Goal: Information Seeking & Learning: Learn about a topic

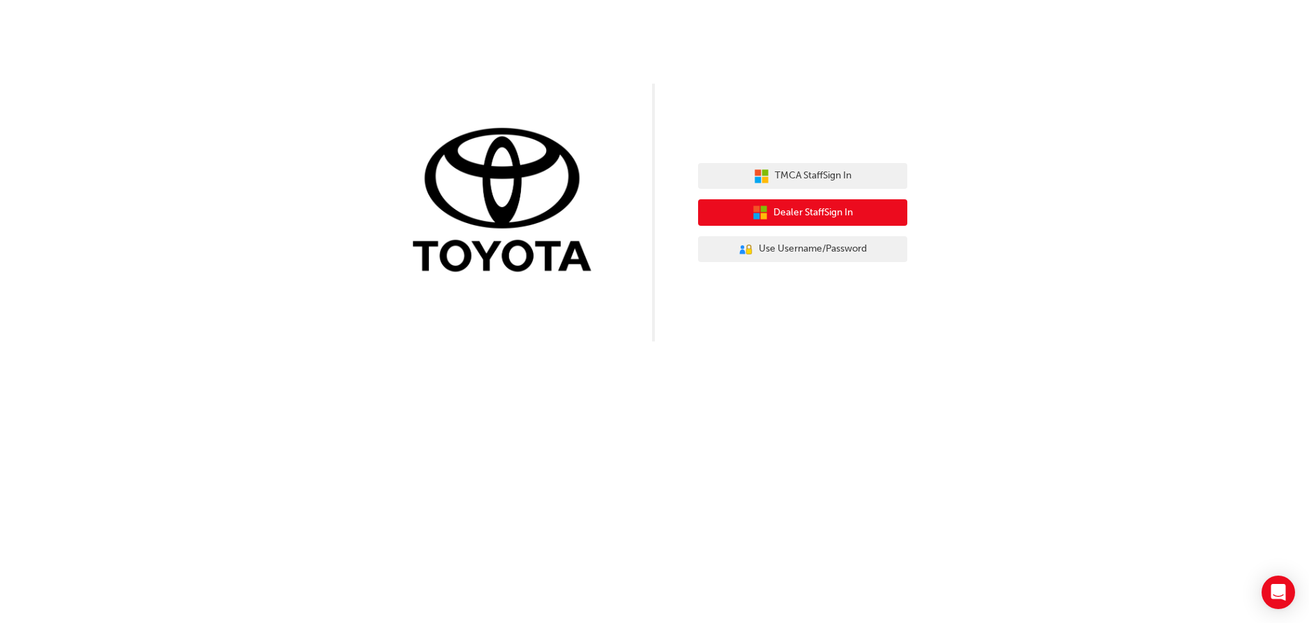
click at [828, 205] on span "Dealer Staff Sign In" at bounding box center [812, 213] width 79 height 16
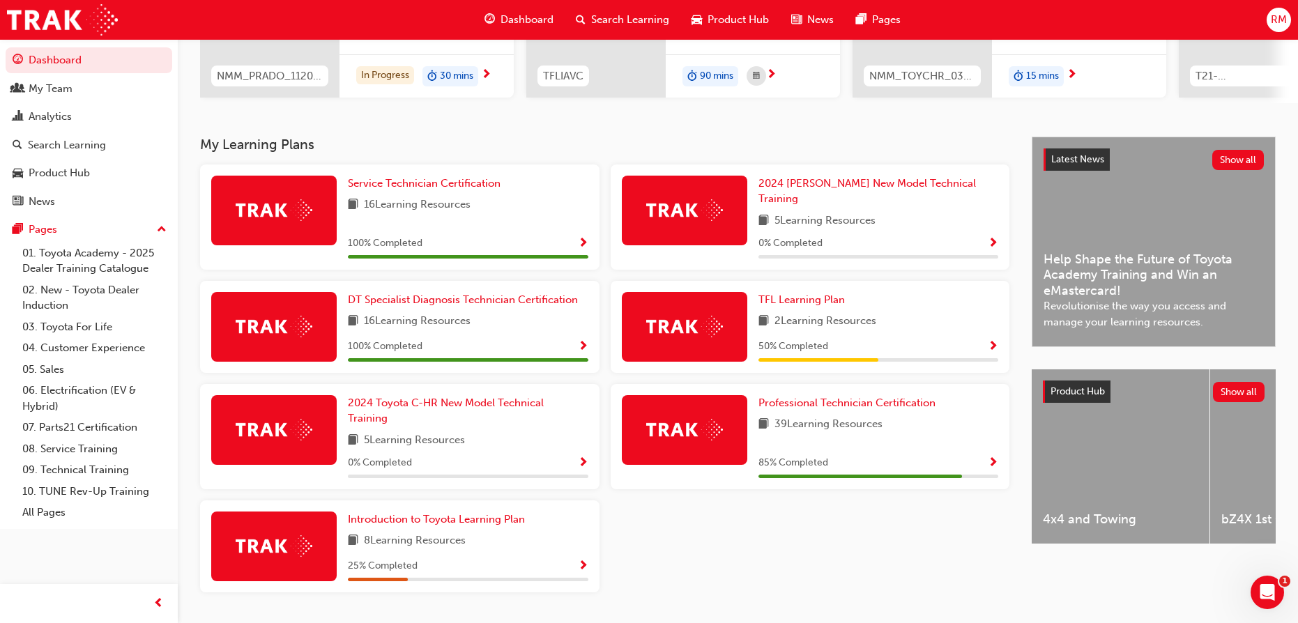
scroll to position [248, 0]
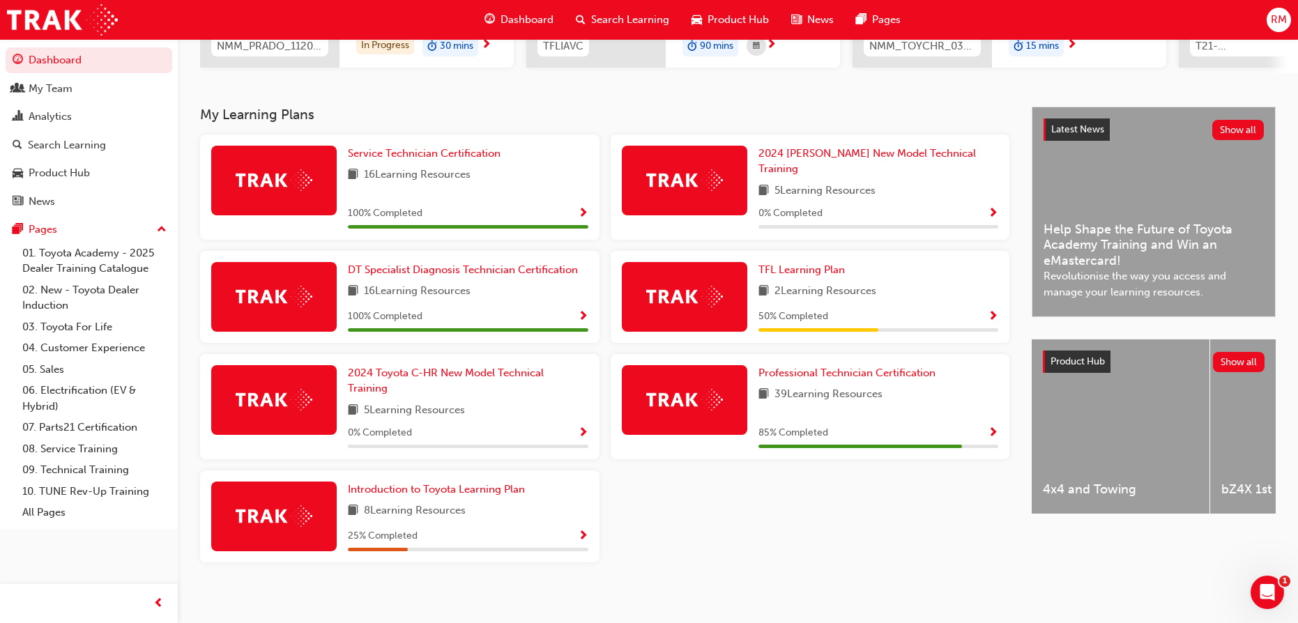
click at [713, 295] on img at bounding box center [684, 297] width 77 height 22
click at [989, 314] on span "Show Progress" at bounding box center [993, 317] width 10 height 13
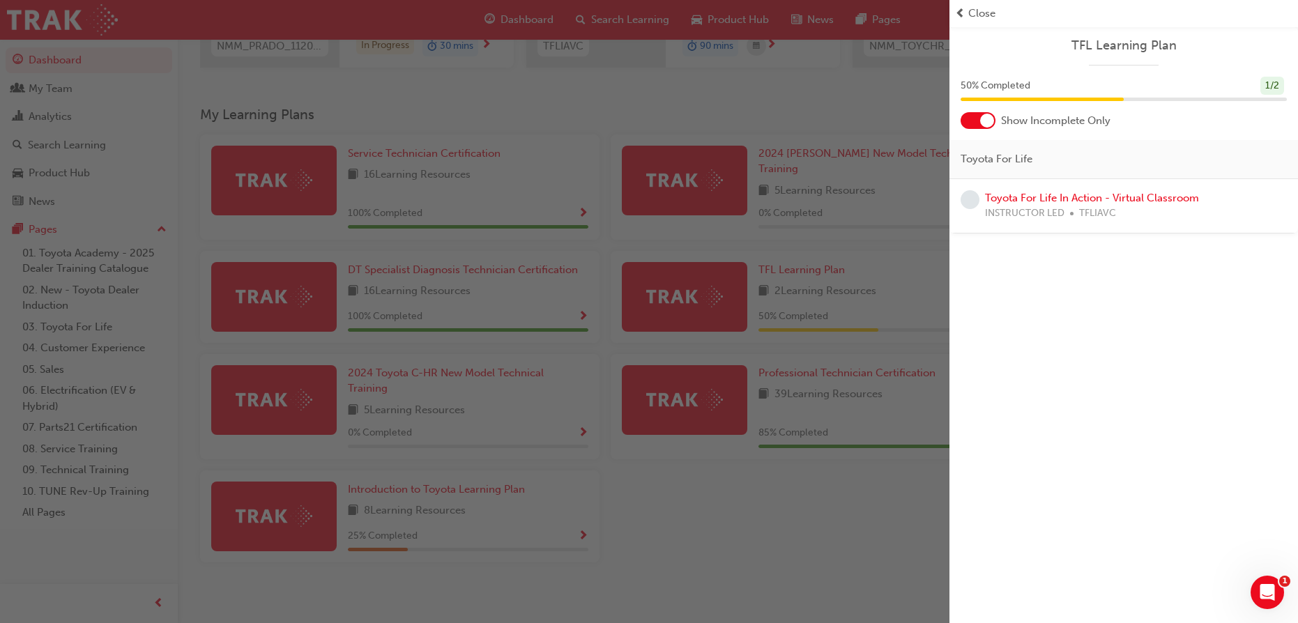
click at [1083, 206] on span "TFLIAVC" at bounding box center [1097, 214] width 37 height 16
click at [987, 198] on link "Toyota For Life In Action - Virtual Classroom" at bounding box center [1092, 198] width 214 height 13
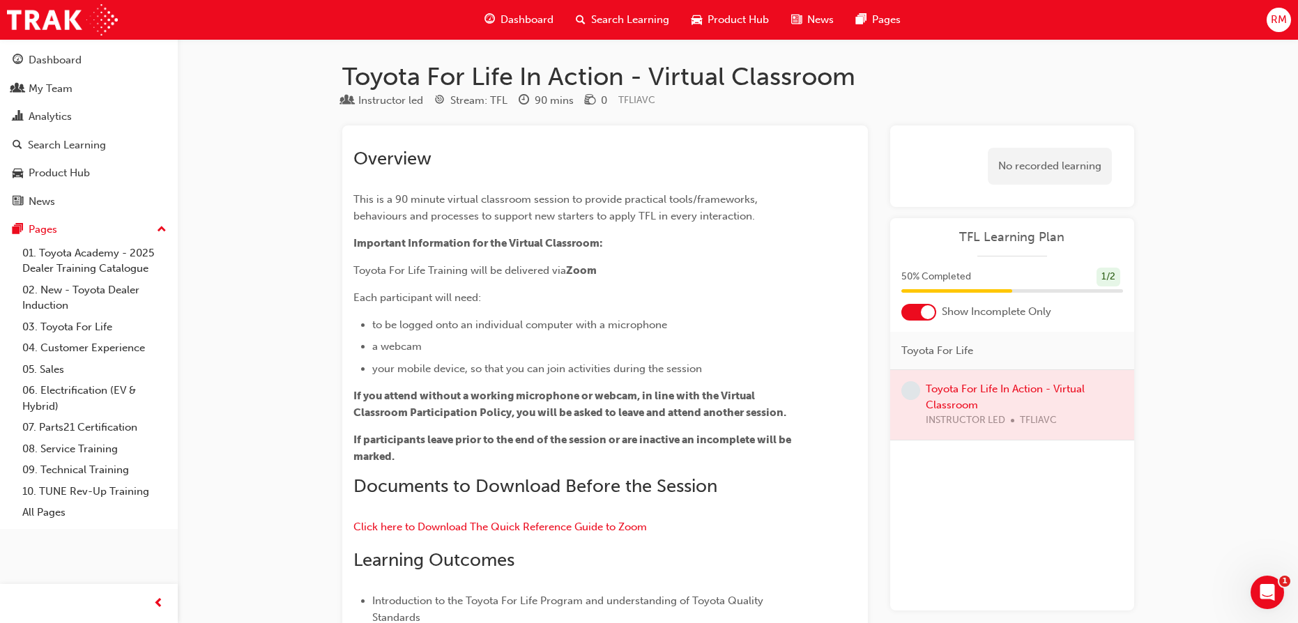
click at [522, 24] on span "Dashboard" at bounding box center [527, 20] width 53 height 16
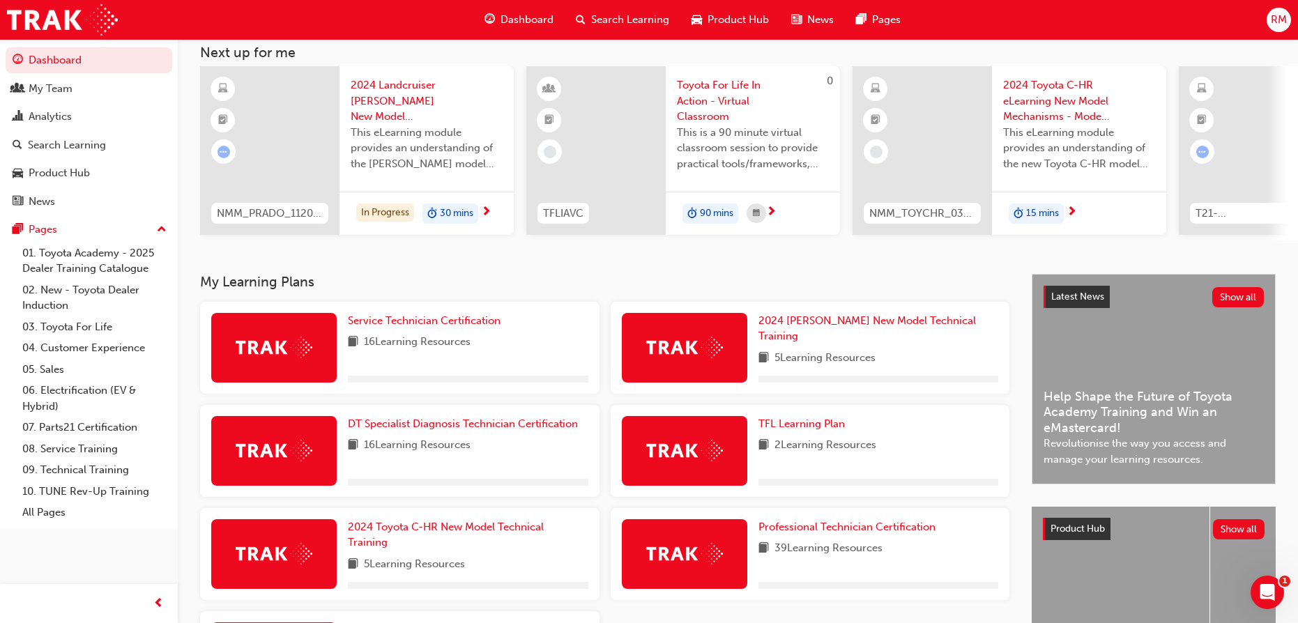
scroll to position [209, 0]
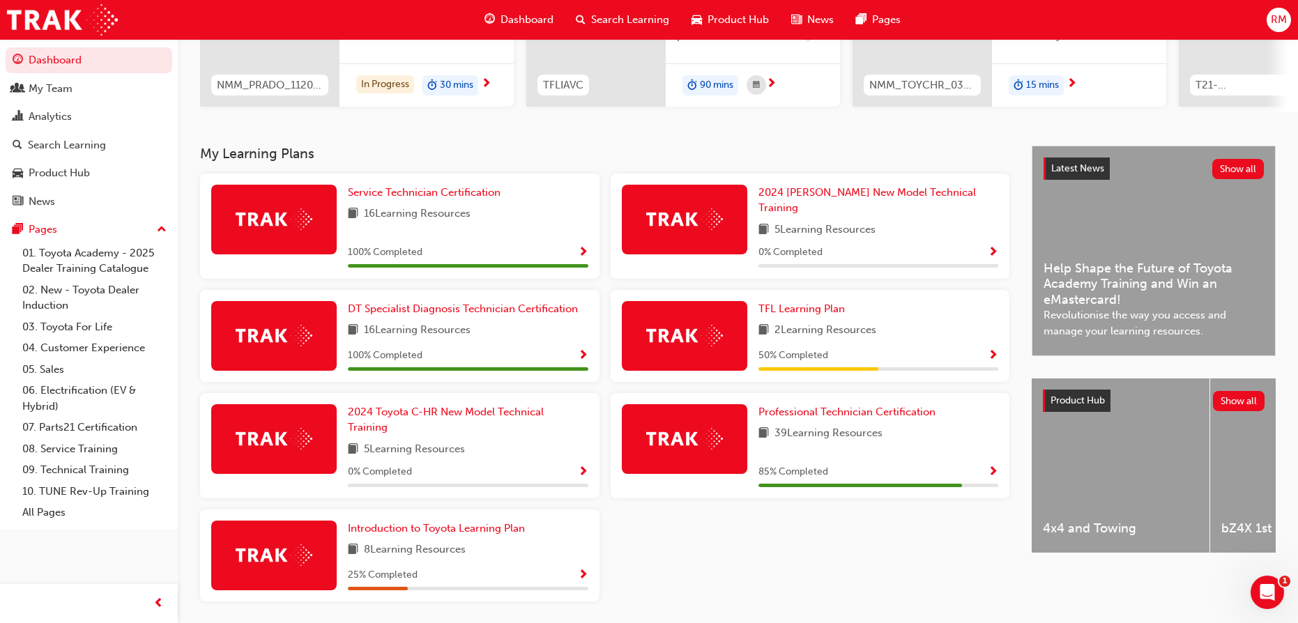
click at [576, 469] on div "0 % Completed" at bounding box center [468, 472] width 241 height 17
click at [448, 415] on link "2024 Toyota C-HR New Model Technical Training" at bounding box center [468, 419] width 241 height 31
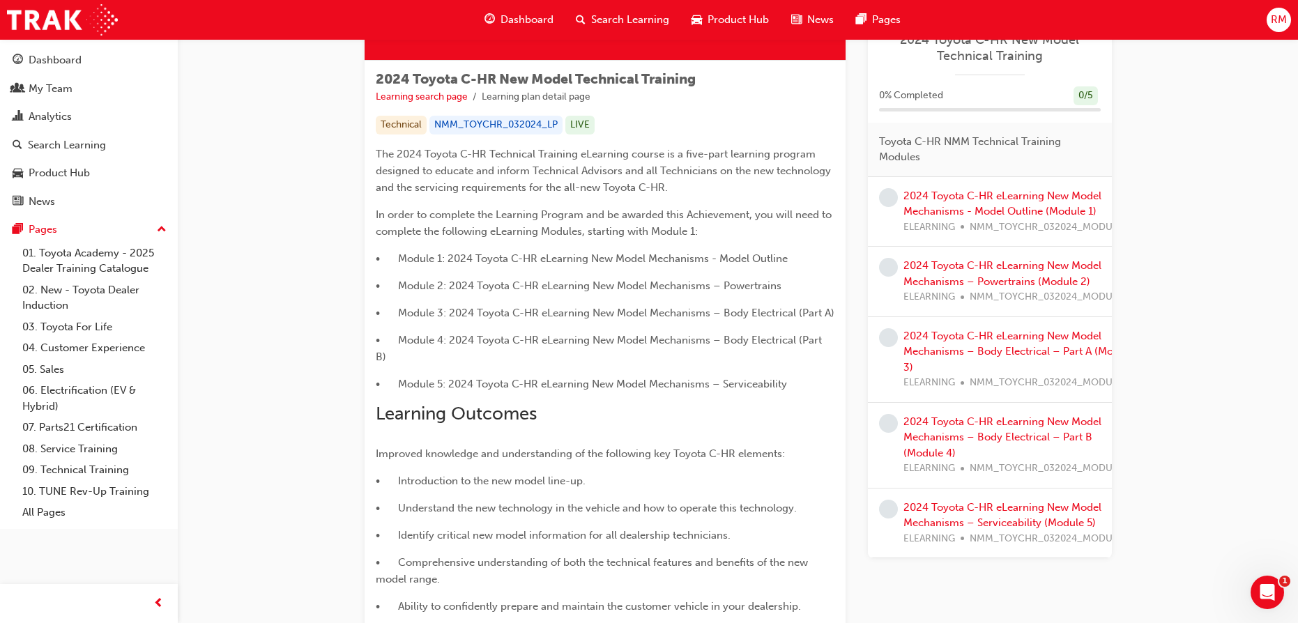
scroll to position [319, 0]
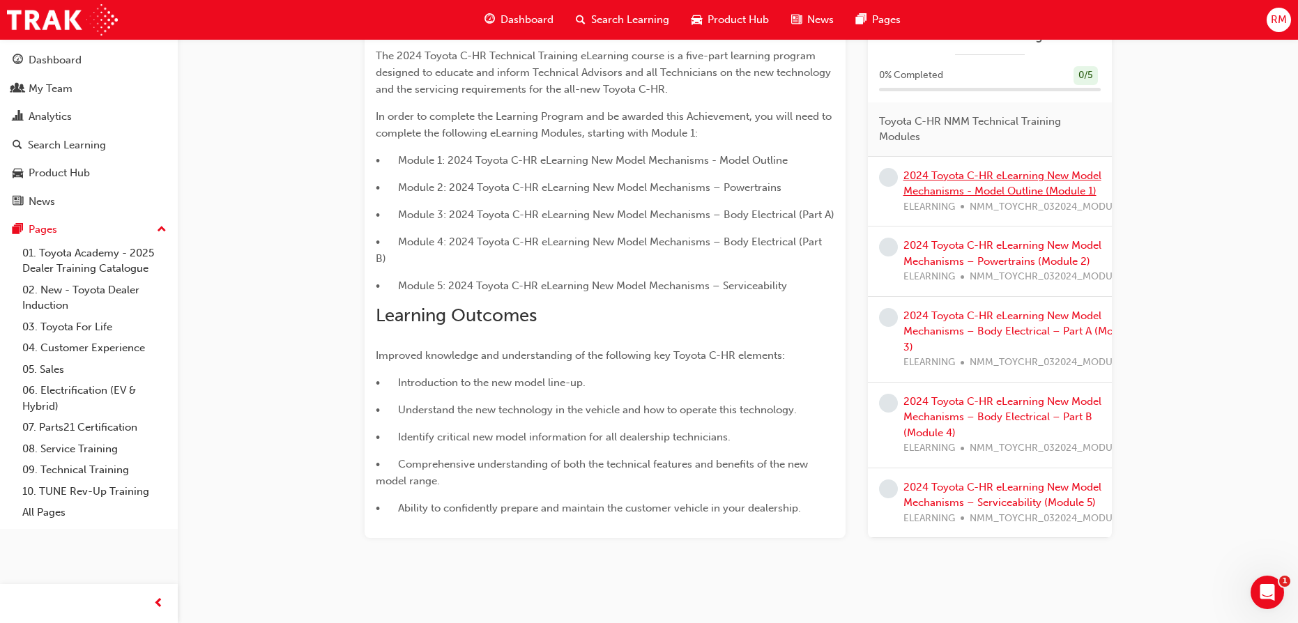
click at [949, 169] on link "2024 Toyota C-HR eLearning New Model Mechanisms - Model Outline (Module 1)" at bounding box center [1003, 183] width 198 height 29
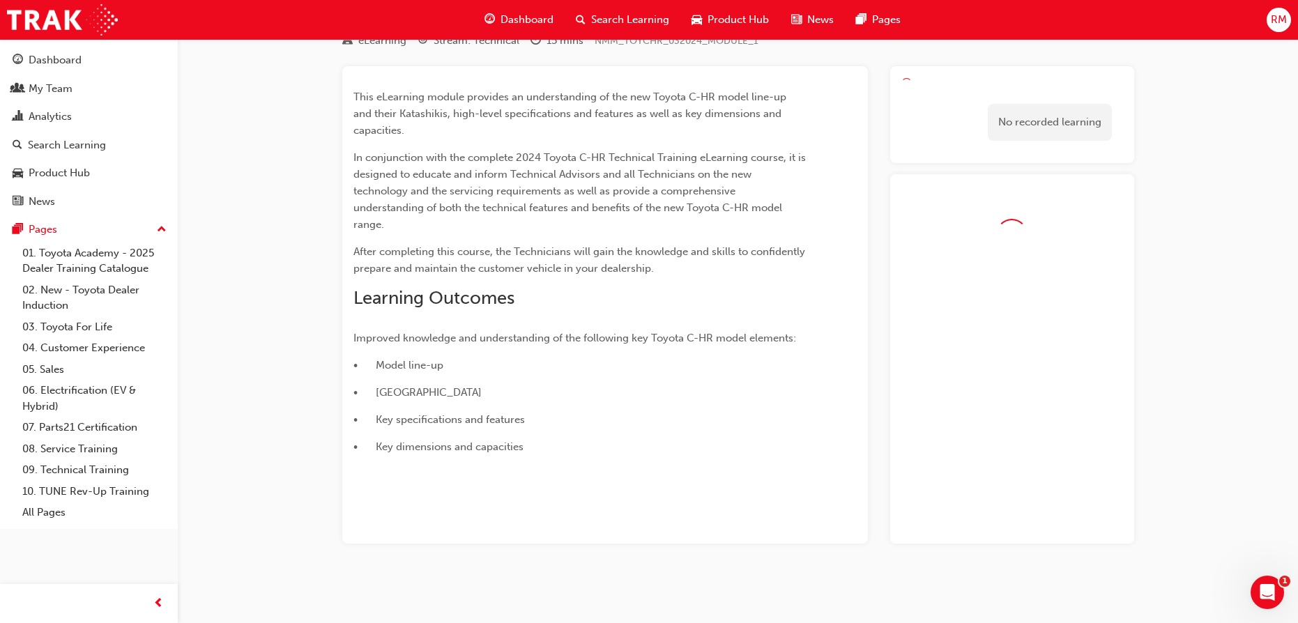
scroll to position [120, 0]
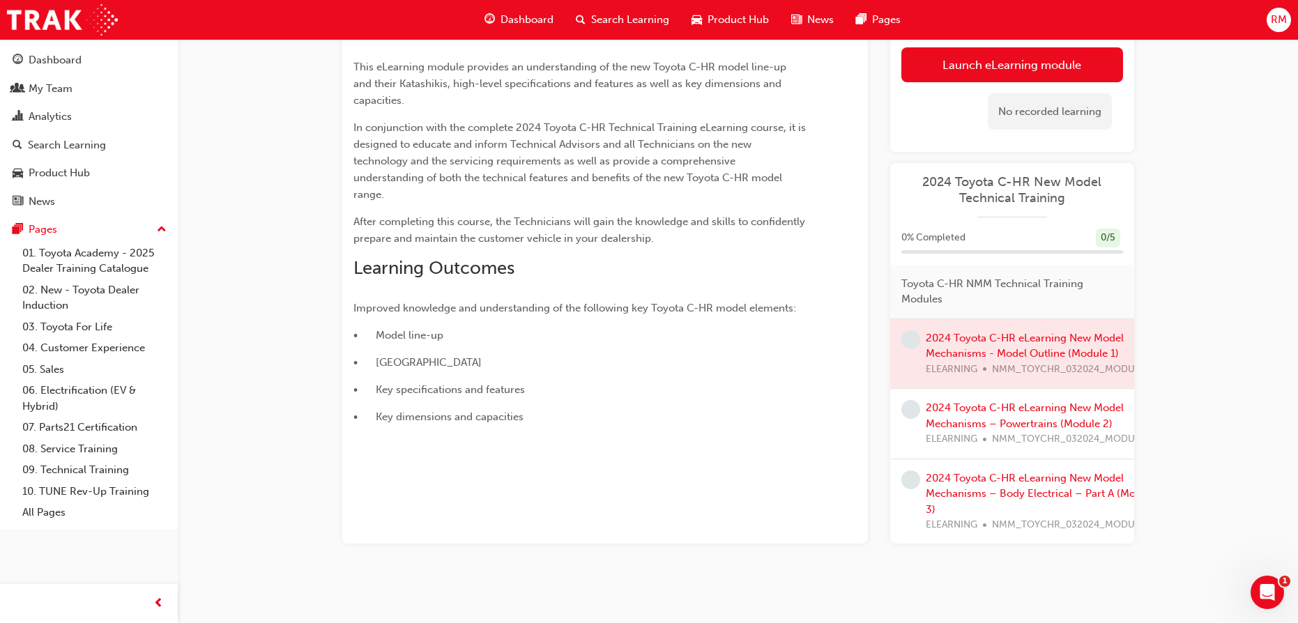
click at [1014, 259] on div "0 % Completed 0 / 5" at bounding box center [1012, 247] width 244 height 36
click at [980, 349] on div at bounding box center [1012, 354] width 244 height 70
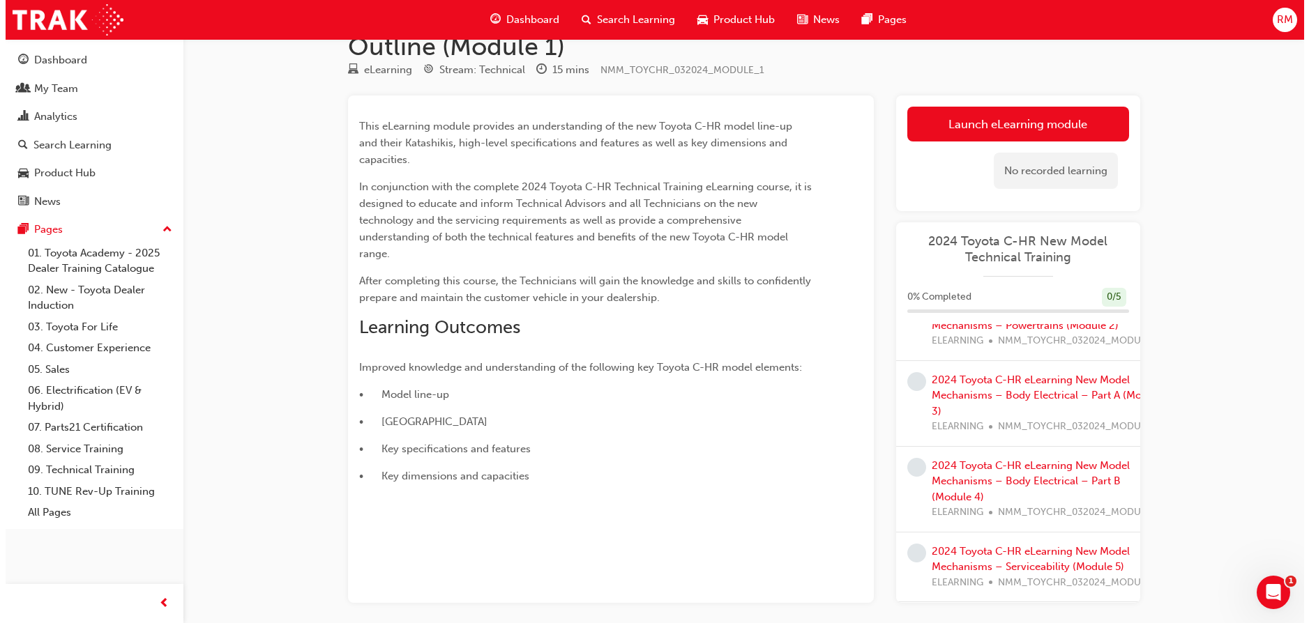
scroll to position [0, 0]
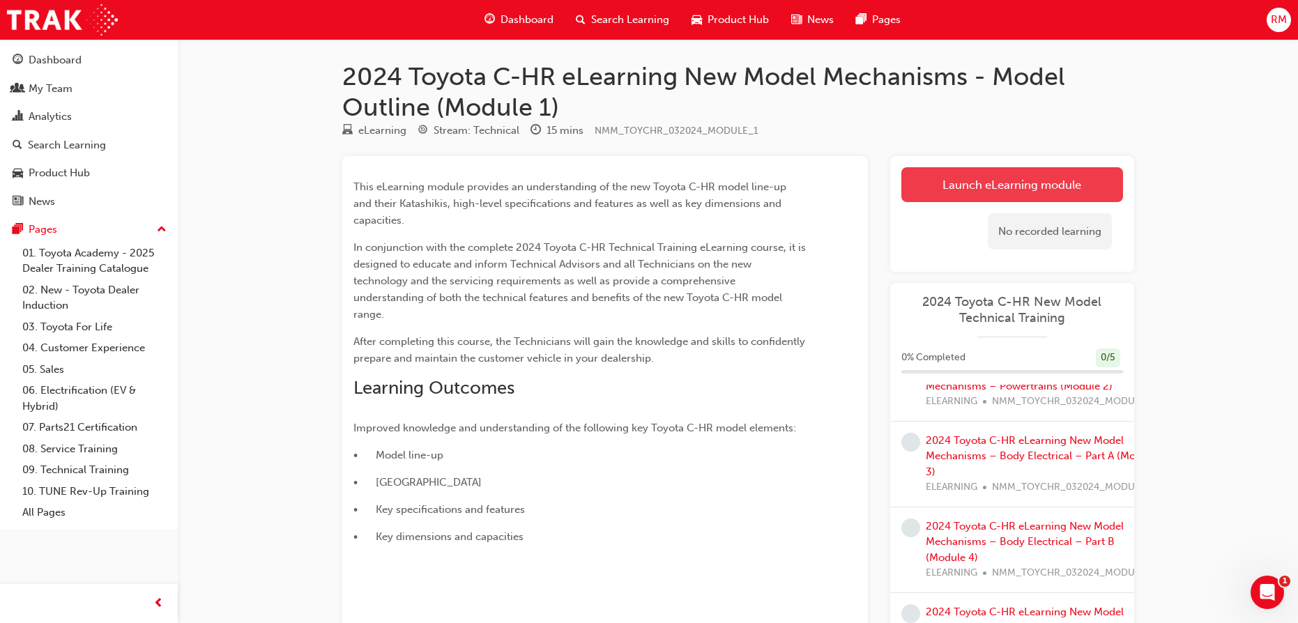
click at [1003, 188] on link "Launch eLearning module" at bounding box center [1012, 184] width 222 height 35
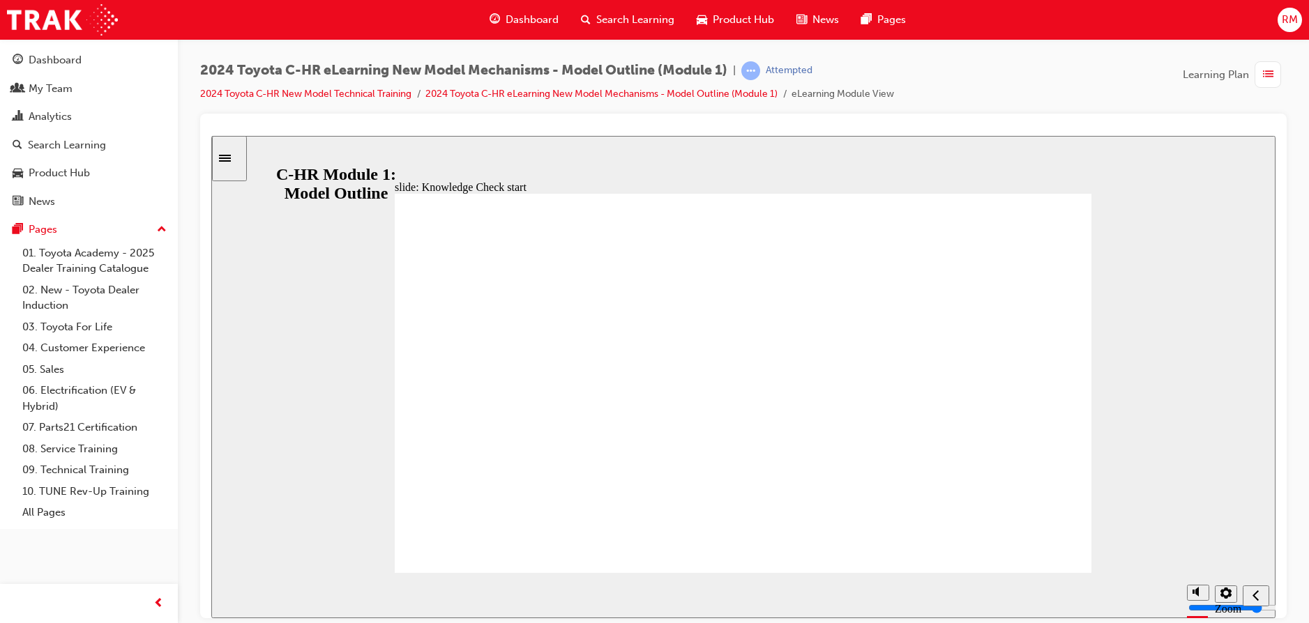
radio input "true"
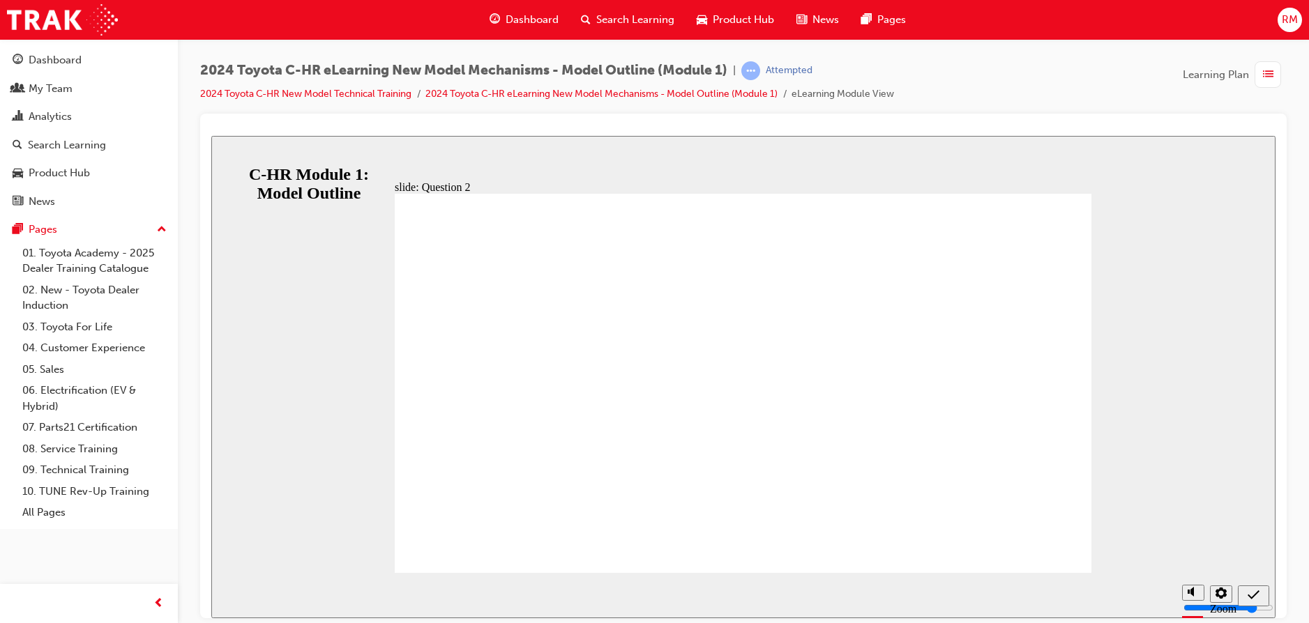
radio input "false"
radio input "true"
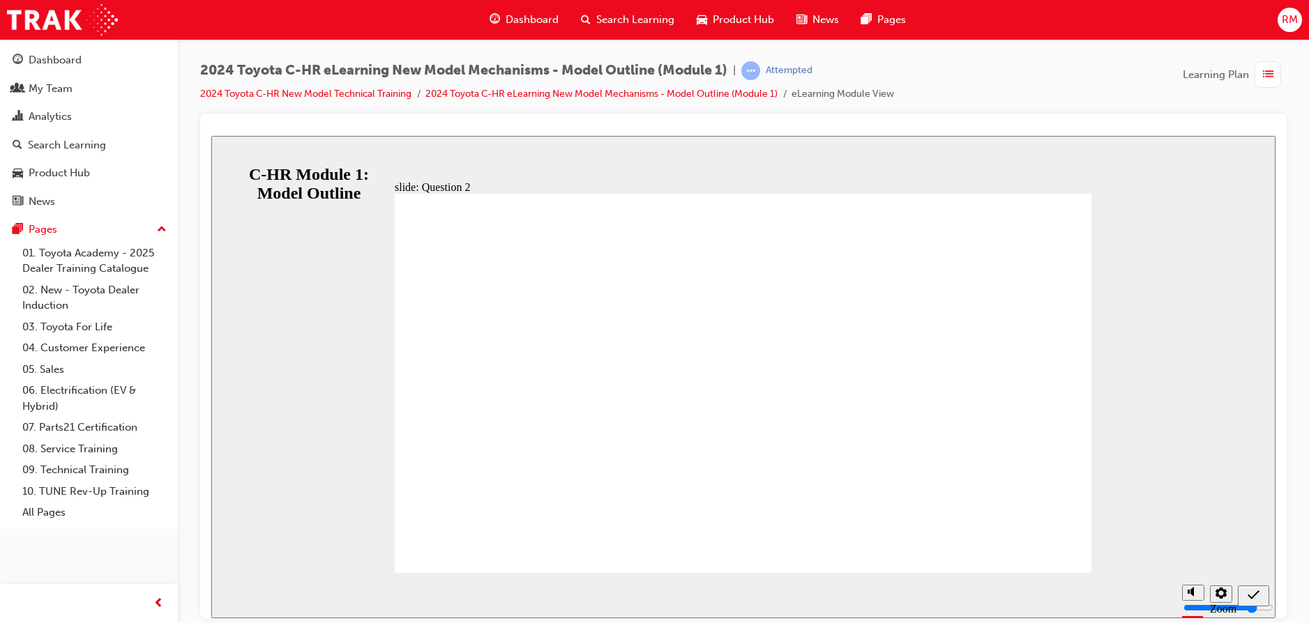
radio input "true"
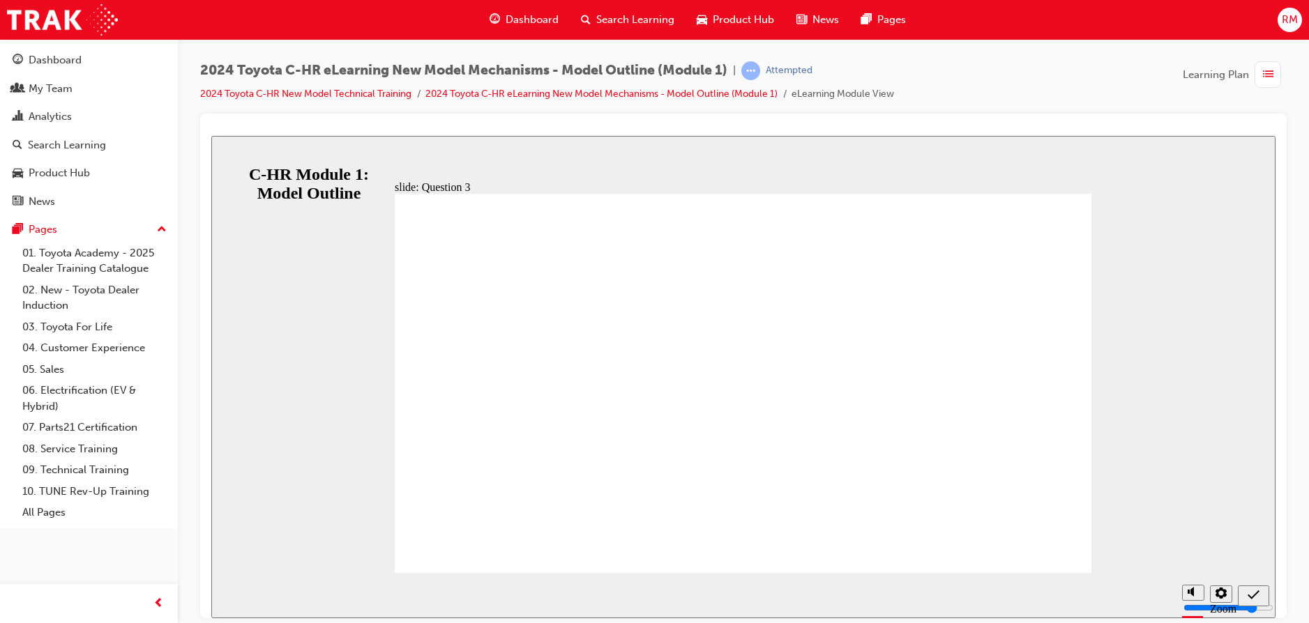
click at [238, 160] on icon "Sidebar Toggle" at bounding box center [229, 157] width 21 height 8
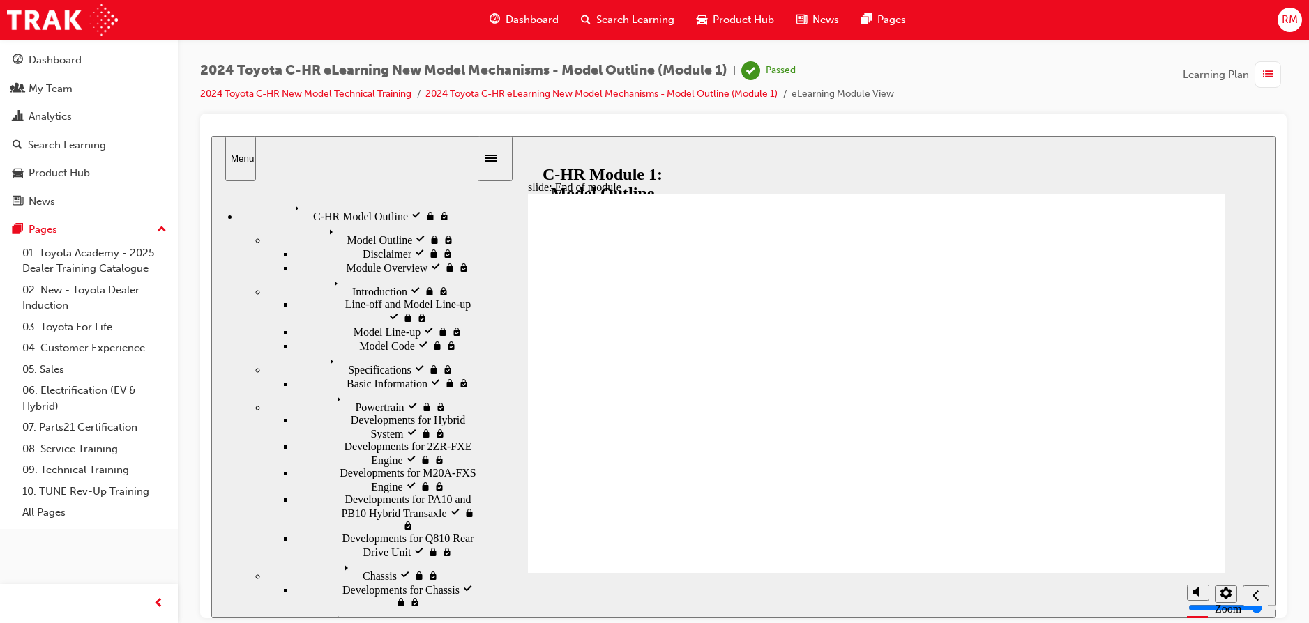
click at [1260, 81] on div "button" at bounding box center [1267, 74] width 26 height 26
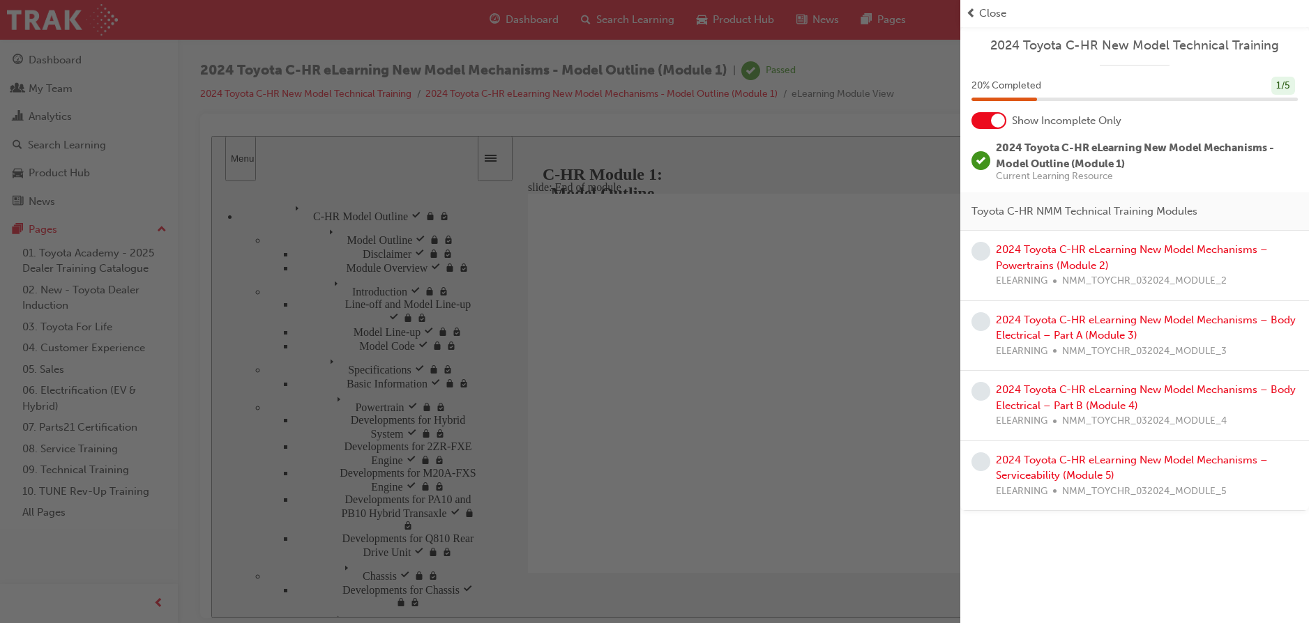
click at [996, 258] on div "2024 Toyota C-HR eLearning New Model Mechanisms – Powertrains (Module 2) ELEARN…" at bounding box center [1147, 265] width 302 height 47
click at [1030, 254] on link "2024 Toyota C-HR eLearning New Model Mechanisms – Powertrains (Module 2)" at bounding box center [1132, 257] width 272 height 29
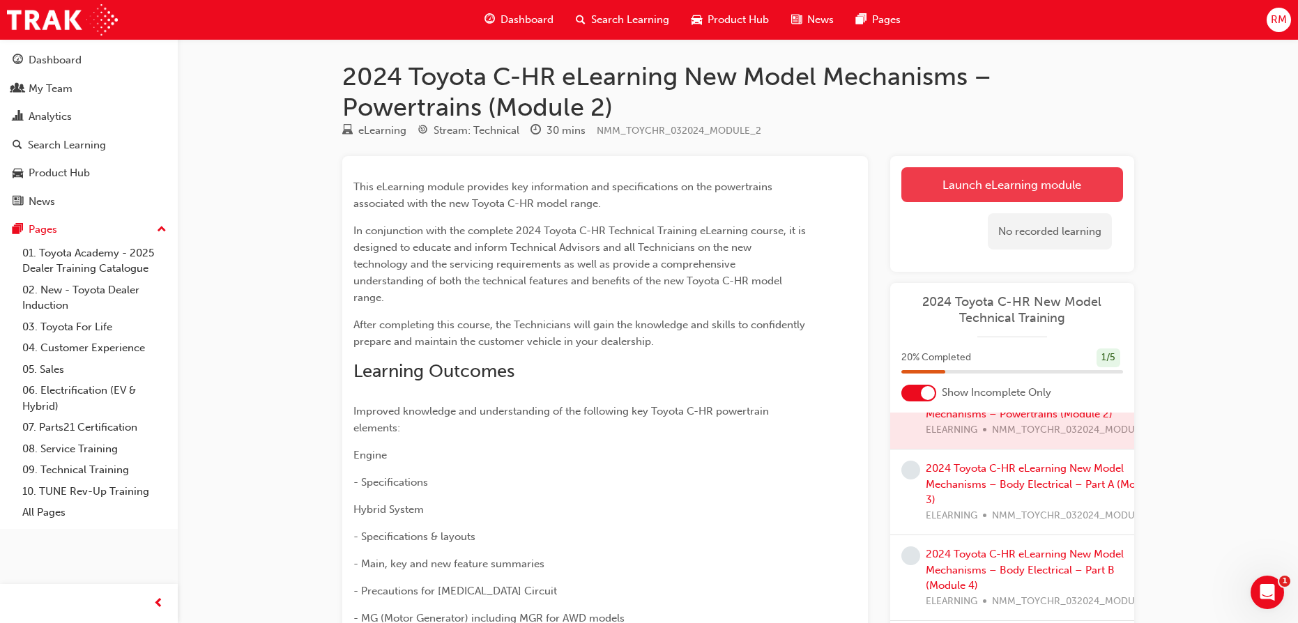
click at [1011, 197] on link "Launch eLearning module" at bounding box center [1012, 184] width 222 height 35
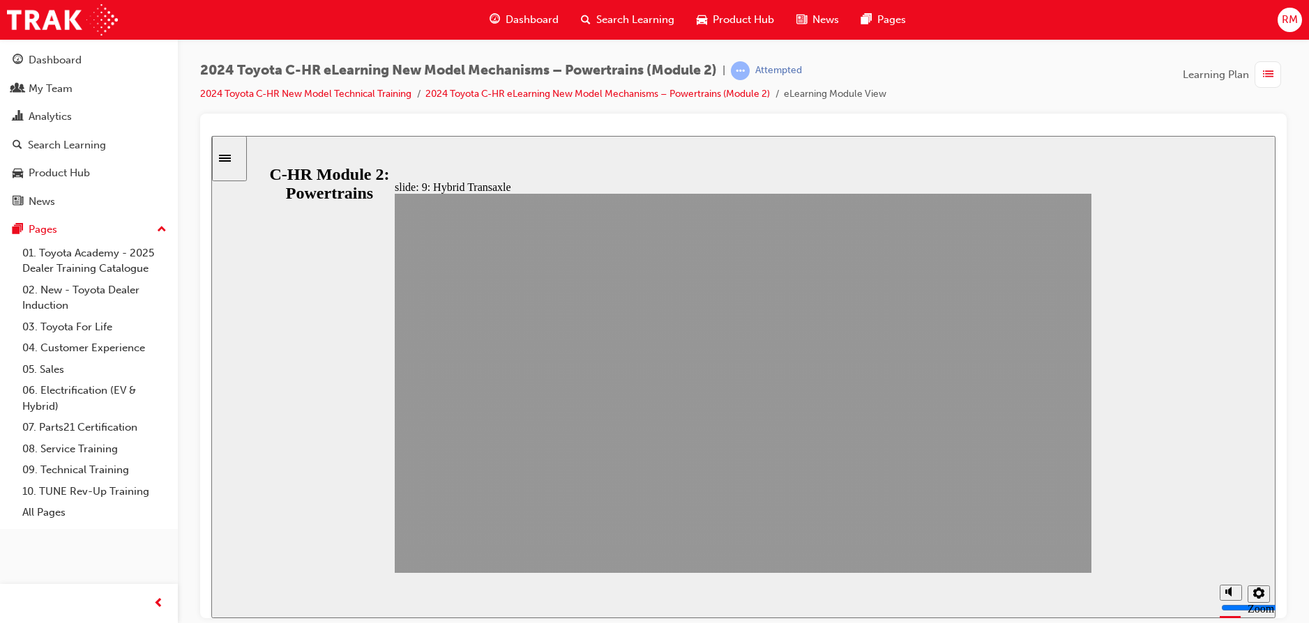
drag, startPoint x: 1059, startPoint y: 538, endPoint x: 1053, endPoint y: 547, distance: 10.5
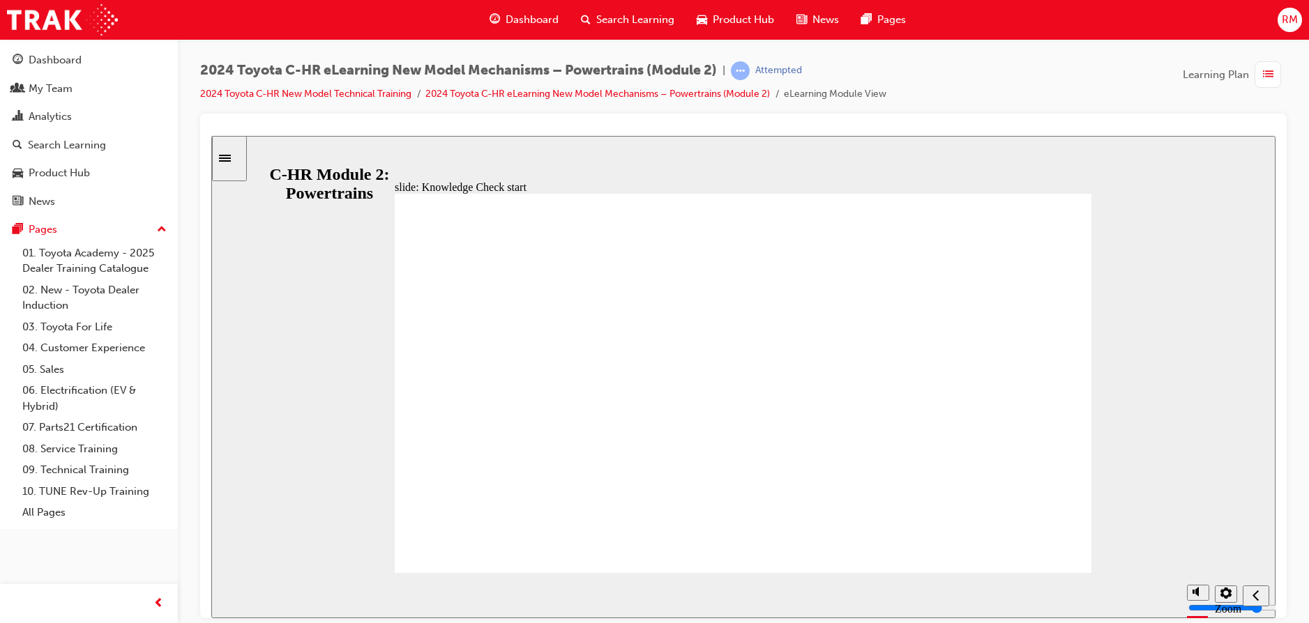
drag, startPoint x: 1005, startPoint y: 517, endPoint x: 1000, endPoint y: 508, distance: 11.2
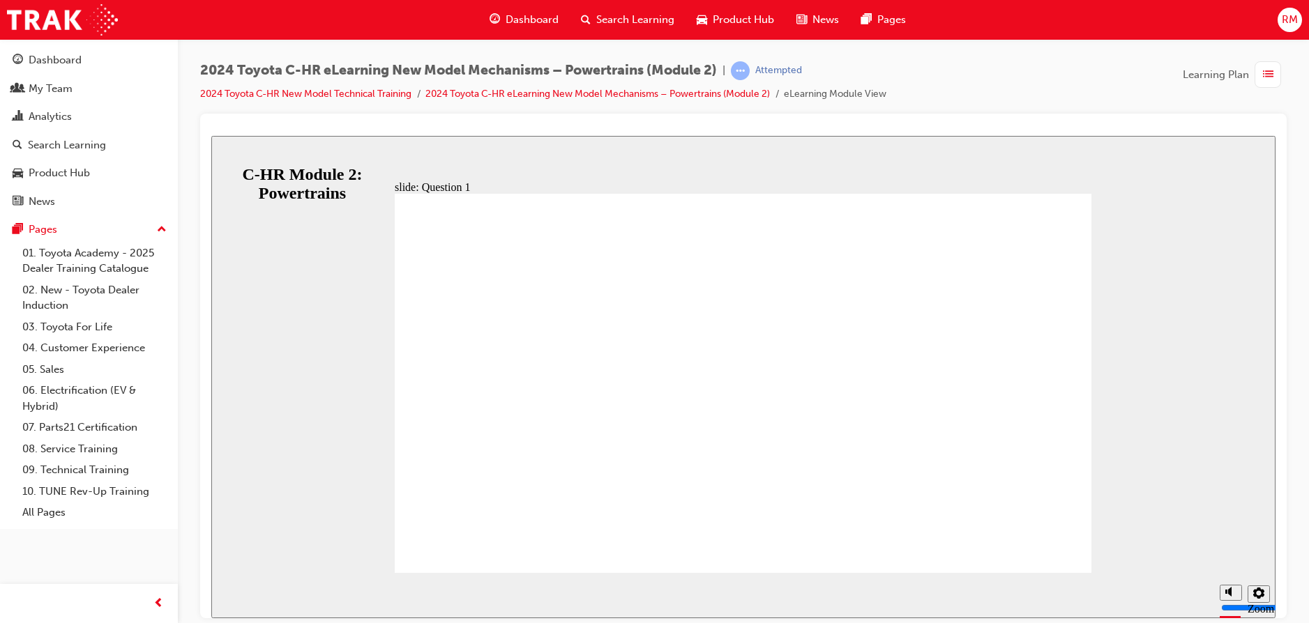
radio input "false"
radio input "true"
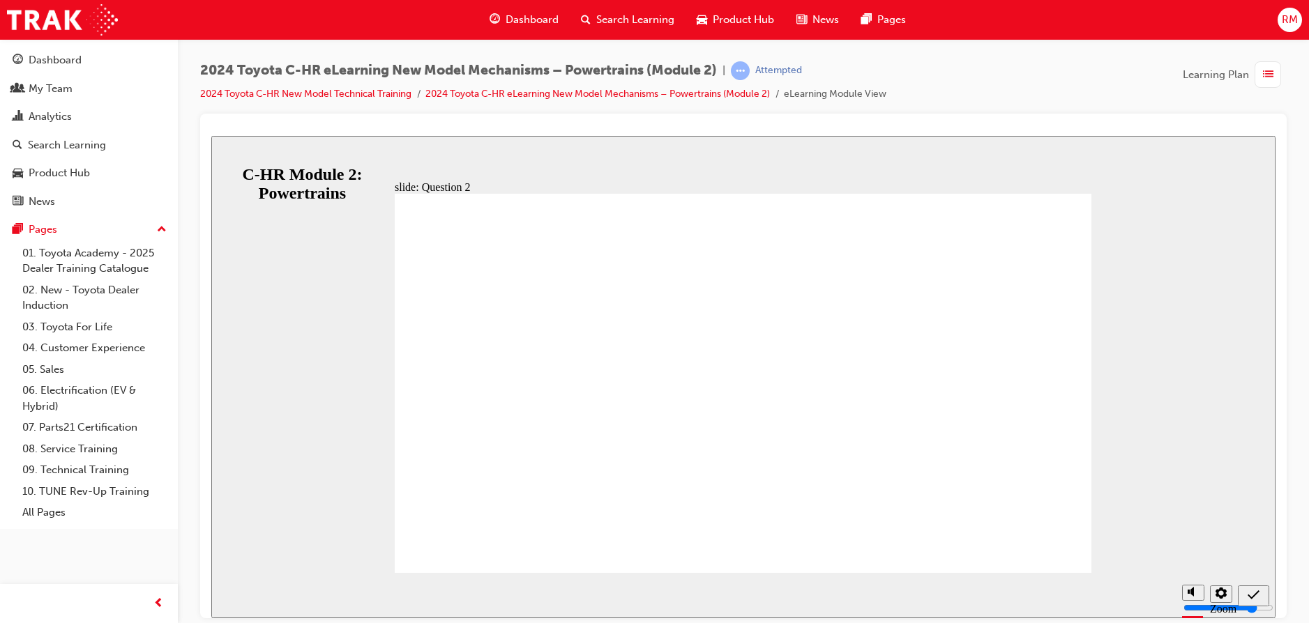
radio input "true"
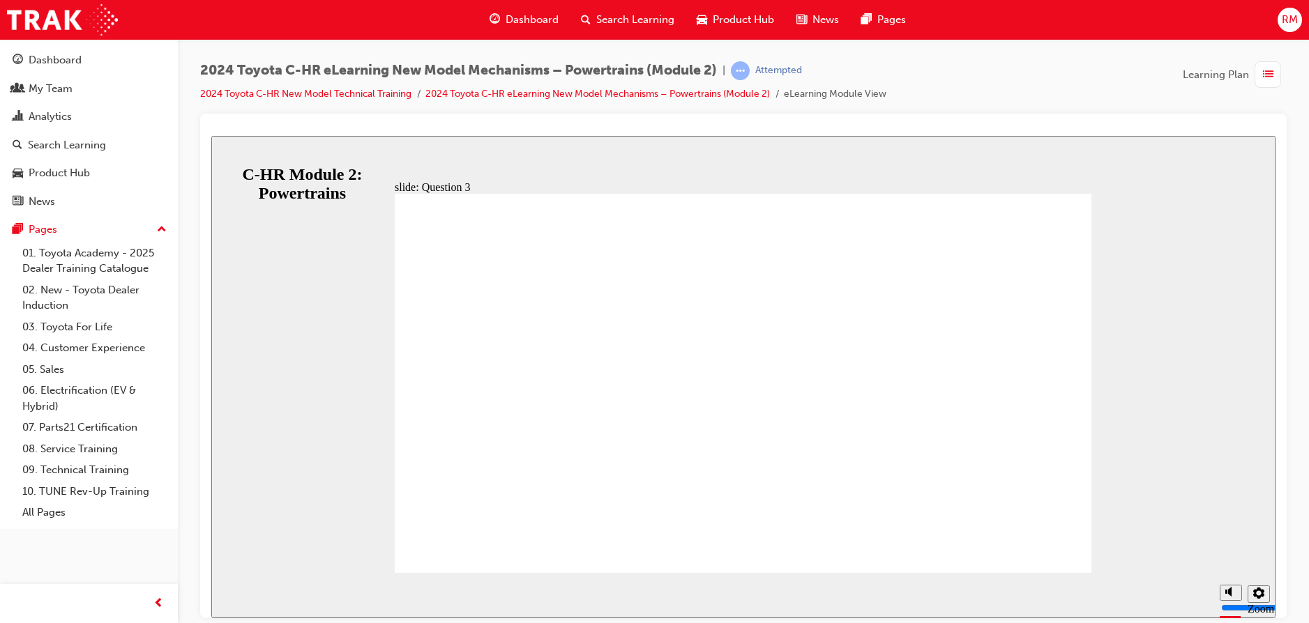
radio input "true"
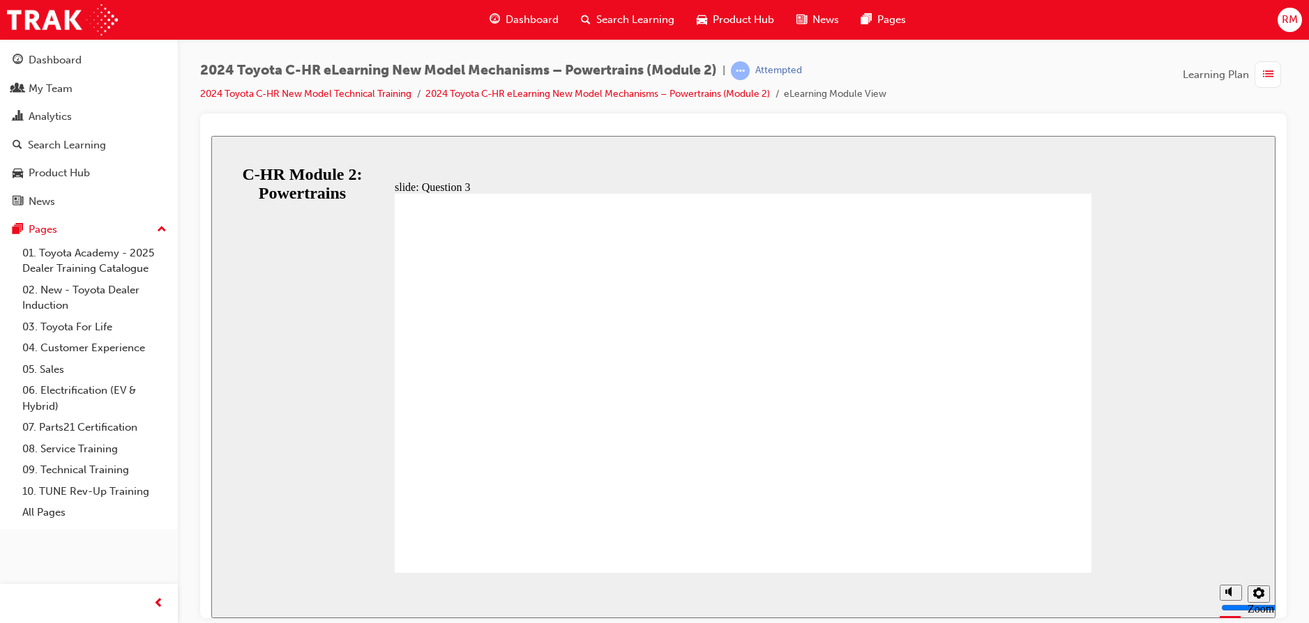
radio input "false"
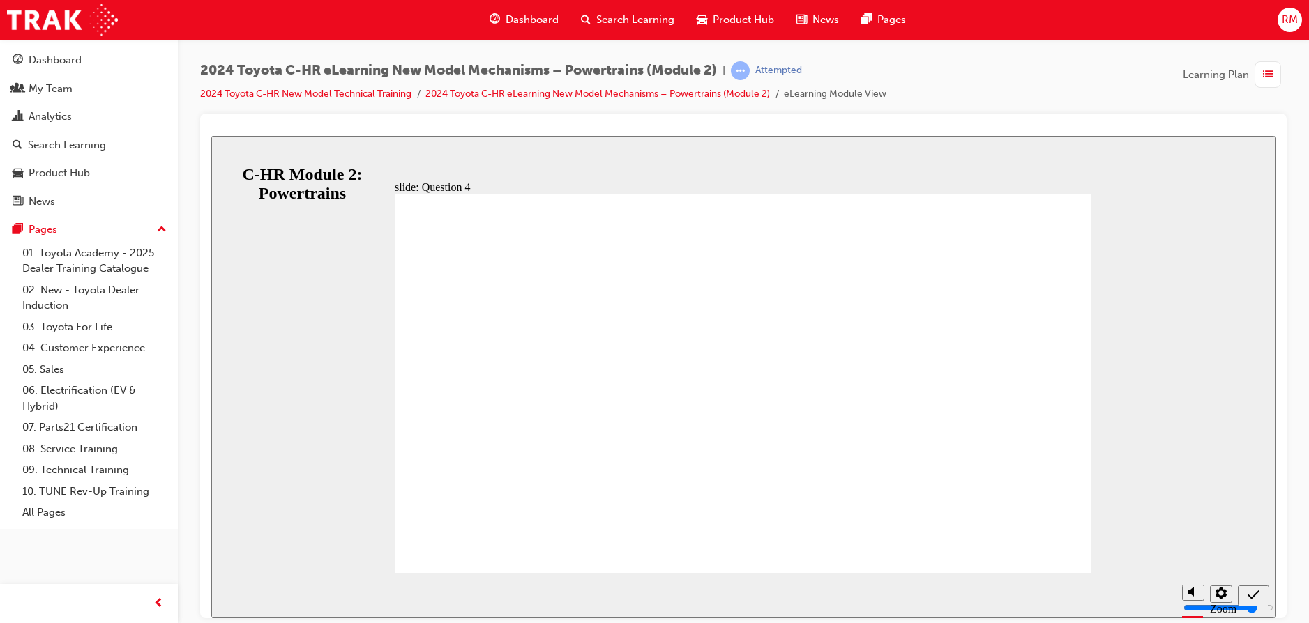
radio input "true"
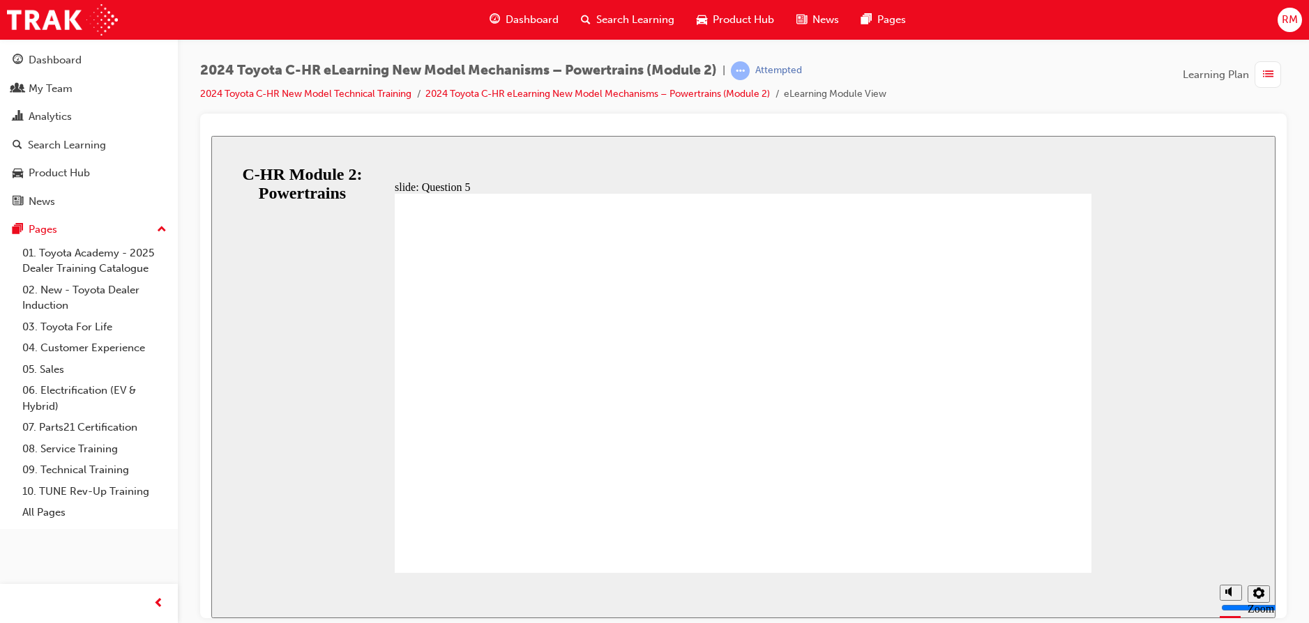
radio input "true"
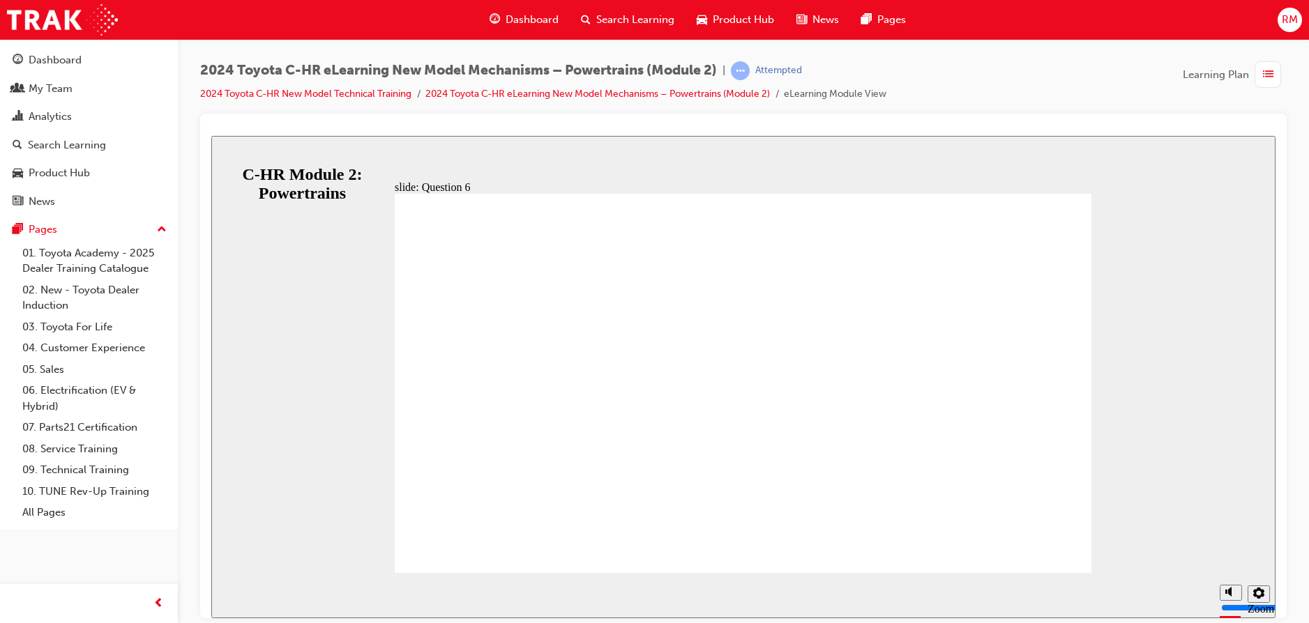
click at [266, 155] on div "slide: Knowledge Check End Review the identified sections of this module again,…" at bounding box center [743, 376] width 1064 height 482
click at [240, 158] on icon "Sidebar Toggle" at bounding box center [229, 157] width 21 height 8
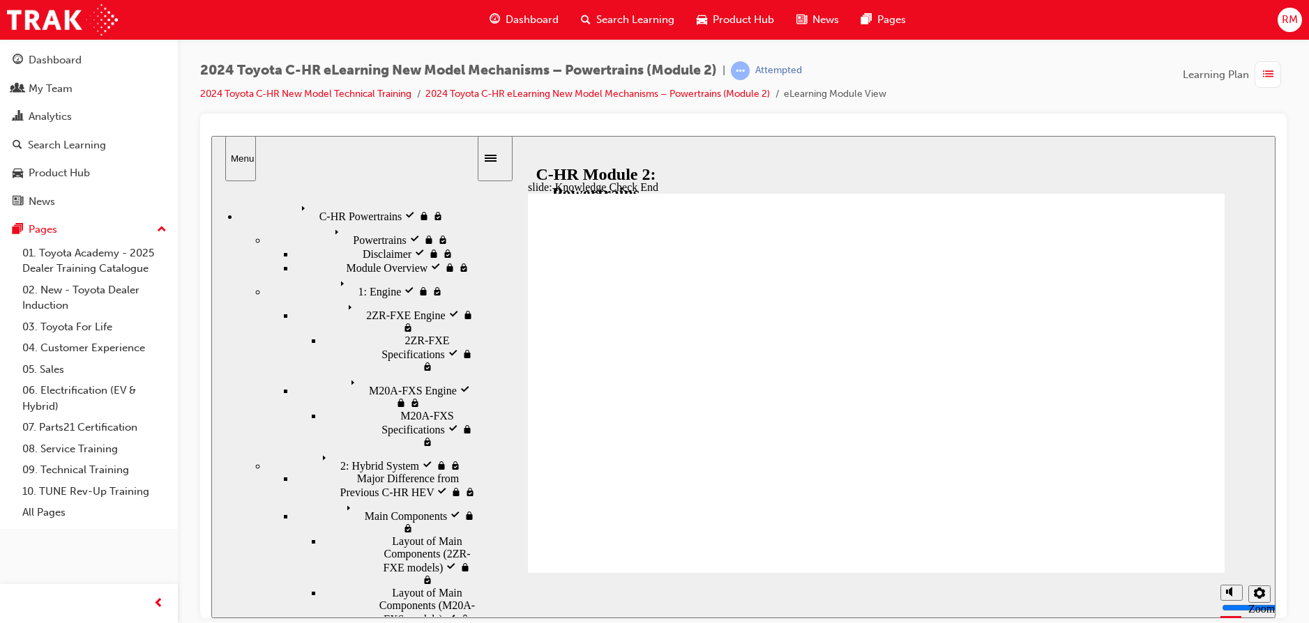
click at [1256, 75] on div "button" at bounding box center [1267, 74] width 26 height 26
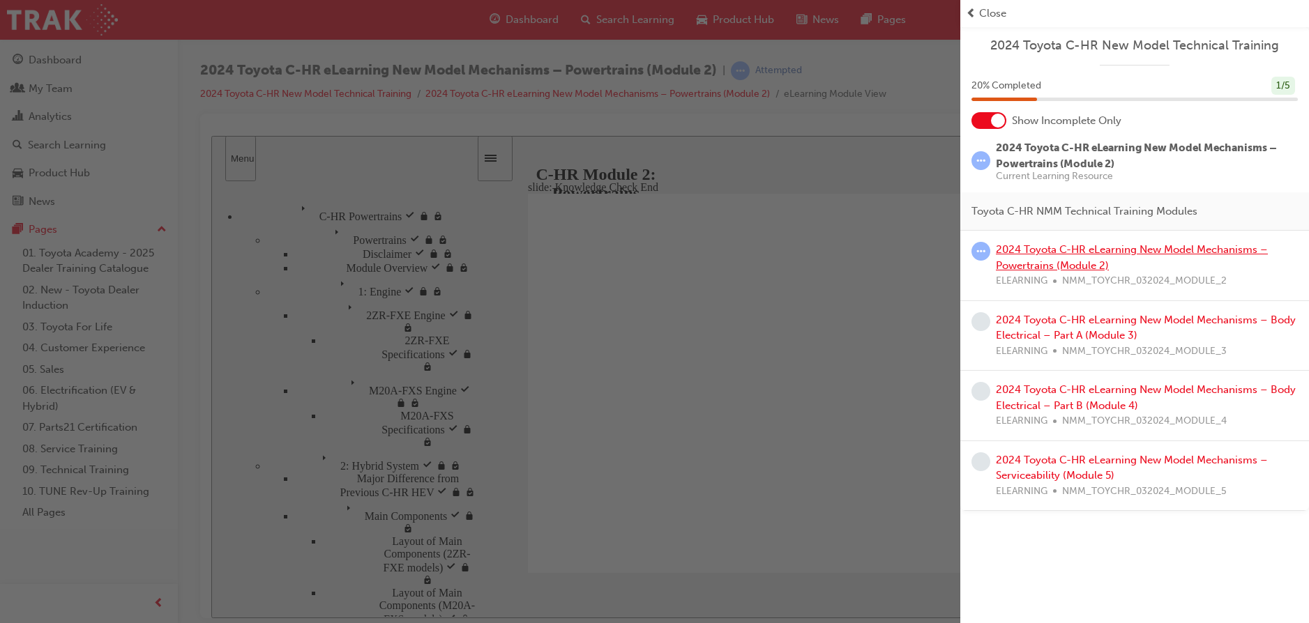
click at [1098, 252] on link "2024 Toyota C-HR eLearning New Model Mechanisms – Powertrains (Module 2)" at bounding box center [1132, 257] width 272 height 29
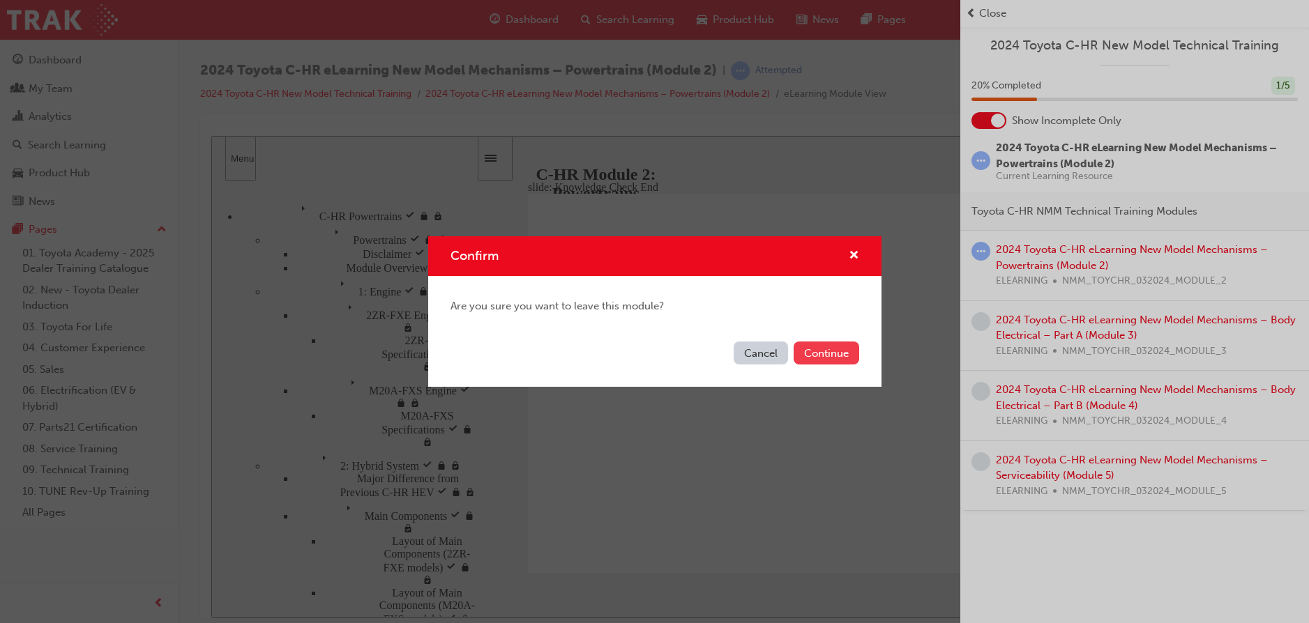
click at [832, 354] on button "Continue" at bounding box center [826, 353] width 66 height 23
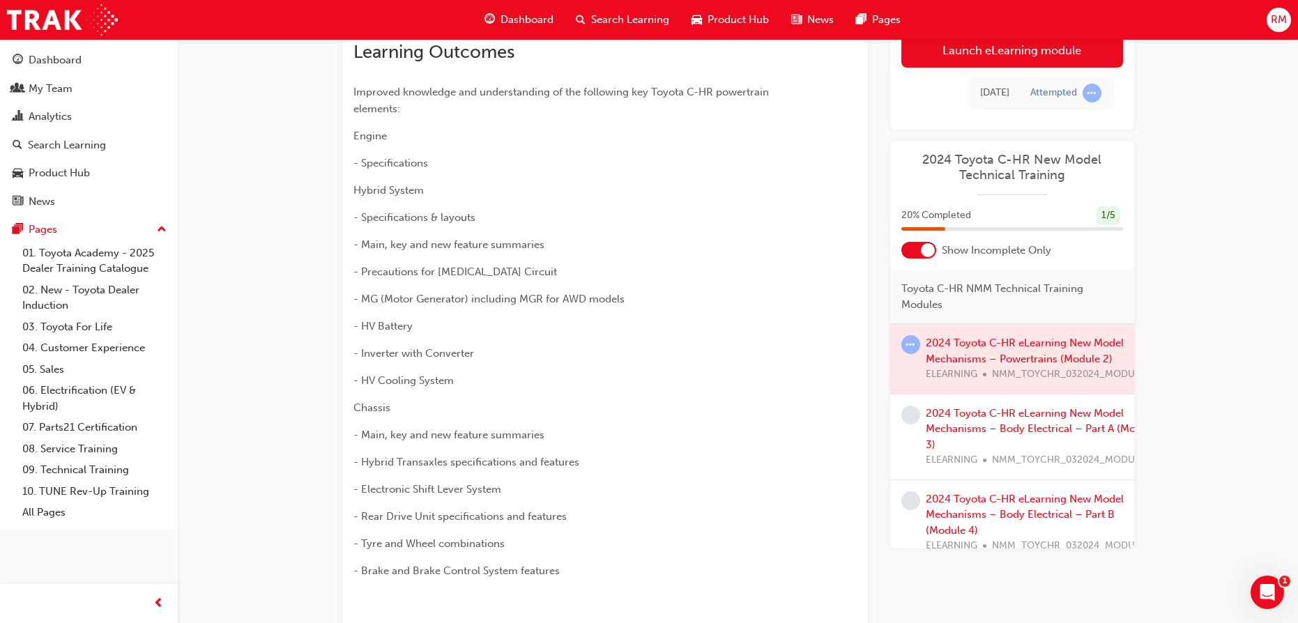
scroll to position [410, 0]
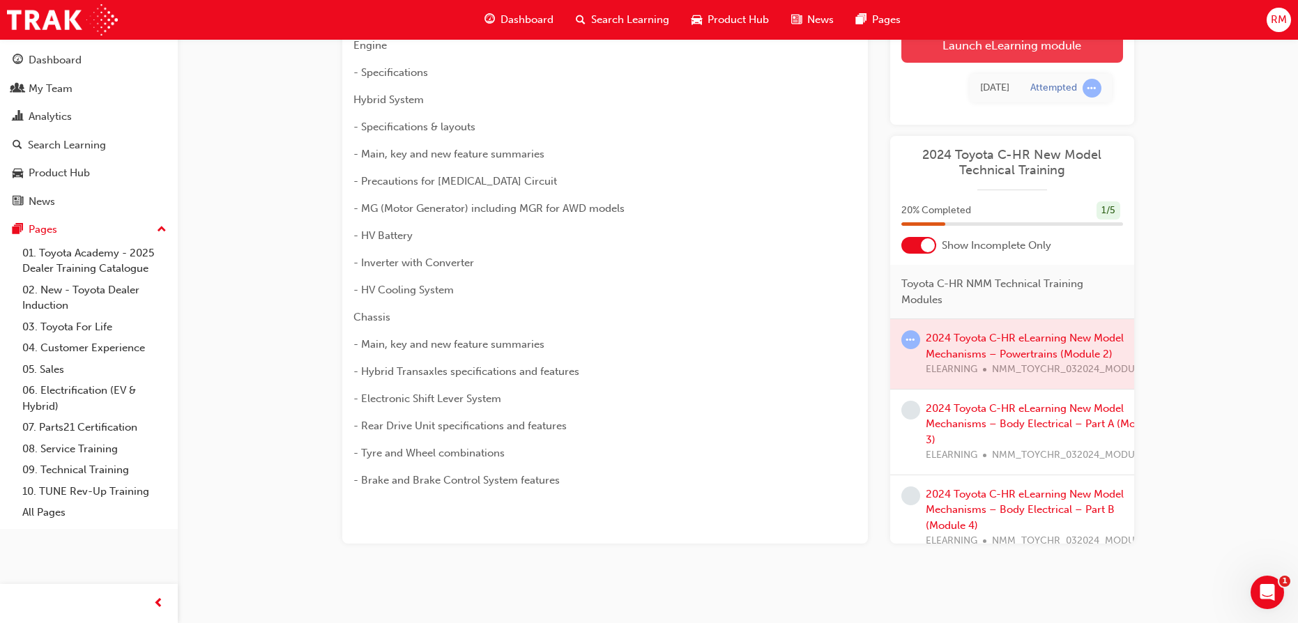
click at [1032, 54] on link "Launch eLearning module" at bounding box center [1012, 45] width 222 height 35
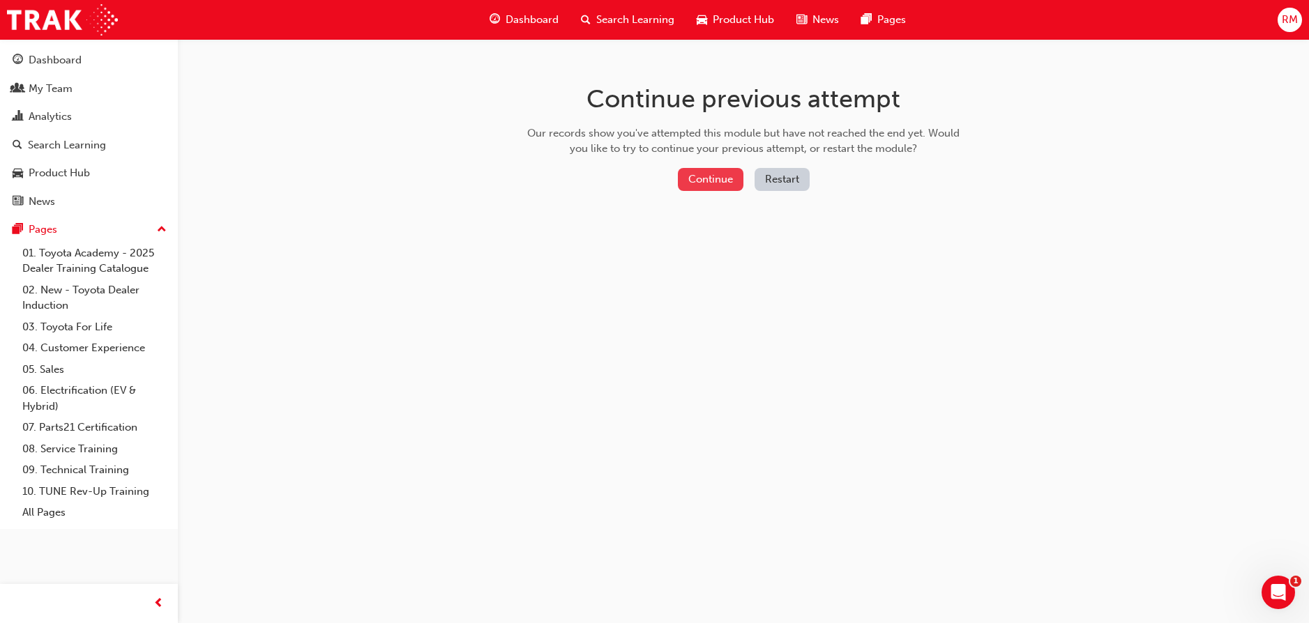
click at [718, 174] on button "Continue" at bounding box center [711, 179] width 66 height 23
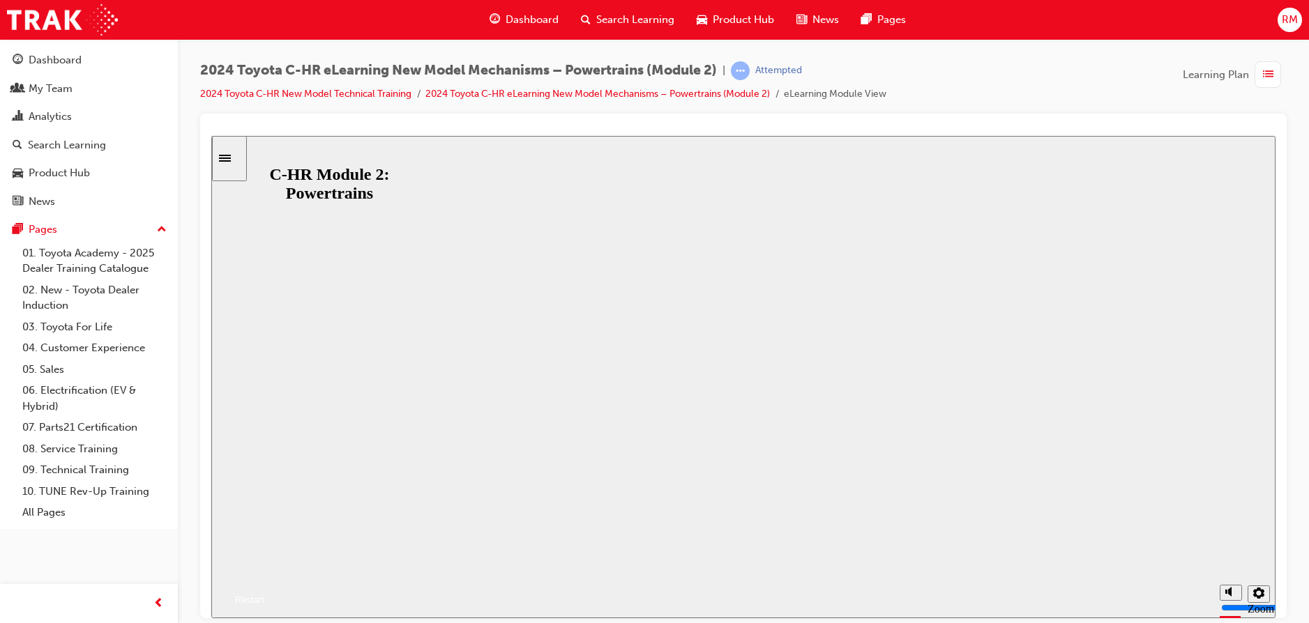
click at [755, 527] on div "C-HR Module 2: Powertrains C-HR Module 2: Powertrains Resume Restart" at bounding box center [743, 568] width 1064 height 82
click at [763, 527] on div "C-HR Module 2: Powertrains C-HR Module 2: Powertrains Resume Restart" at bounding box center [743, 568] width 1064 height 82
click at [264, 575] on button "Resume" at bounding box center [237, 583] width 53 height 17
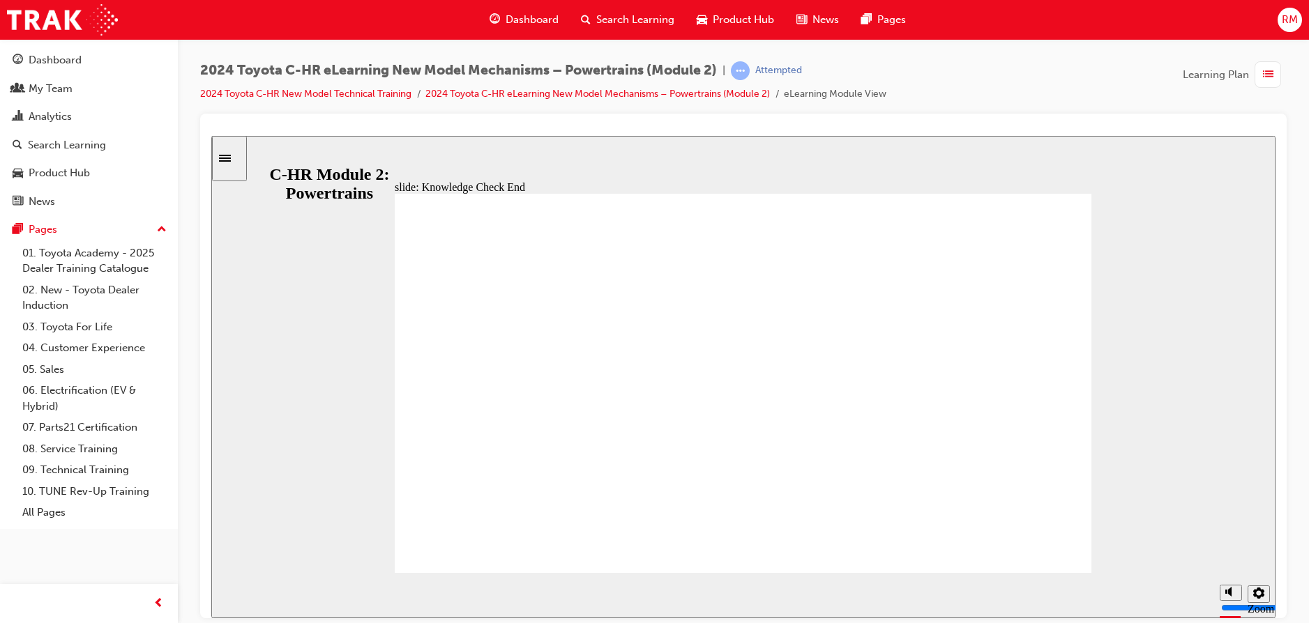
click at [231, 158] on icon "Sidebar Toggle" at bounding box center [225, 157] width 12 height 7
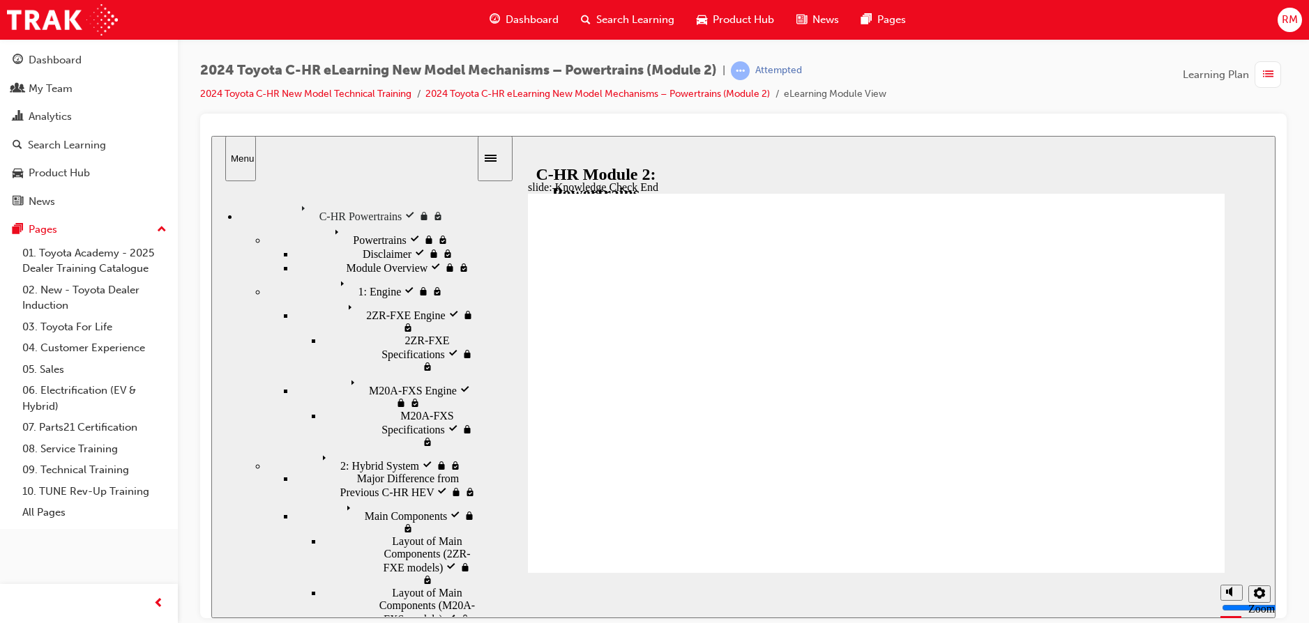
click at [378, 239] on div "Powertrains visited Powertrains" at bounding box center [371, 234] width 209 height 24
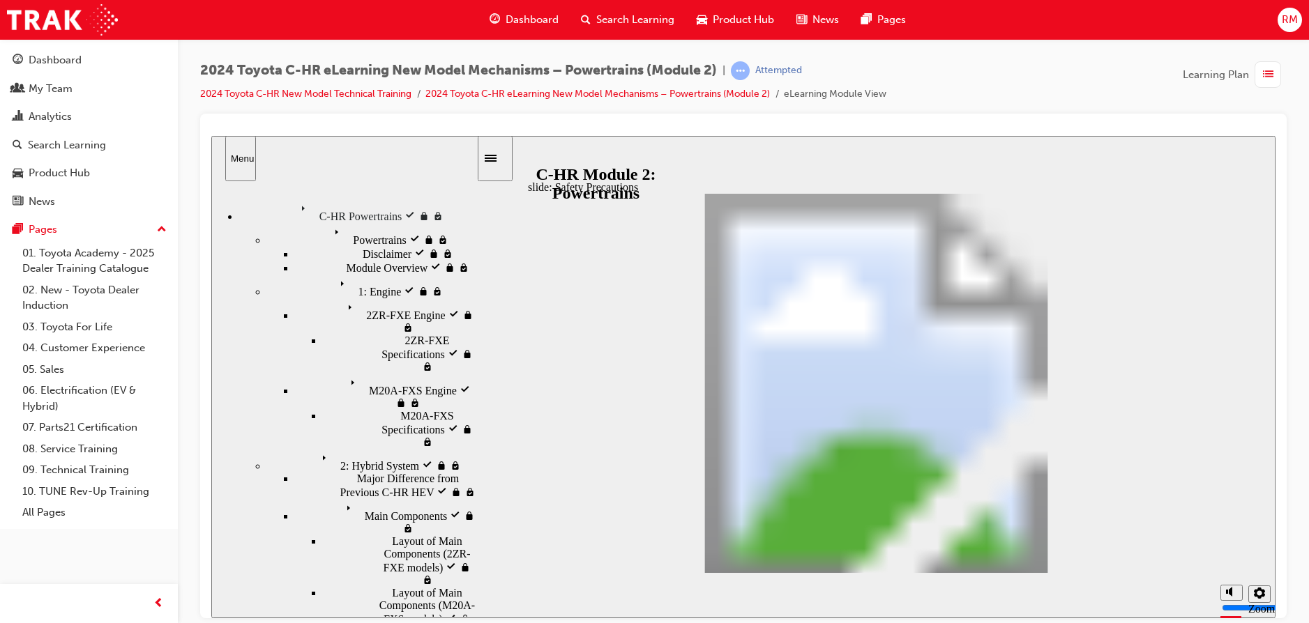
drag, startPoint x: 1088, startPoint y: 299, endPoint x: 1084, endPoint y: 288, distance: 11.7
drag, startPoint x: 1047, startPoint y: 209, endPoint x: 1056, endPoint y: 216, distance: 11.4
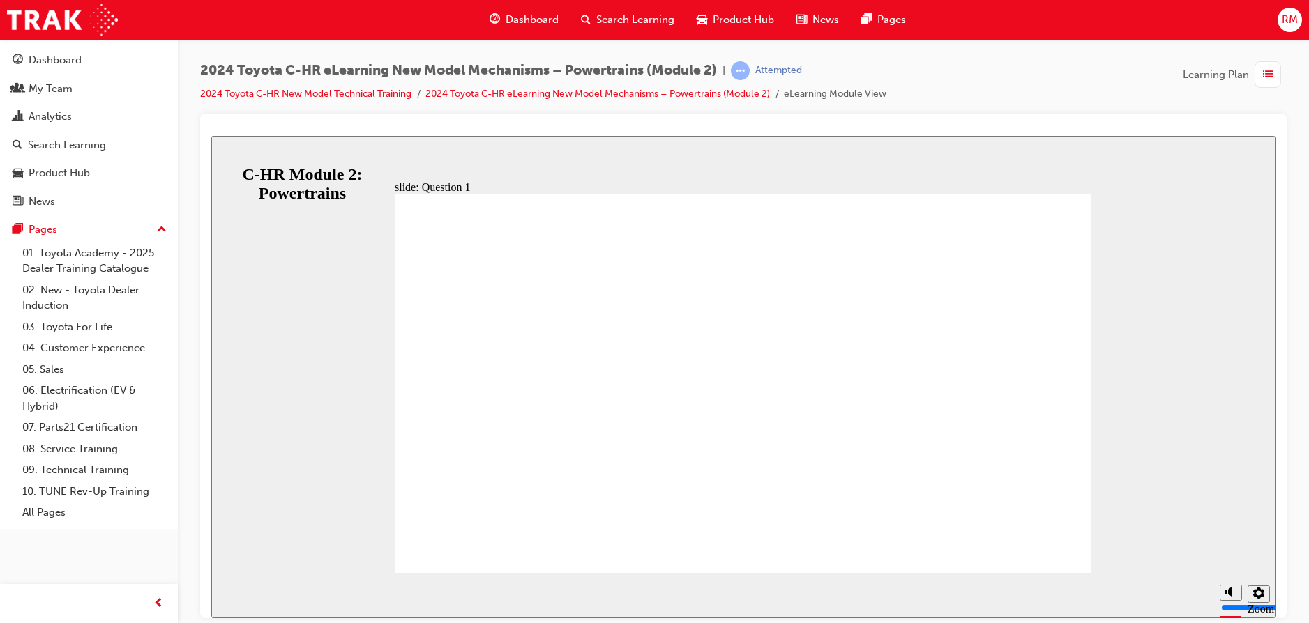
radio input "true"
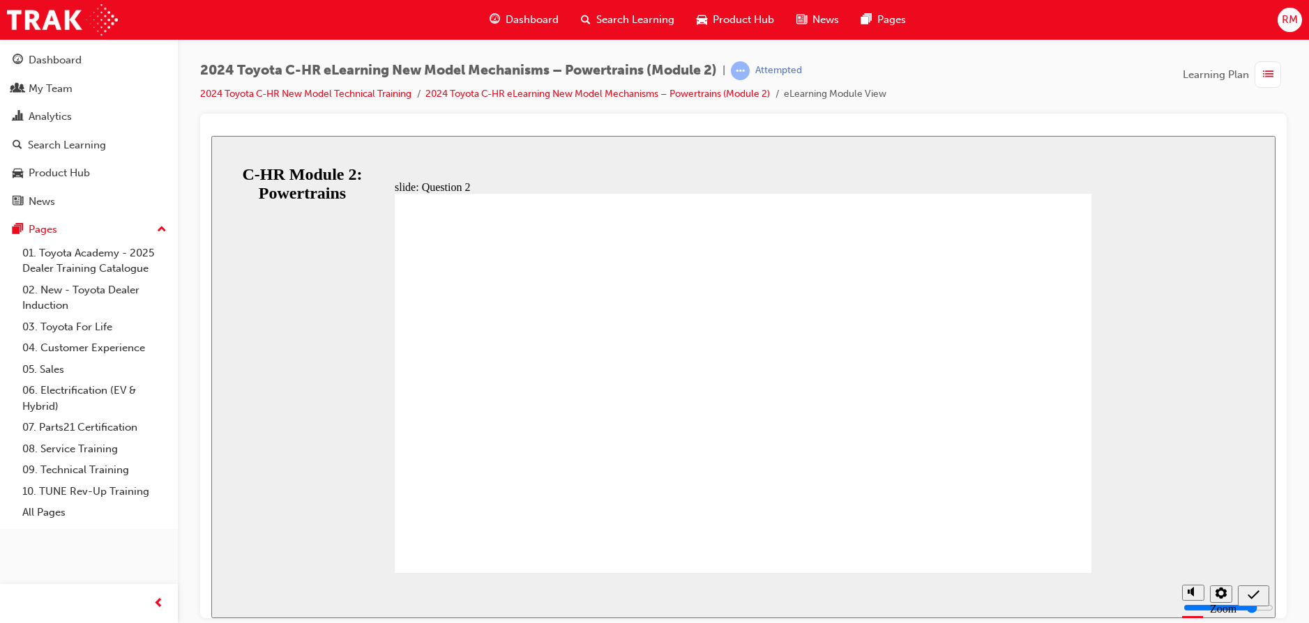
radio input "true"
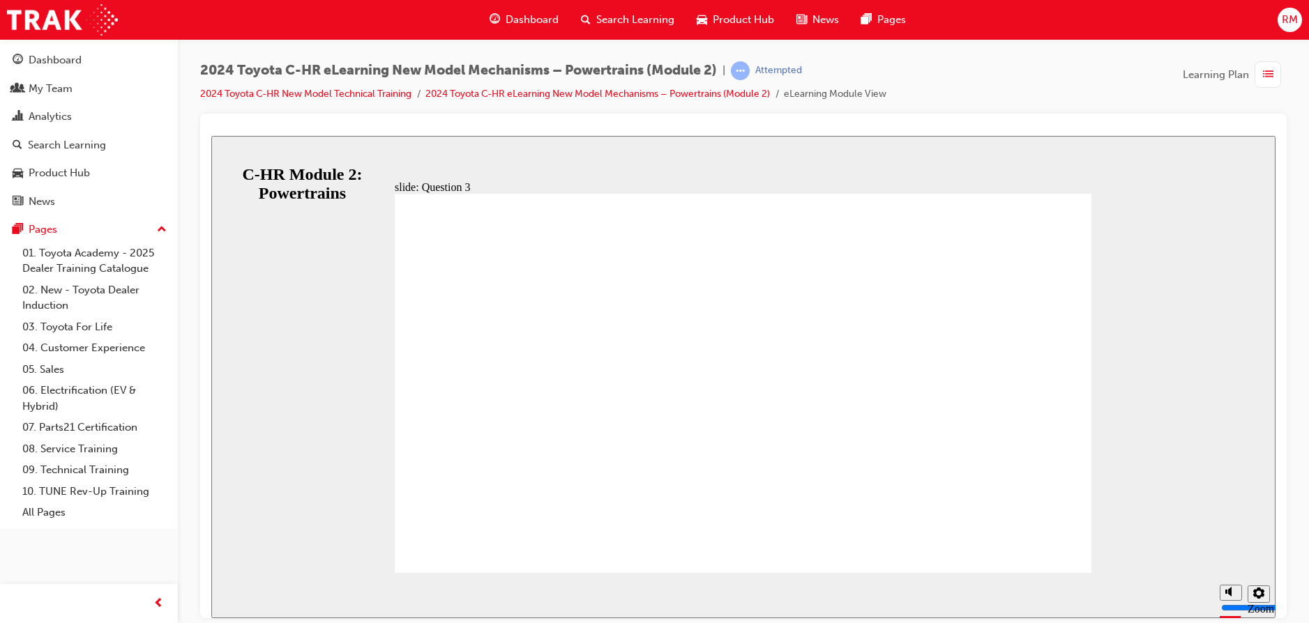
radio input "true"
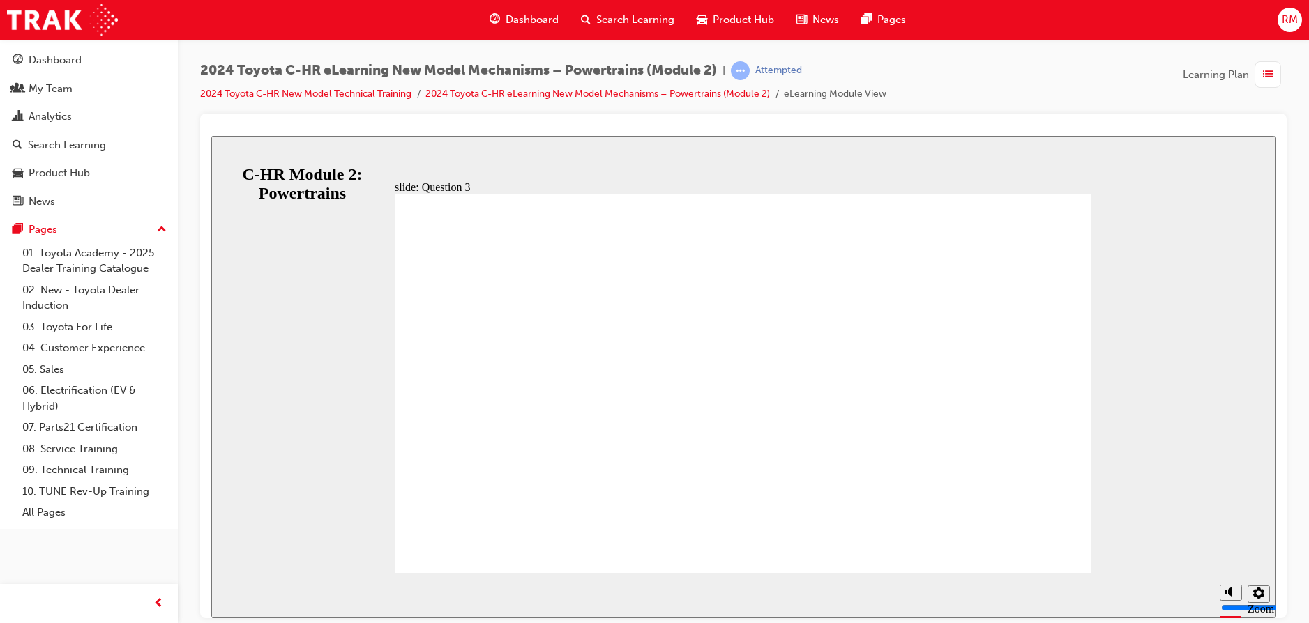
radio input "false"
radio input "true"
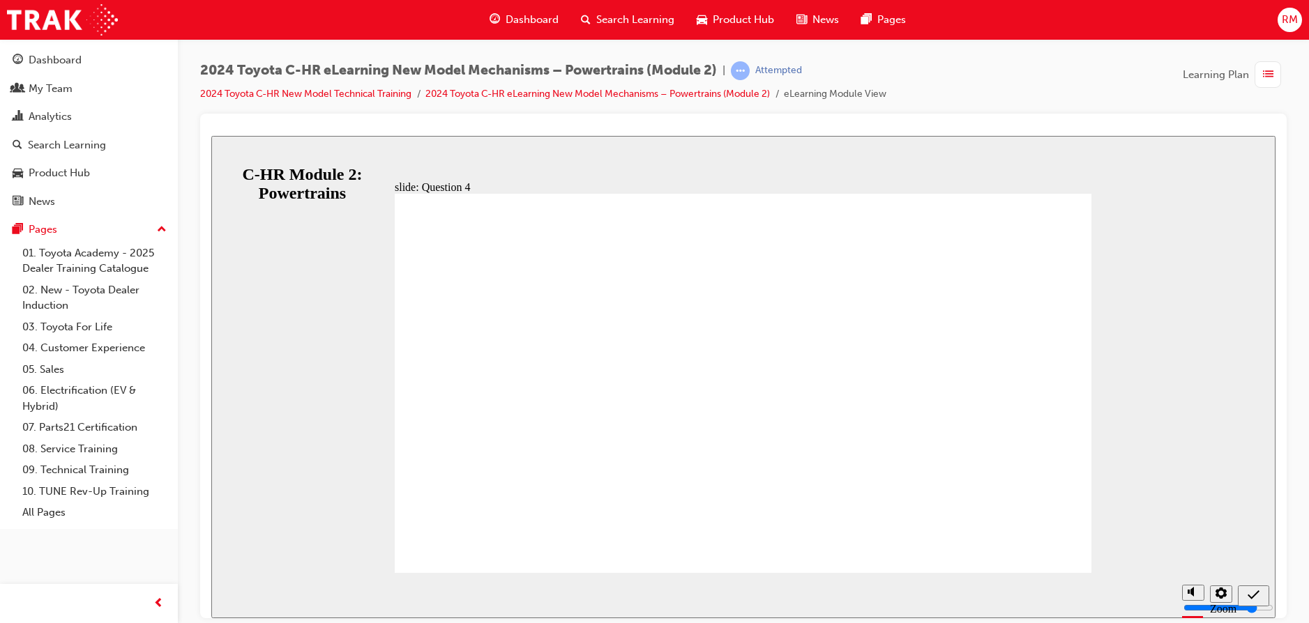
radio input "true"
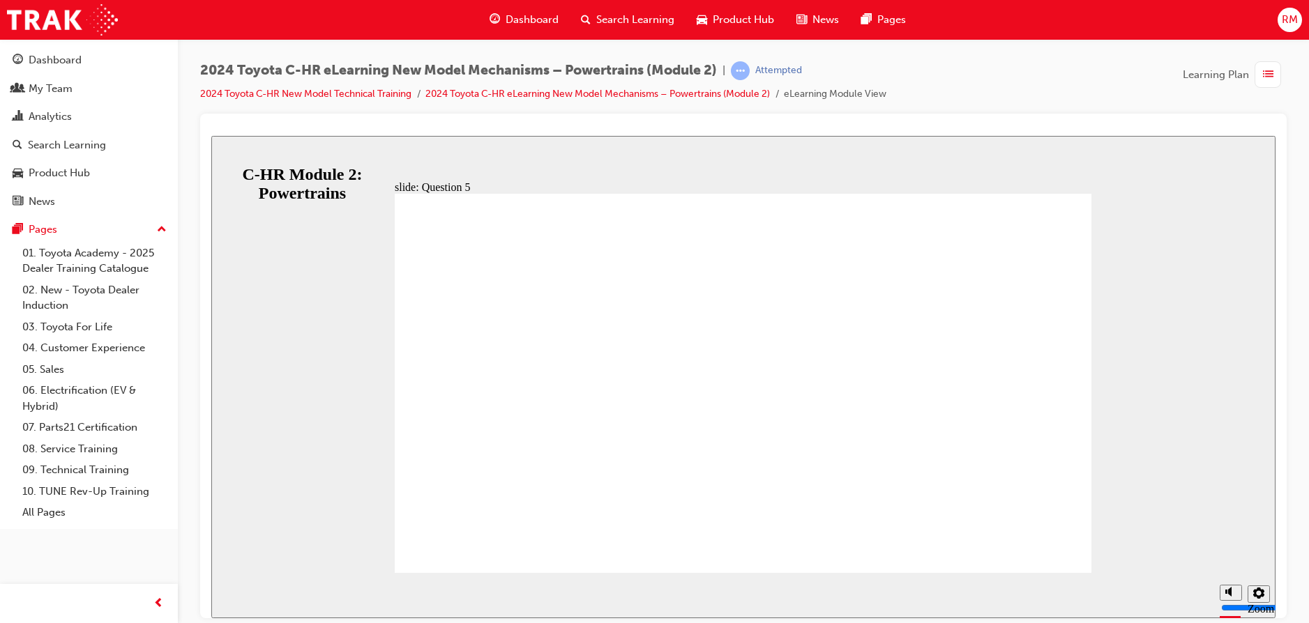
radio input "true"
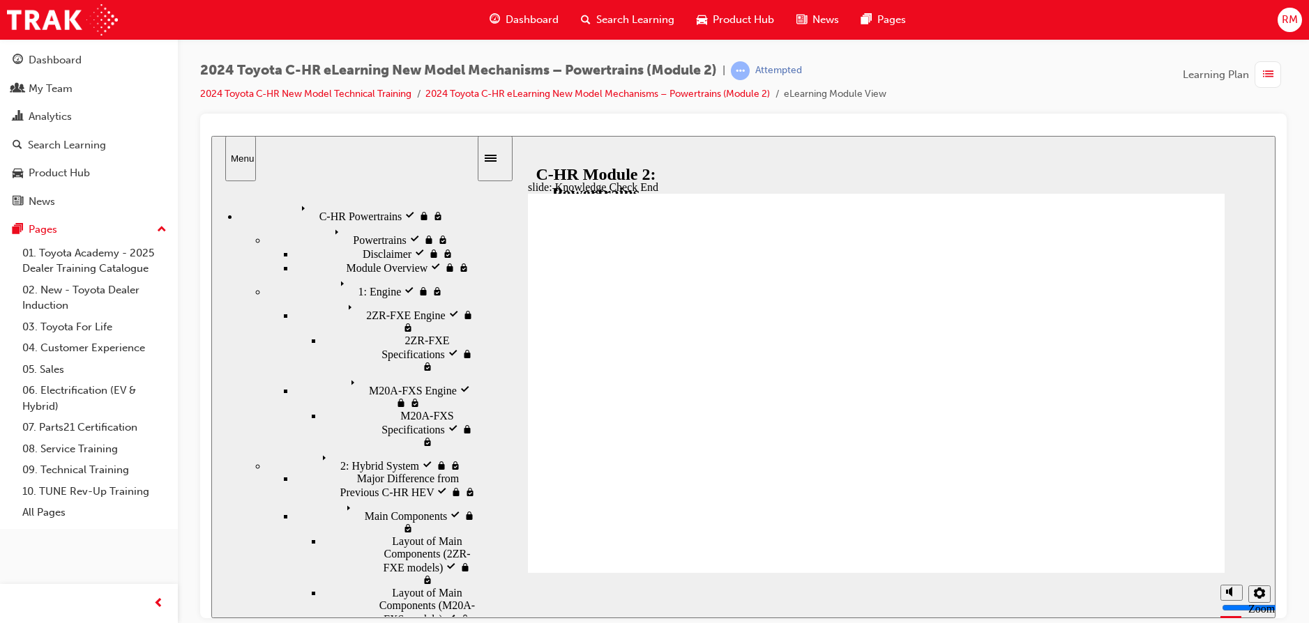
click at [1263, 62] on div "button" at bounding box center [1267, 74] width 26 height 26
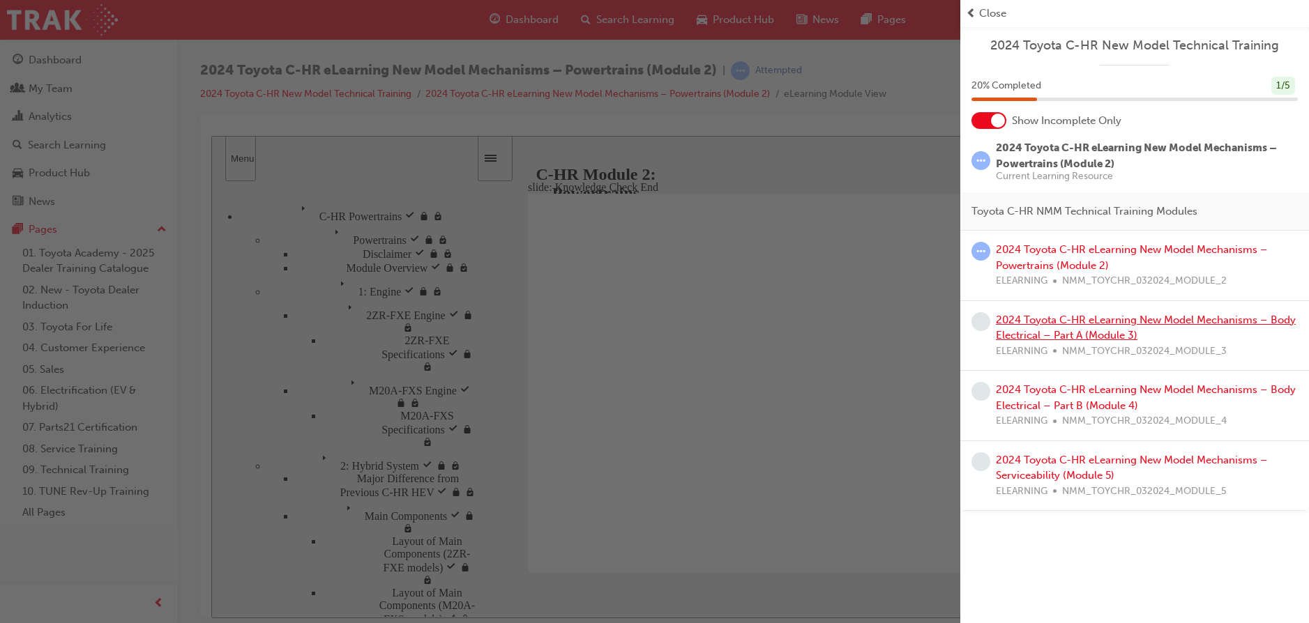
click at [1074, 324] on link "2024 Toyota C-HR eLearning New Model Mechanisms – Body Electrical – Part A (Mod…" at bounding box center [1146, 328] width 300 height 29
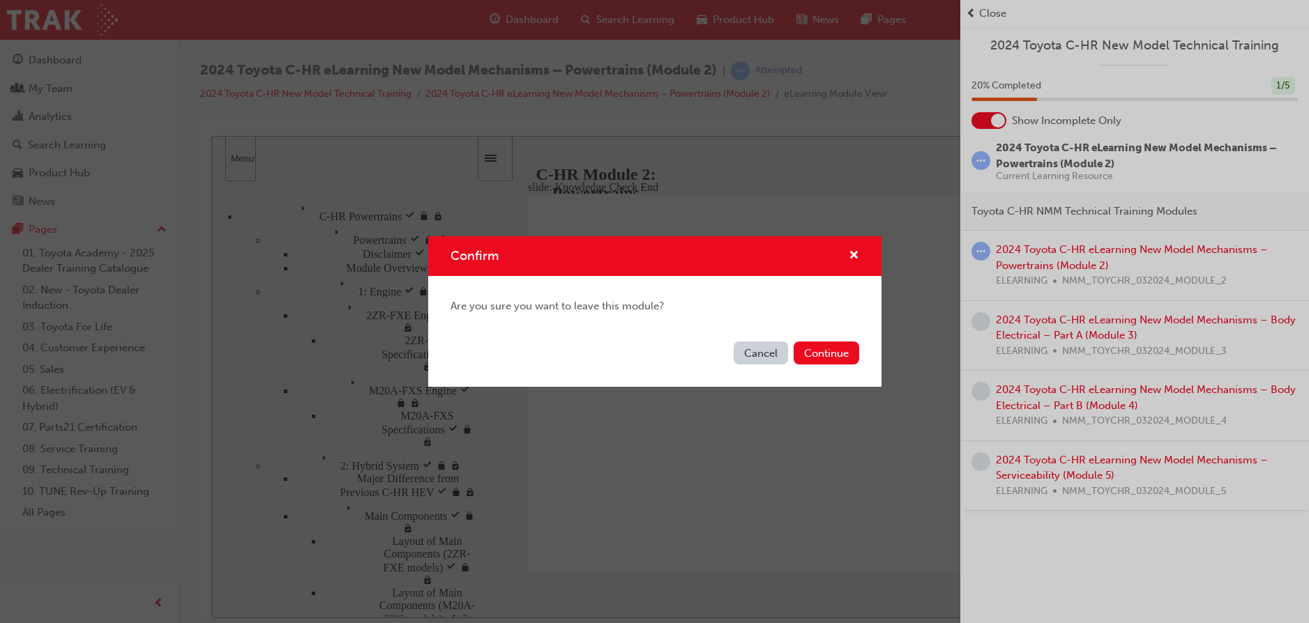
click at [1199, 262] on div "Confirm Are you sure you want to leave this module? Cancel Continue" at bounding box center [654, 311] width 1309 height 623
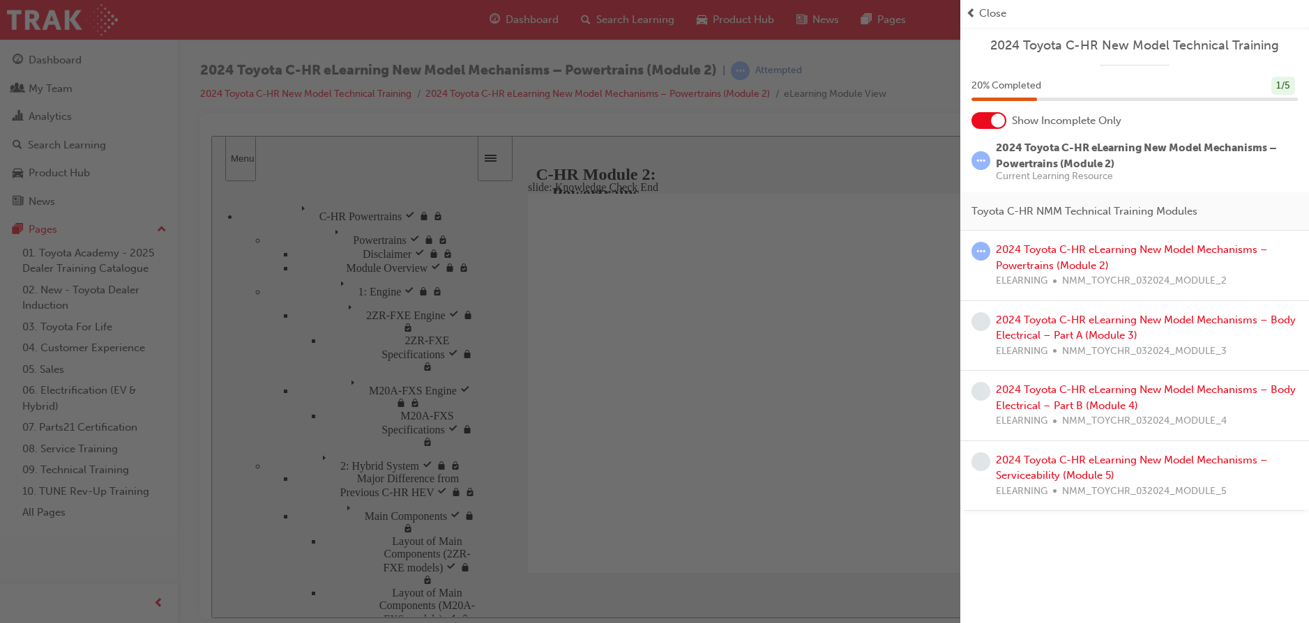
click at [1199, 262] on div "2024 Toyota C-HR eLearning New Model Mechanisms – Powertrains (Module 2) ELEARN…" at bounding box center [1147, 265] width 302 height 47
click at [1208, 250] on link "2024 Toyota C-HR eLearning New Model Mechanisms – Powertrains (Module 2)" at bounding box center [1132, 257] width 272 height 29
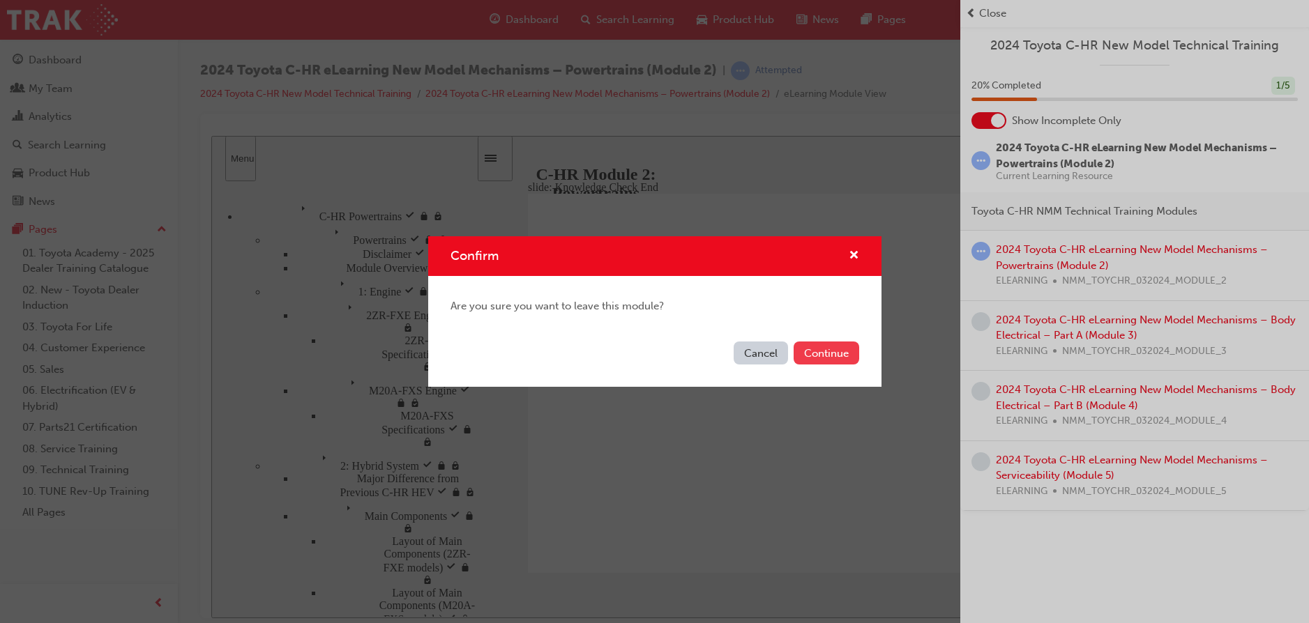
click at [814, 351] on button "Continue" at bounding box center [826, 353] width 66 height 23
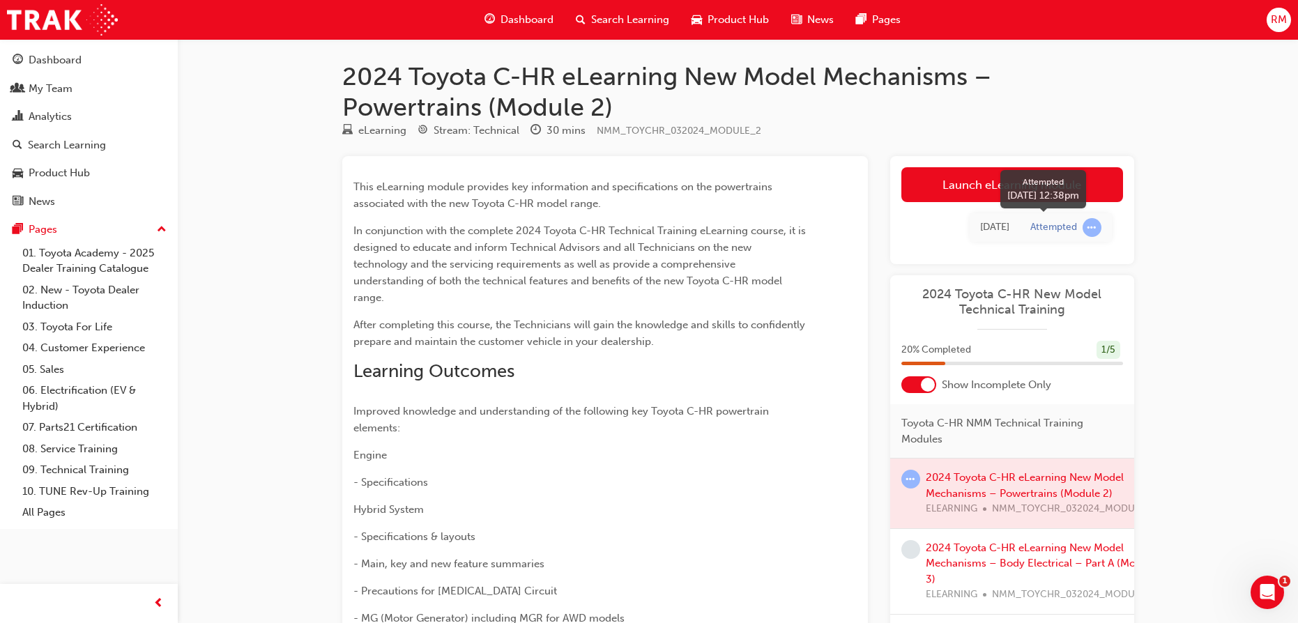
click at [1088, 229] on span "learningRecordVerb_ATTEMPT-icon" at bounding box center [1092, 227] width 19 height 19
click at [978, 196] on link "Launch eLearning module" at bounding box center [1012, 184] width 222 height 35
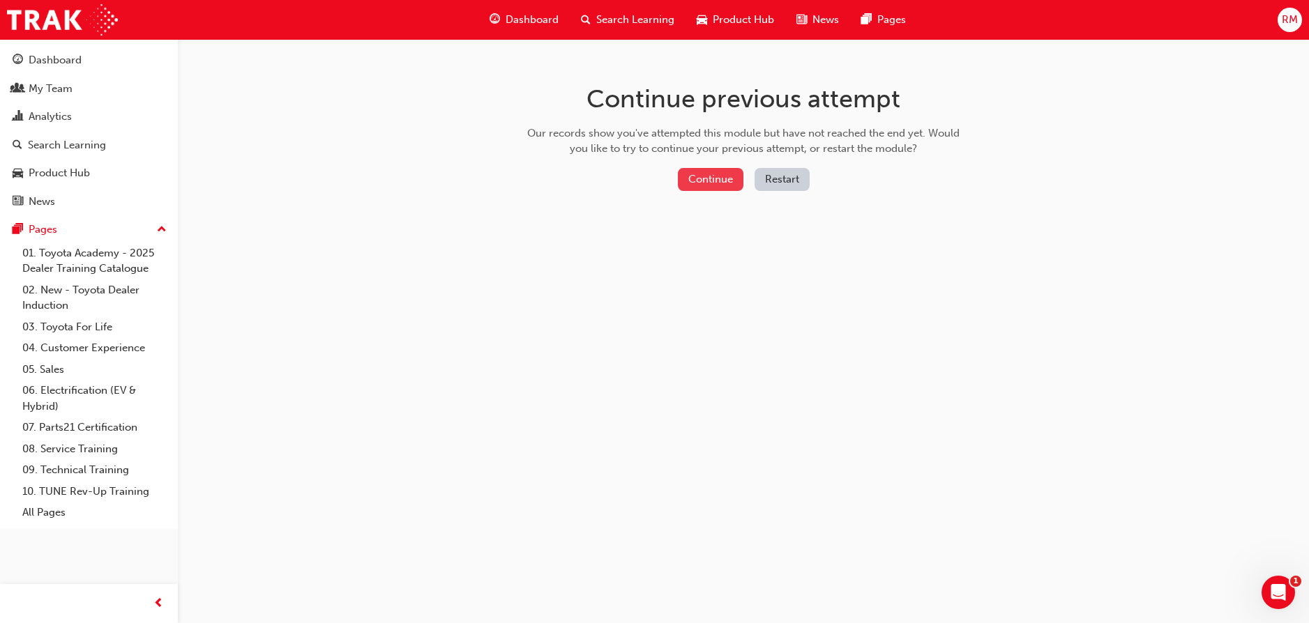
click at [691, 178] on button "Continue" at bounding box center [711, 179] width 66 height 23
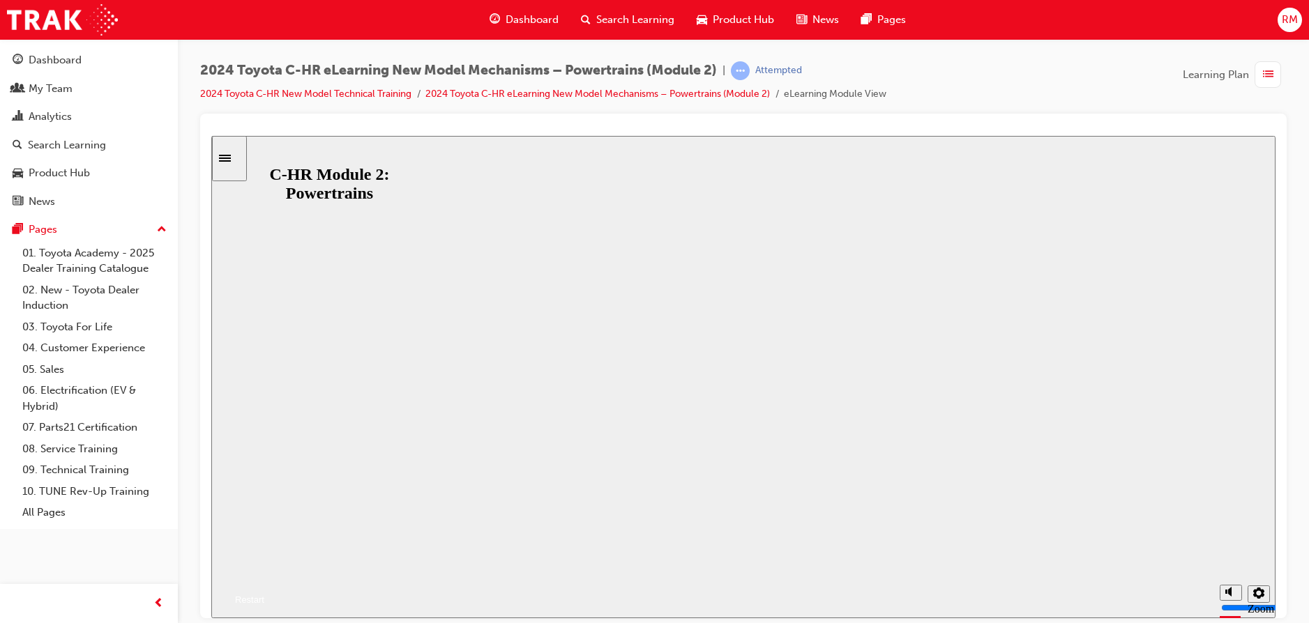
click at [264, 575] on button "Resume" at bounding box center [237, 583] width 53 height 17
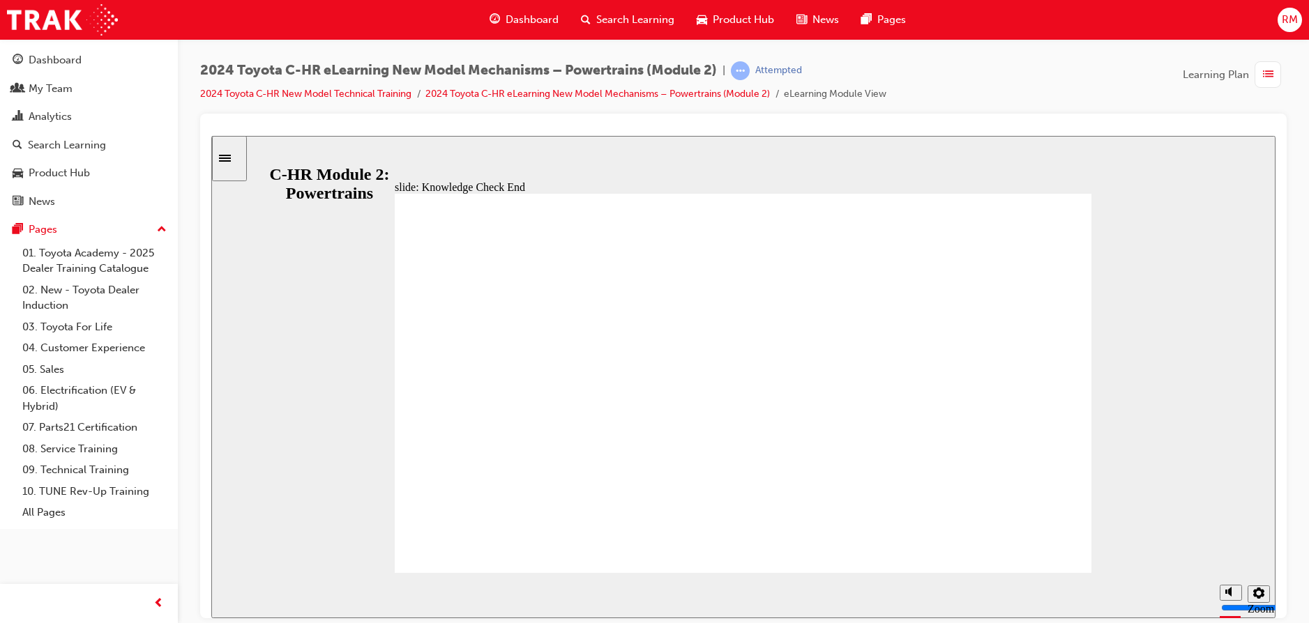
click at [363, 158] on div "slide: Knowledge Check End Review the identified sections of this module again,…" at bounding box center [743, 376] width 1064 height 482
click at [1265, 79] on span "list-icon" at bounding box center [1268, 74] width 10 height 17
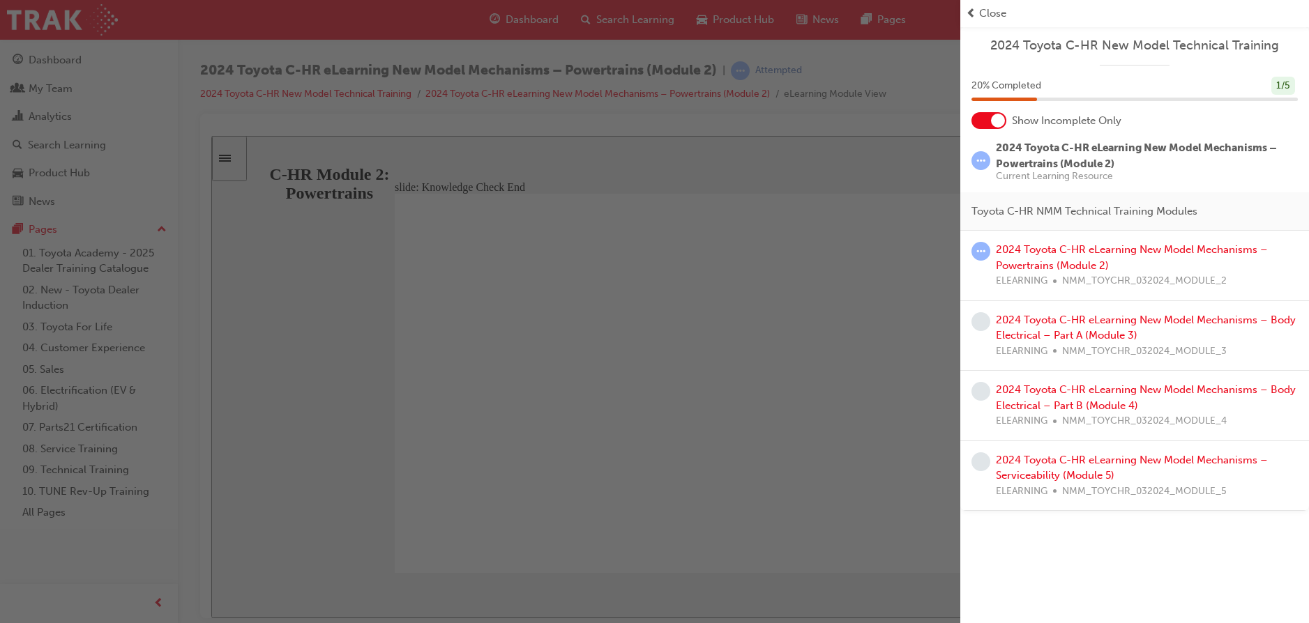
click at [1070, 175] on span "Current Learning Resource" at bounding box center [1147, 177] width 302 height 10
click at [1093, 165] on span "2024 Toyota C-HR eLearning New Model Mechanisms – Powertrains (Module 2)" at bounding box center [1136, 156] width 281 height 29
click at [1096, 151] on span "2024 Toyota C-HR eLearning New Model Mechanisms – Powertrains (Module 2)" at bounding box center [1136, 156] width 281 height 29
drag, startPoint x: 1096, startPoint y: 151, endPoint x: 1082, endPoint y: 114, distance: 38.8
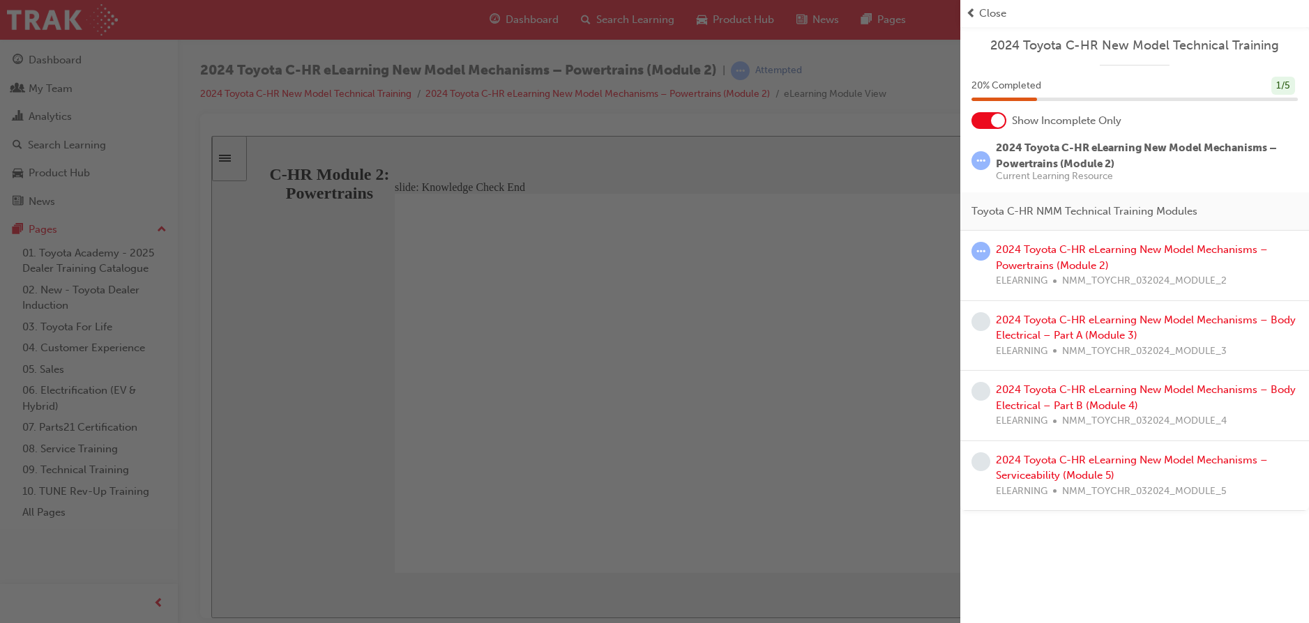
click at [1082, 114] on div "2024 Toyota C-HR New Model Technical Training 20 % Completed 1 / 5 Show Incompl…" at bounding box center [1134, 268] width 349 height 485
drag, startPoint x: 1082, startPoint y: 114, endPoint x: 998, endPoint y: 116, distance: 84.4
click at [998, 116] on div at bounding box center [998, 121] width 14 height 14
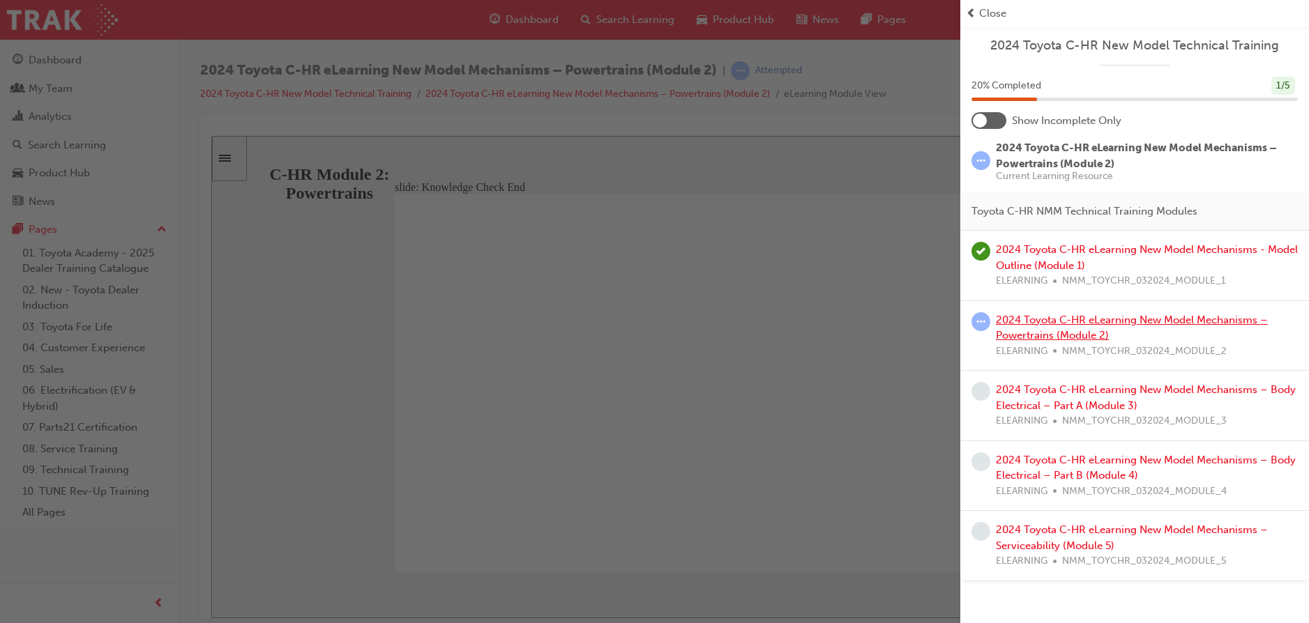
click at [1023, 333] on link "2024 Toyota C-HR eLearning New Model Mechanisms – Powertrains (Module 2)" at bounding box center [1132, 328] width 272 height 29
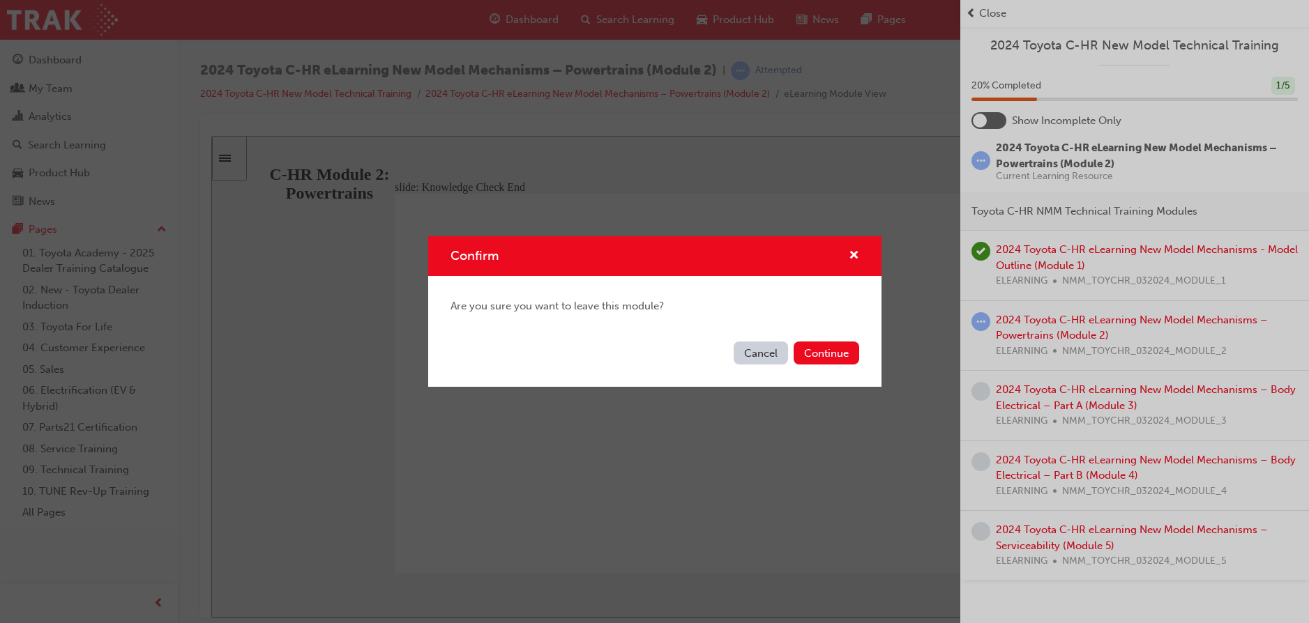
click at [763, 358] on button "Cancel" at bounding box center [760, 353] width 54 height 23
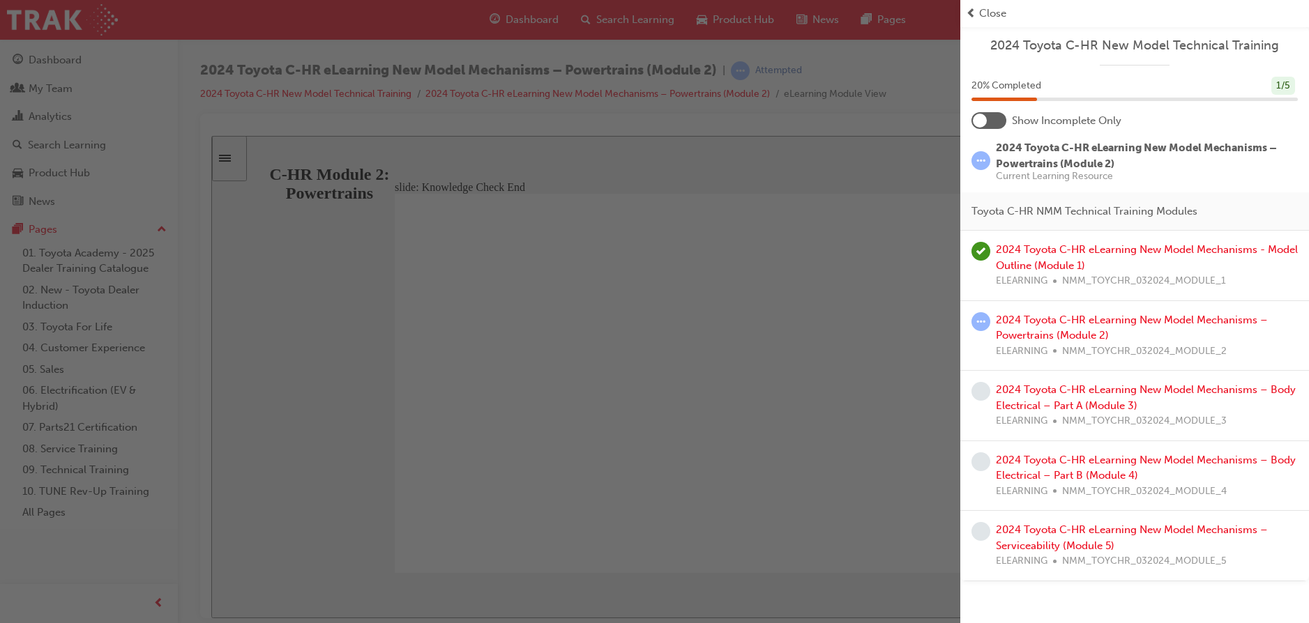
click at [1005, 311] on div "2024 Toyota C-HR eLearning New Model Mechanisms – Powertrains (Module 2) ELEARN…" at bounding box center [1134, 336] width 349 height 70
click at [1000, 319] on link "2024 Toyota C-HR eLearning New Model Mechanisms – Powertrains (Module 2)" at bounding box center [1132, 328] width 272 height 29
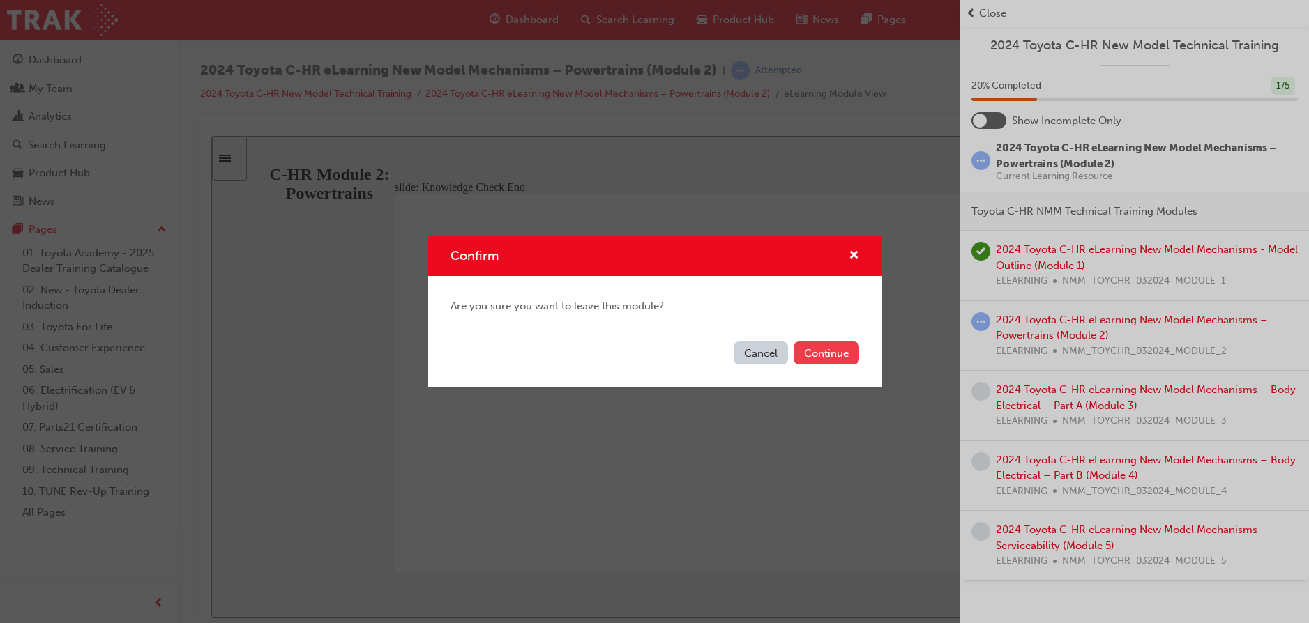
click at [826, 342] on button "Continue" at bounding box center [826, 353] width 66 height 23
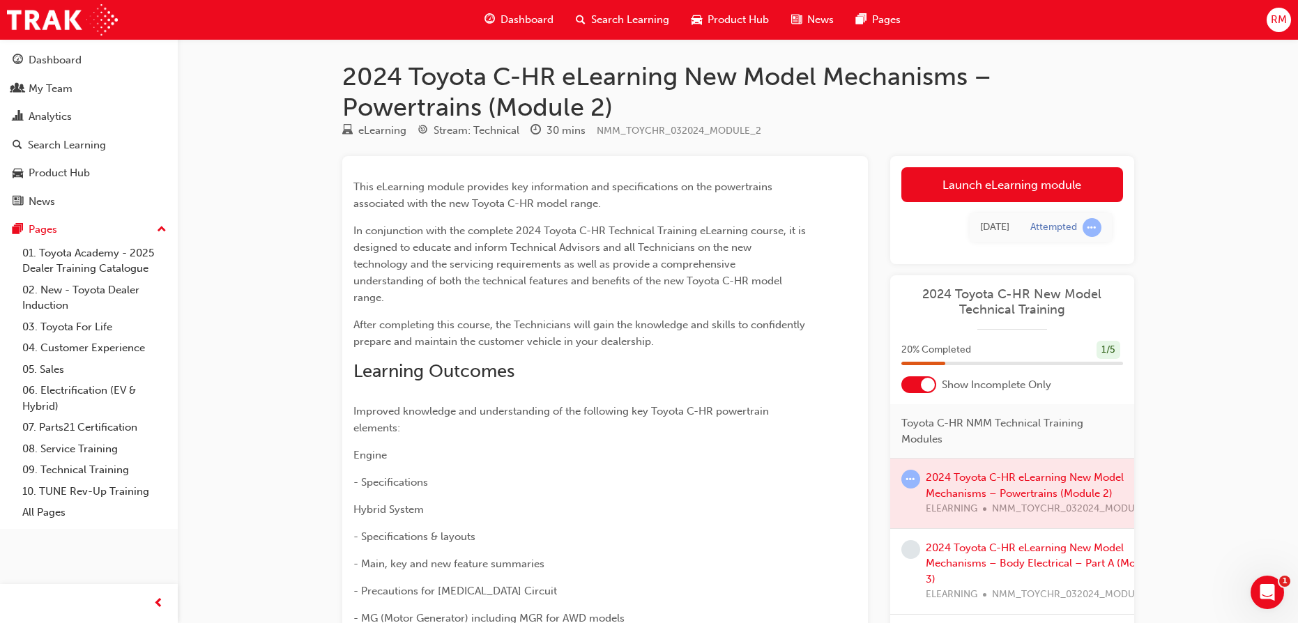
click at [1038, 202] on div "Today Attempted" at bounding box center [1012, 227] width 222 height 51
click at [1041, 192] on link "Launch eLearning module" at bounding box center [1012, 184] width 222 height 35
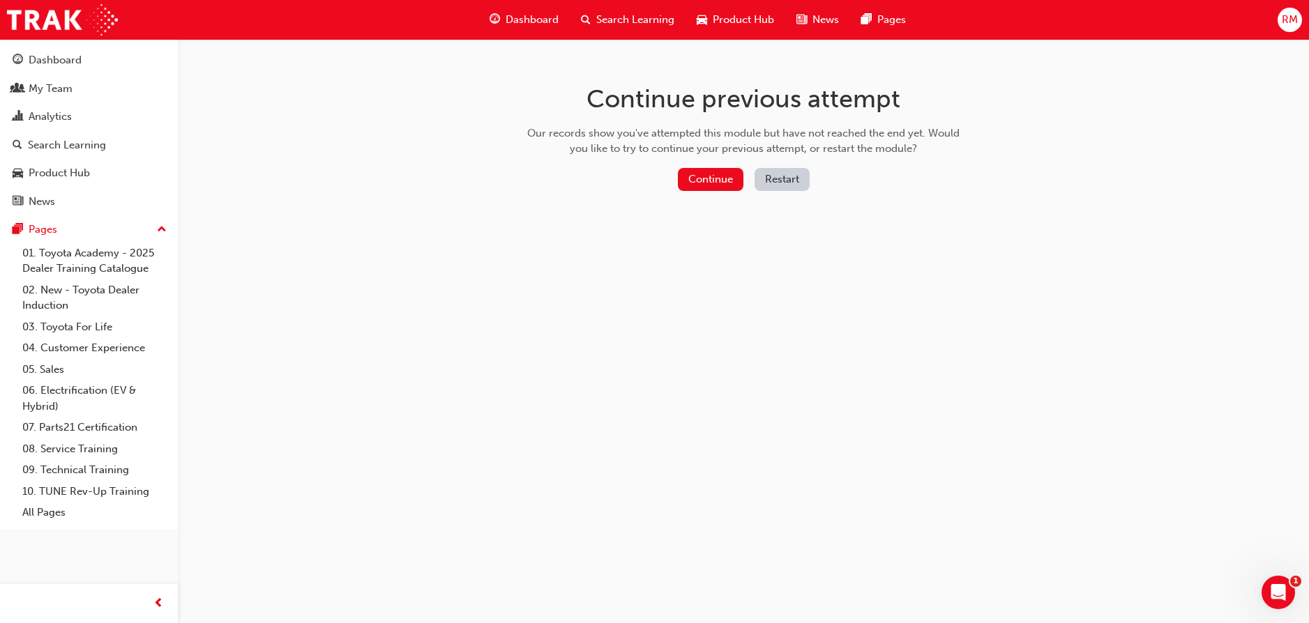
click at [773, 190] on button "Restart" at bounding box center [781, 179] width 55 height 23
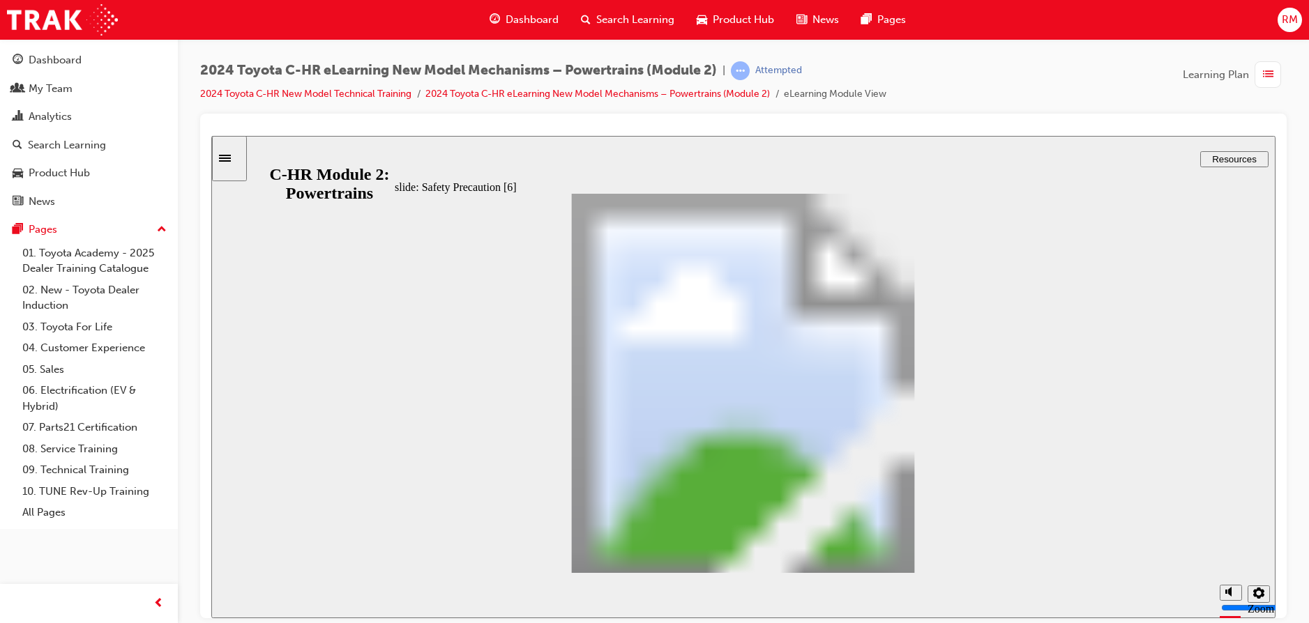
type input "2"
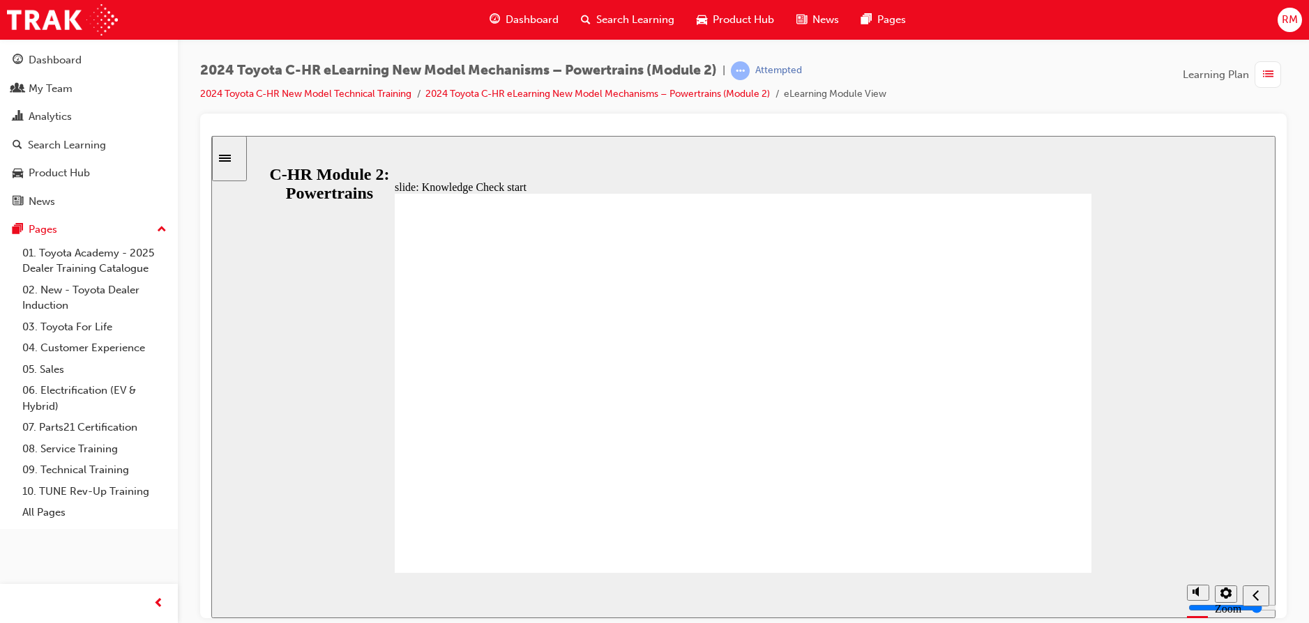
drag, startPoint x: 640, startPoint y: 440, endPoint x: 641, endPoint y: 433, distance: 7.0
radio input "true"
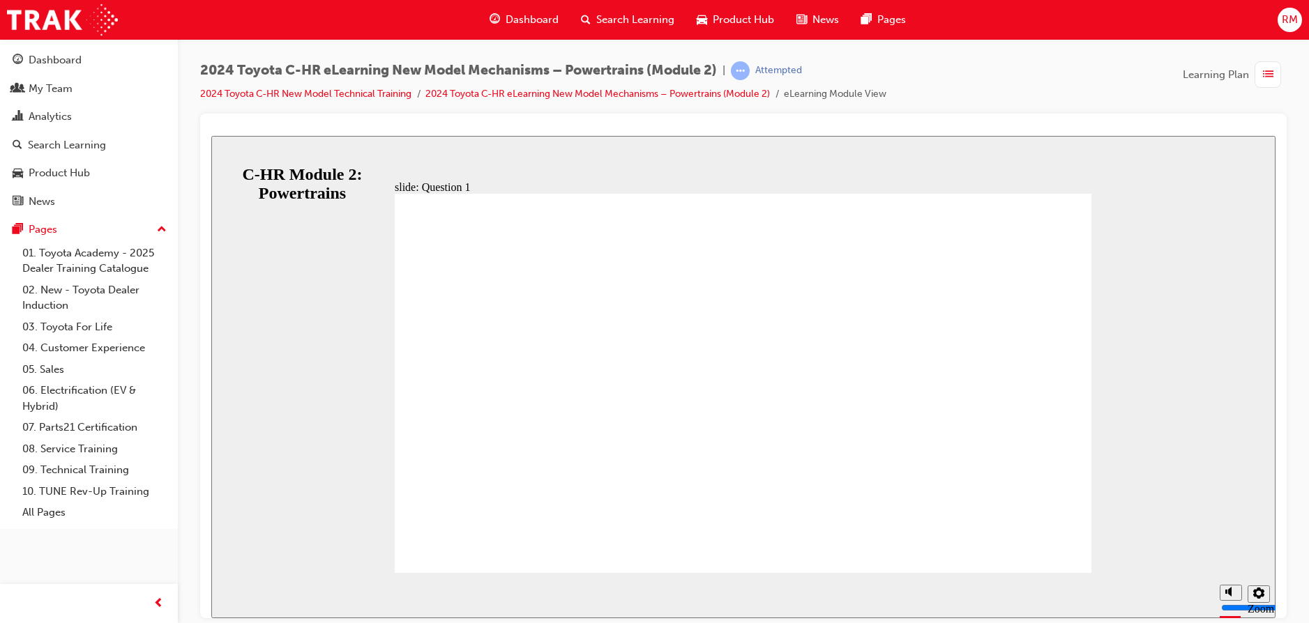
radio input "true"
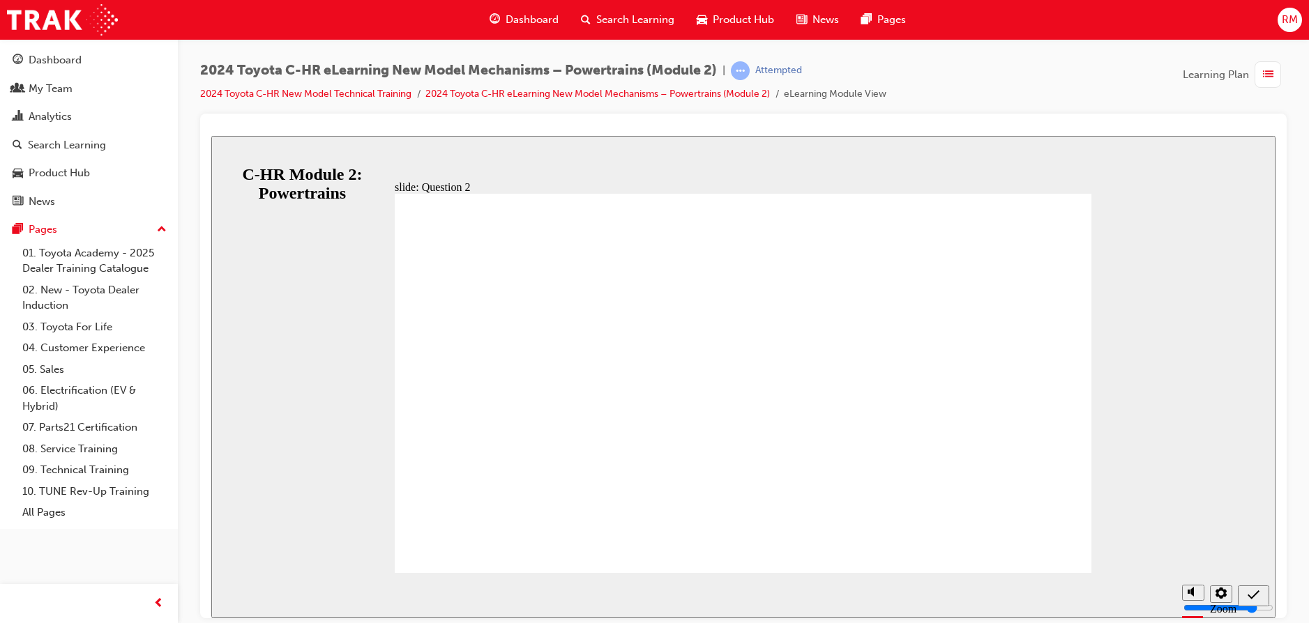
radio input "true"
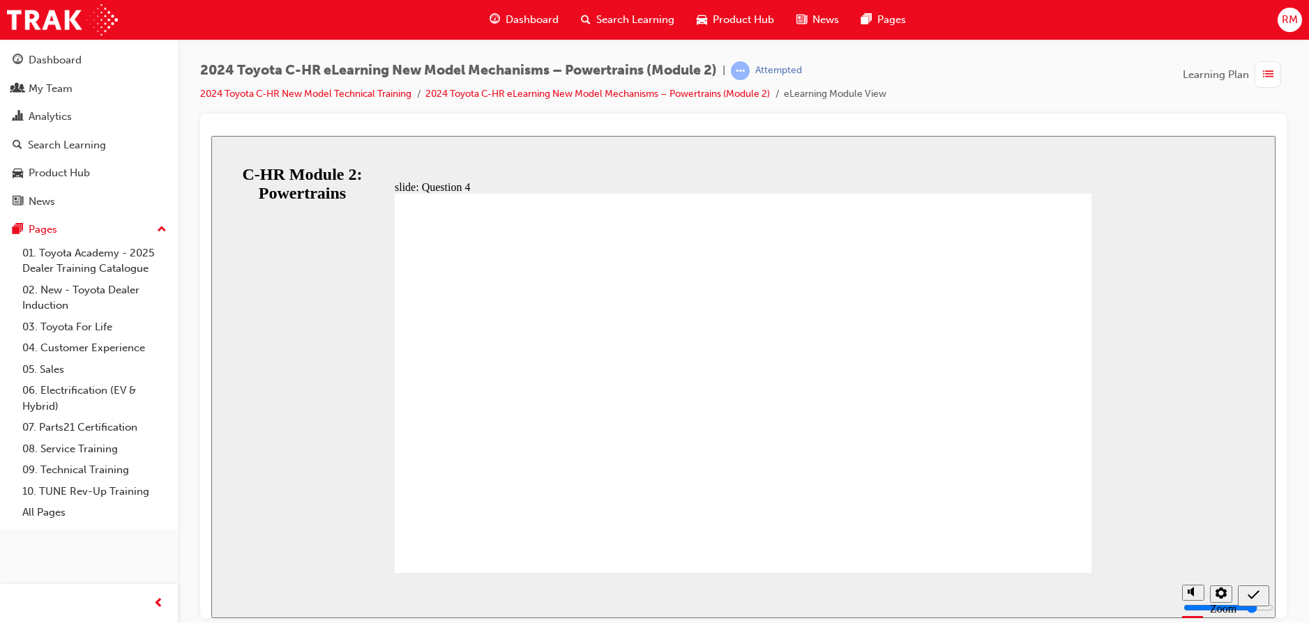
radio input "true"
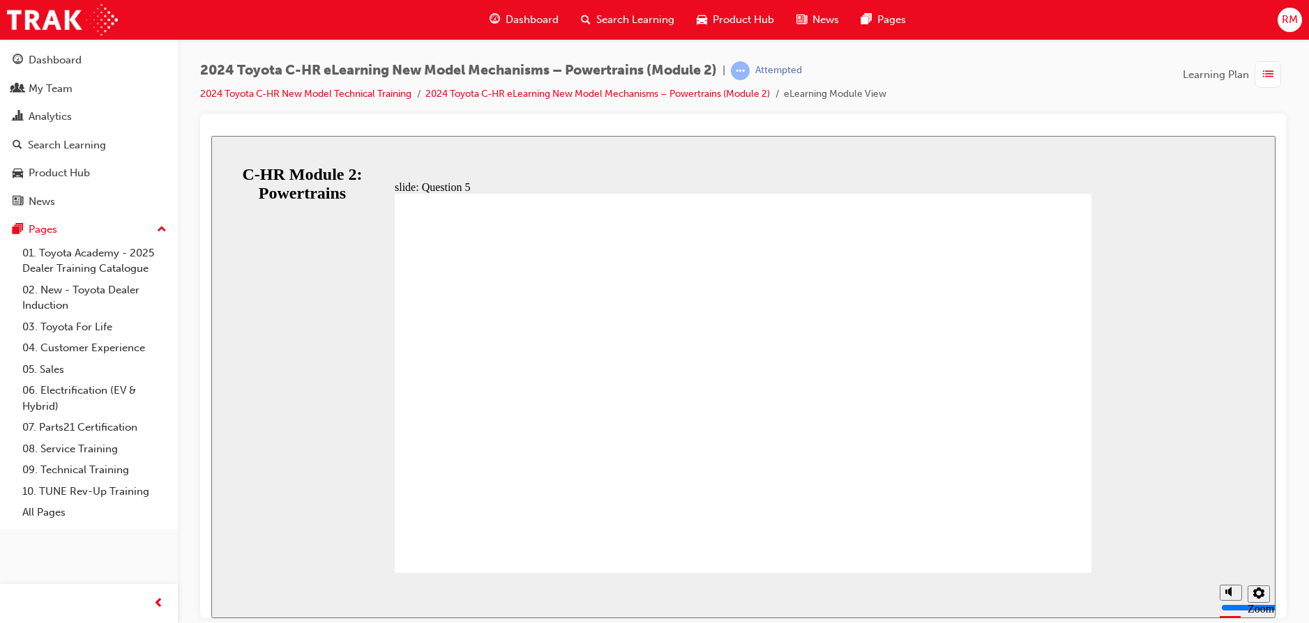
radio input "true"
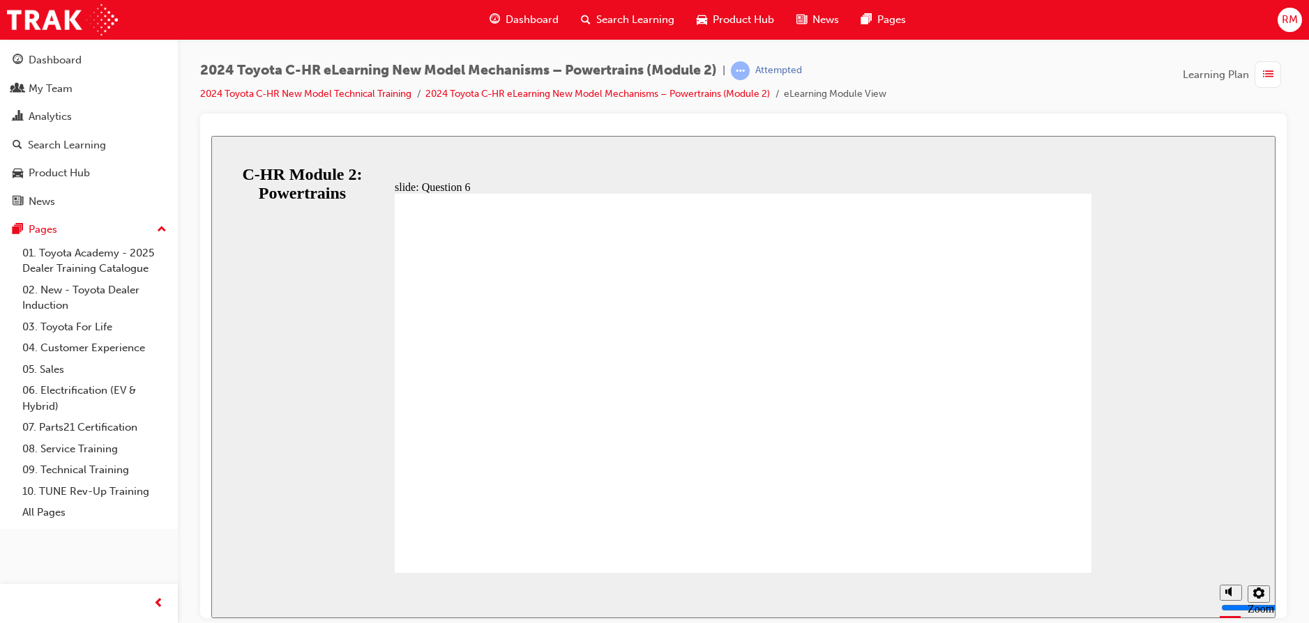
click at [1265, 74] on span "list-icon" at bounding box center [1268, 74] width 10 height 17
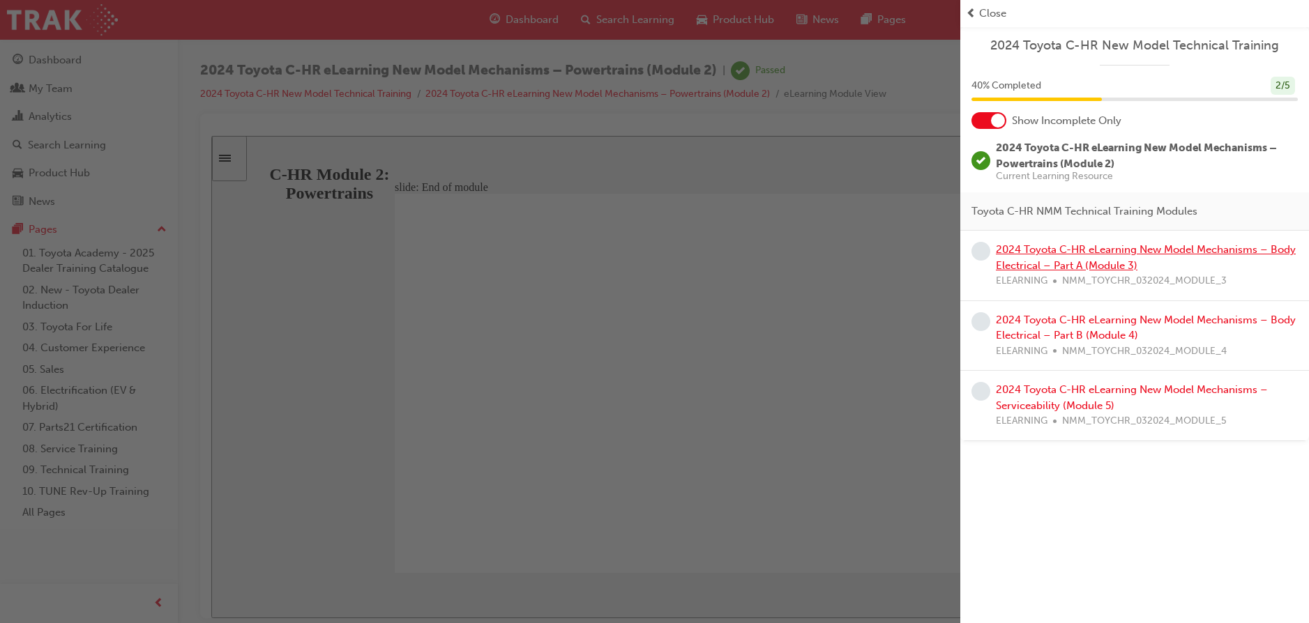
click at [1072, 264] on link "2024 Toyota C-HR eLearning New Model Mechanisms – Body Electrical – Part A (Mod…" at bounding box center [1146, 257] width 300 height 29
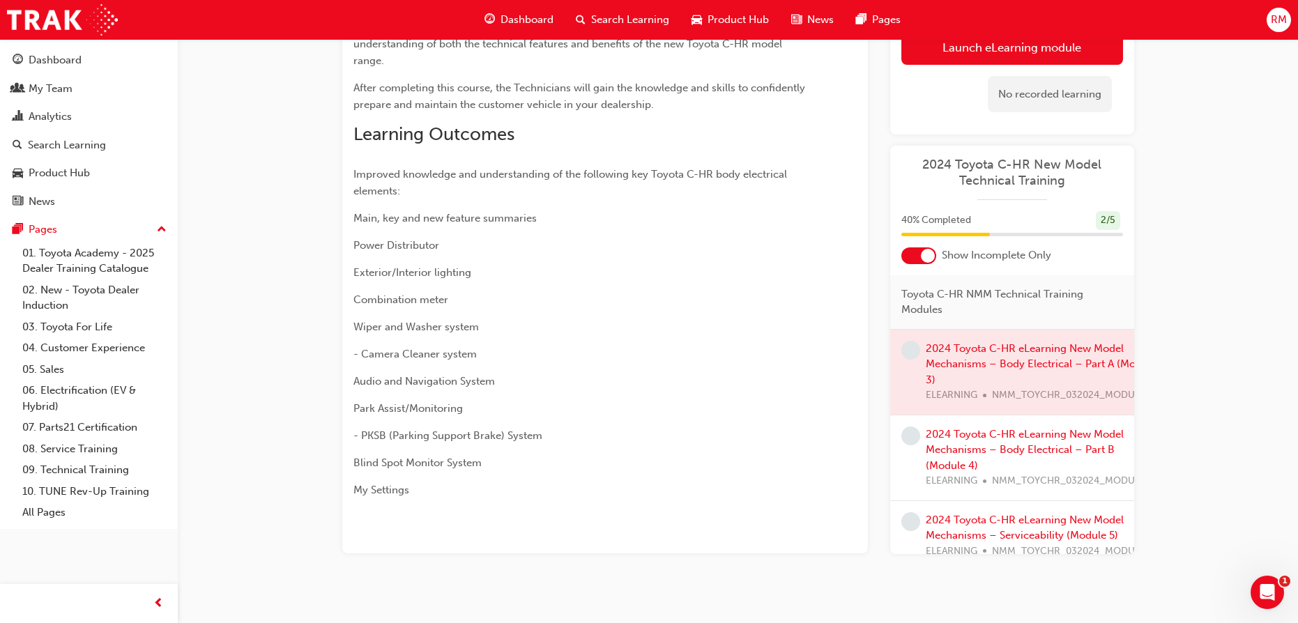
scroll to position [247, 0]
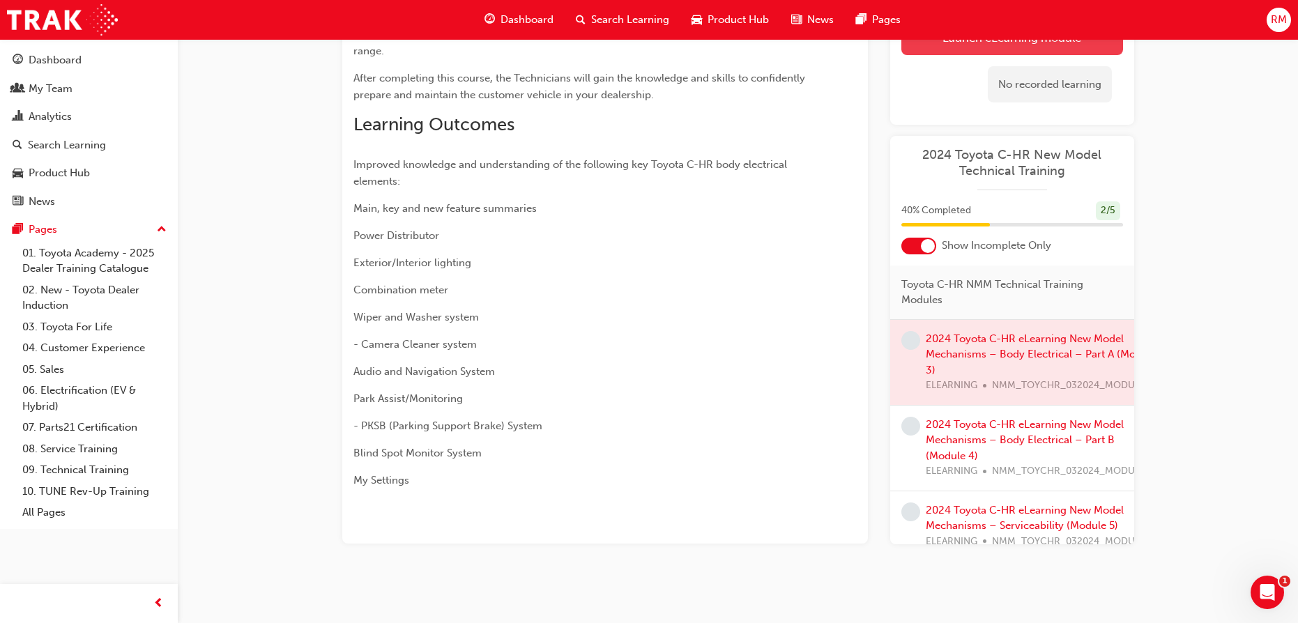
click at [994, 47] on link "Launch eLearning module" at bounding box center [1012, 37] width 222 height 35
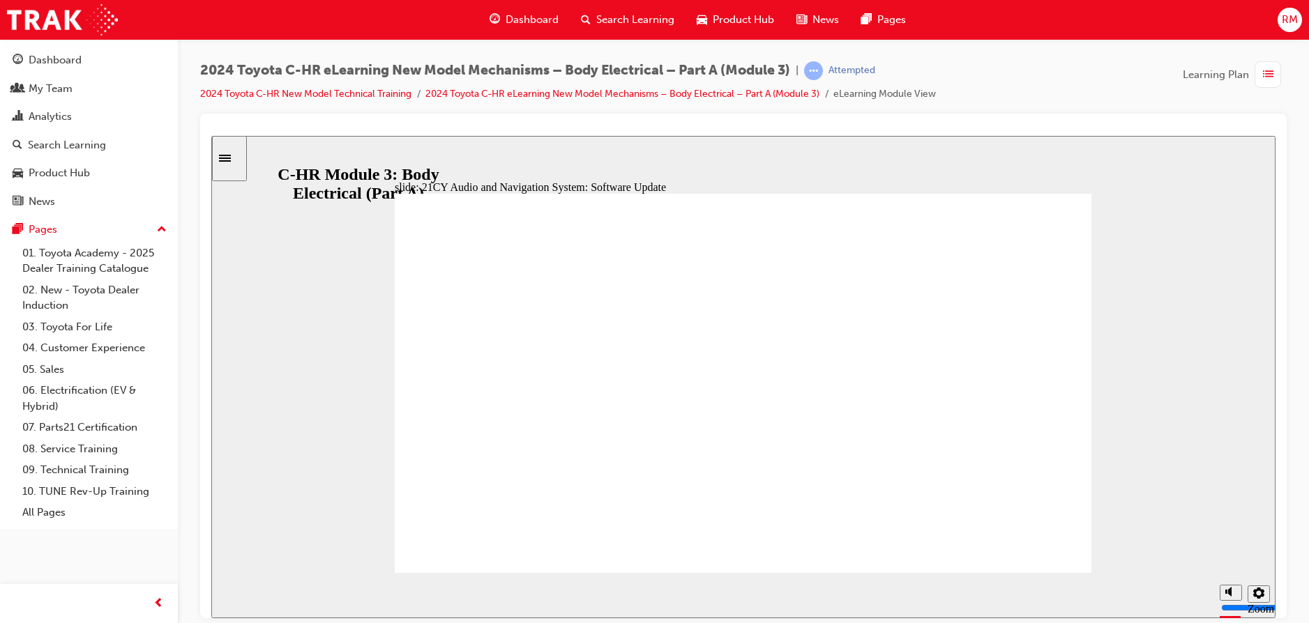
radio input "false"
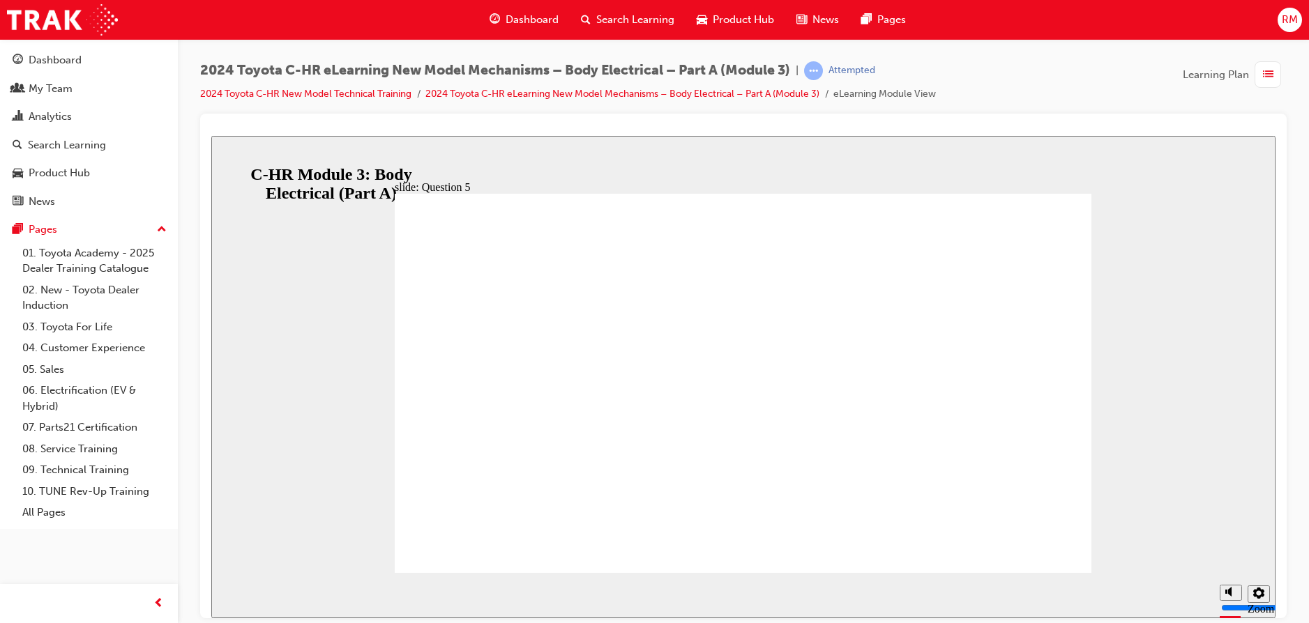
radio input "true"
click at [1268, 75] on span "list-icon" at bounding box center [1268, 74] width 10 height 17
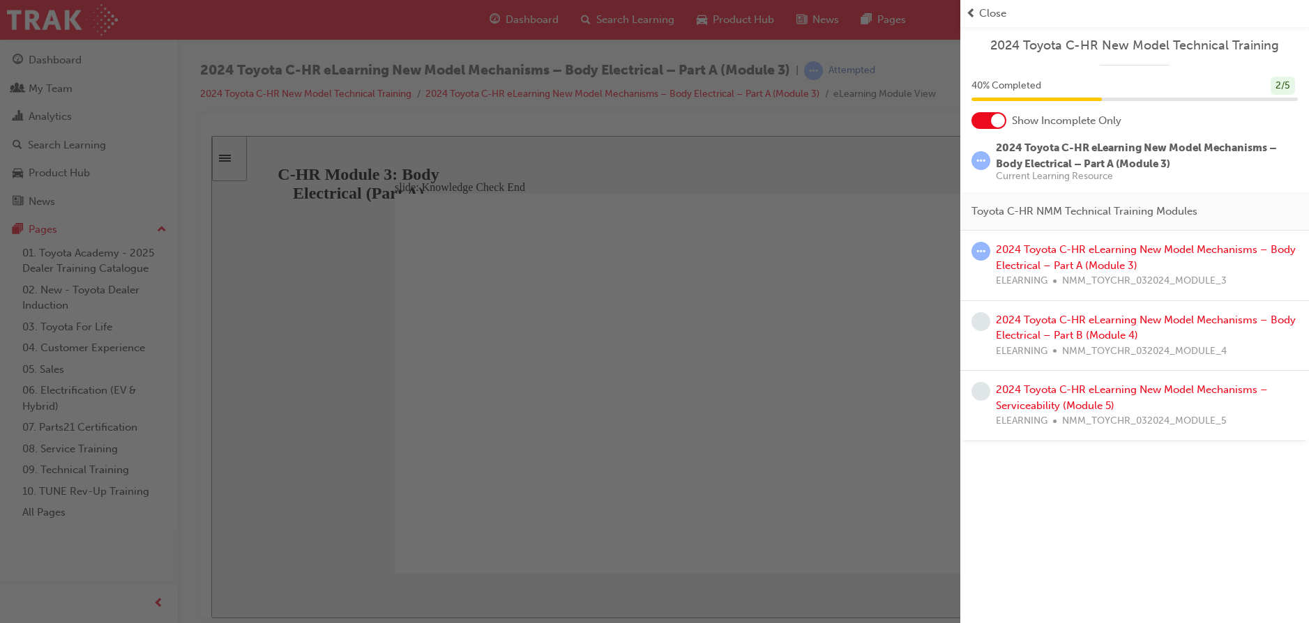
click at [1019, 185] on div "2024 Toyota C-HR eLearning New Model Mechanisms – Body Electrical – Part A (Mod…" at bounding box center [1134, 166] width 349 height 52
click at [1047, 162] on span "2024 Toyota C-HR eLearning New Model Mechanisms – Body Electrical – Part A (Mod…" at bounding box center [1136, 156] width 281 height 29
click at [1001, 252] on link "2024 Toyota C-HR eLearning New Model Mechanisms – Body Electrical – Part A (Mod…" at bounding box center [1146, 257] width 300 height 29
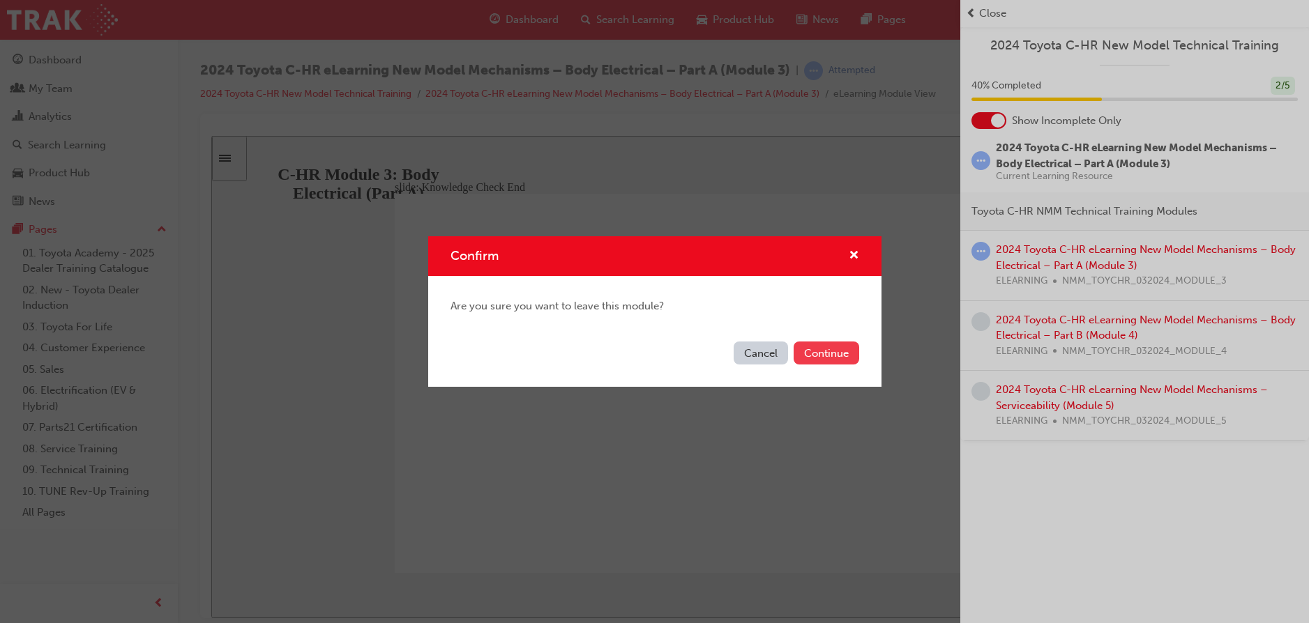
click at [846, 342] on button "Continue" at bounding box center [826, 353] width 66 height 23
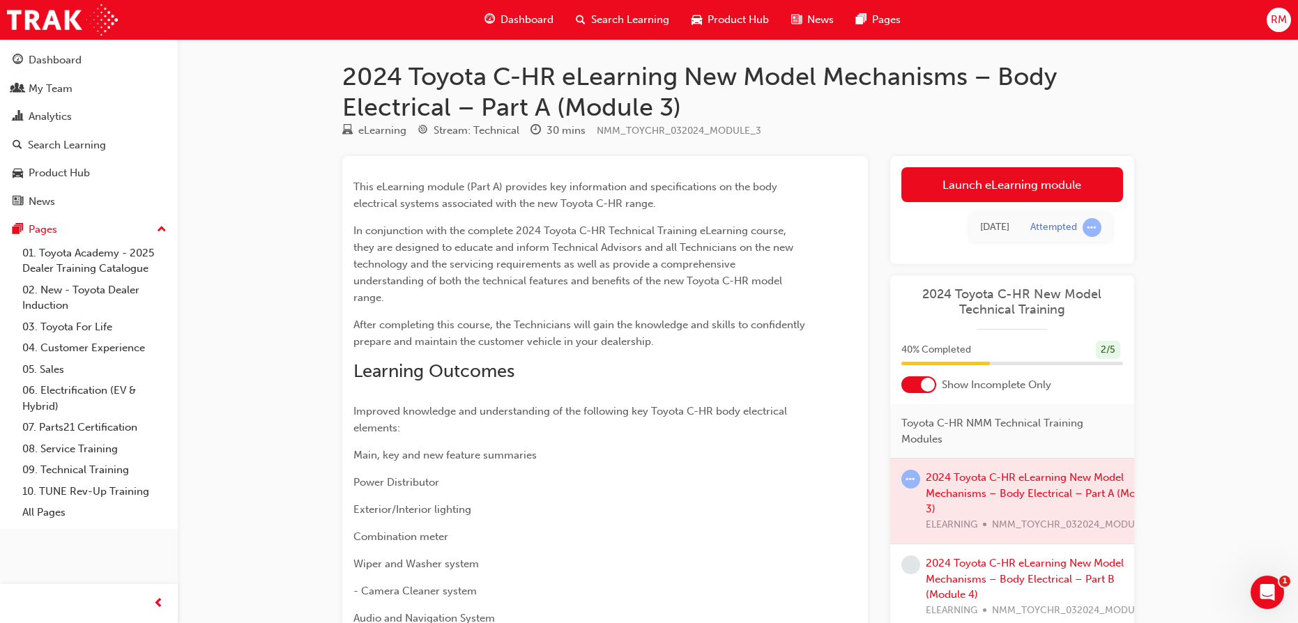
click at [982, 205] on div "Today Attempted" at bounding box center [1012, 227] width 222 height 51
click at [994, 198] on link "Launch eLearning module" at bounding box center [1012, 184] width 222 height 35
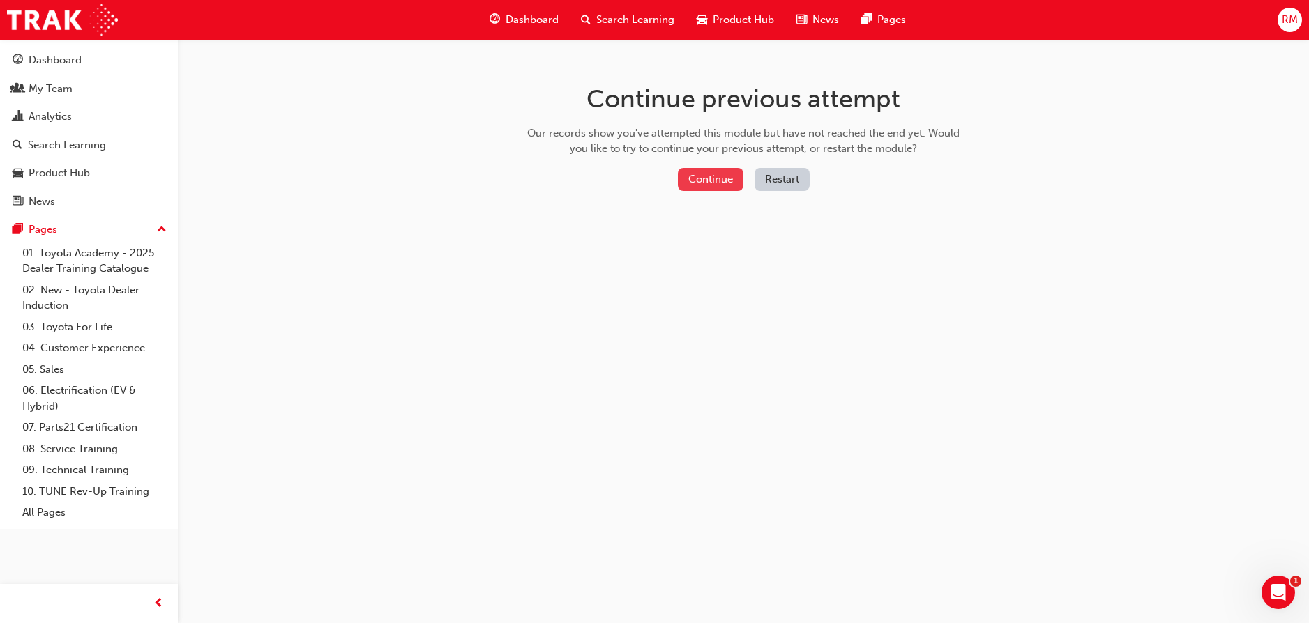
click at [703, 185] on button "Continue" at bounding box center [711, 179] width 66 height 23
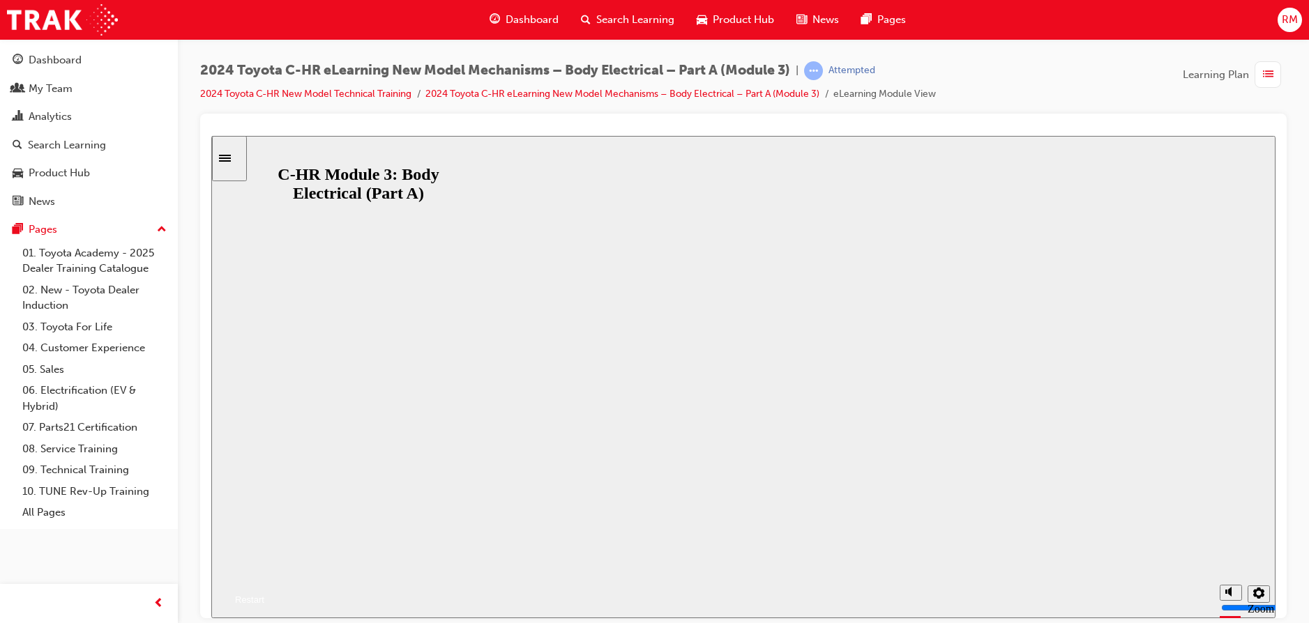
click at [264, 575] on button "Resume" at bounding box center [237, 583] width 53 height 17
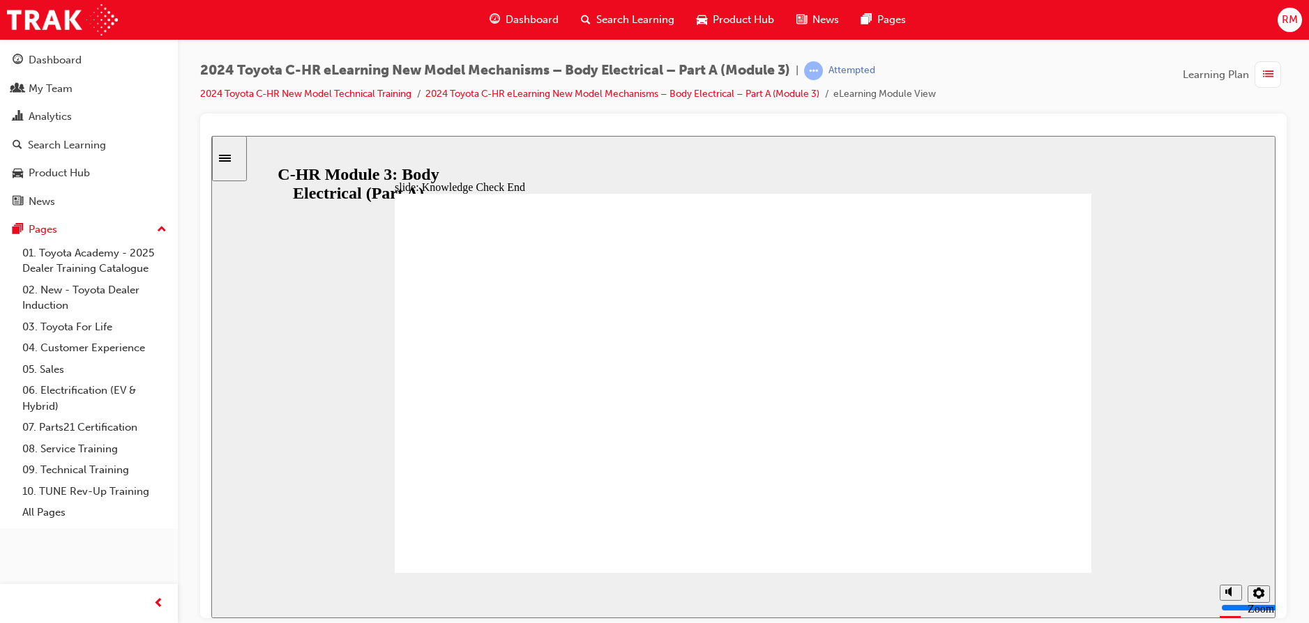
click at [1257, 75] on div "button" at bounding box center [1267, 74] width 26 height 26
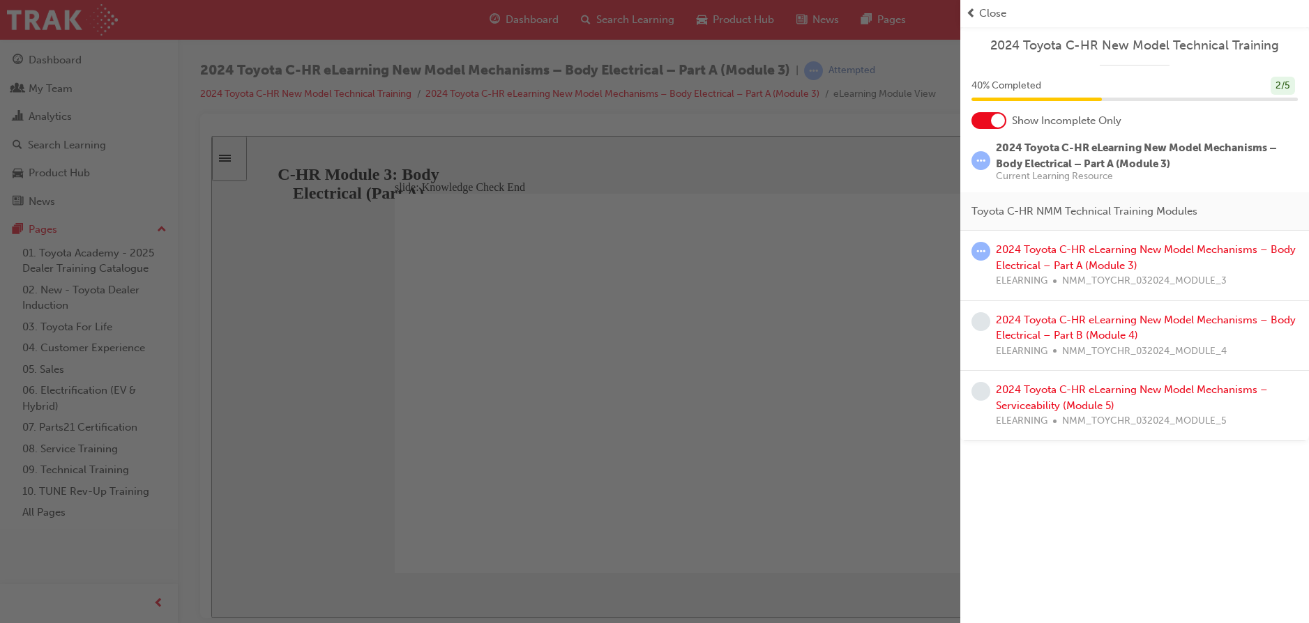
click at [974, 240] on div "2024 Toyota C-HR eLearning New Model Mechanisms – Body Electrical – Part A (Mod…" at bounding box center [1134, 266] width 349 height 70
click at [990, 253] on div "2024 Toyota C-HR eLearning New Model Mechanisms – Body Electrical – Part A (Mod…" at bounding box center [1134, 265] width 326 height 47
click at [1026, 256] on div "2024 Toyota C-HR eLearning New Model Mechanisms – Body Electrical – Part A (Mod…" at bounding box center [1147, 265] width 302 height 47
click at [1029, 248] on link "2024 Toyota C-HR eLearning New Model Mechanisms – Body Electrical – Part A (Mod…" at bounding box center [1146, 257] width 300 height 29
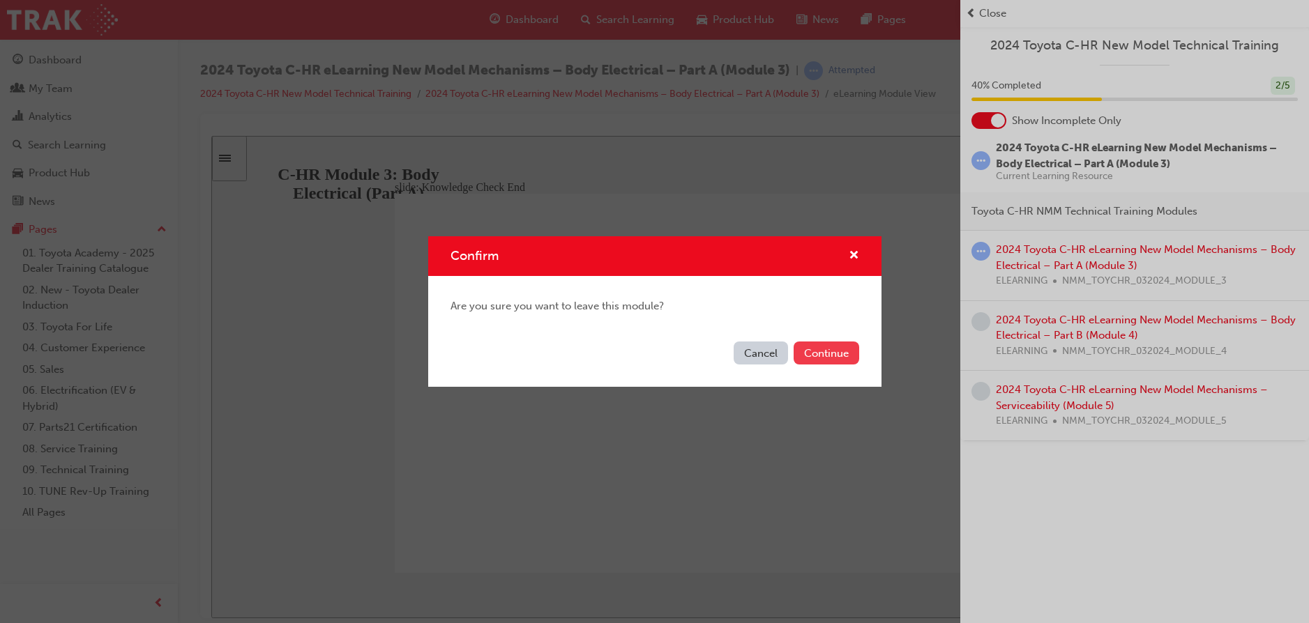
click at [845, 357] on button "Continue" at bounding box center [826, 353] width 66 height 23
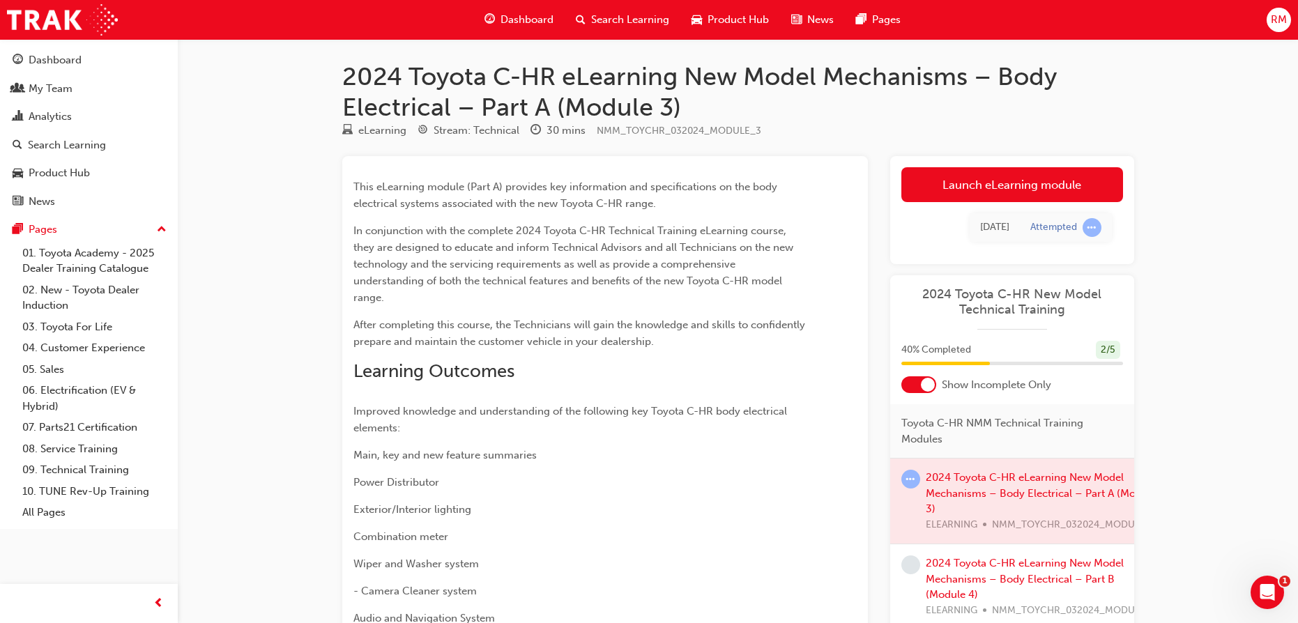
click at [999, 202] on div "Today Attempted" at bounding box center [1012, 227] width 222 height 51
click at [1002, 190] on link "Launch eLearning module" at bounding box center [1012, 184] width 222 height 35
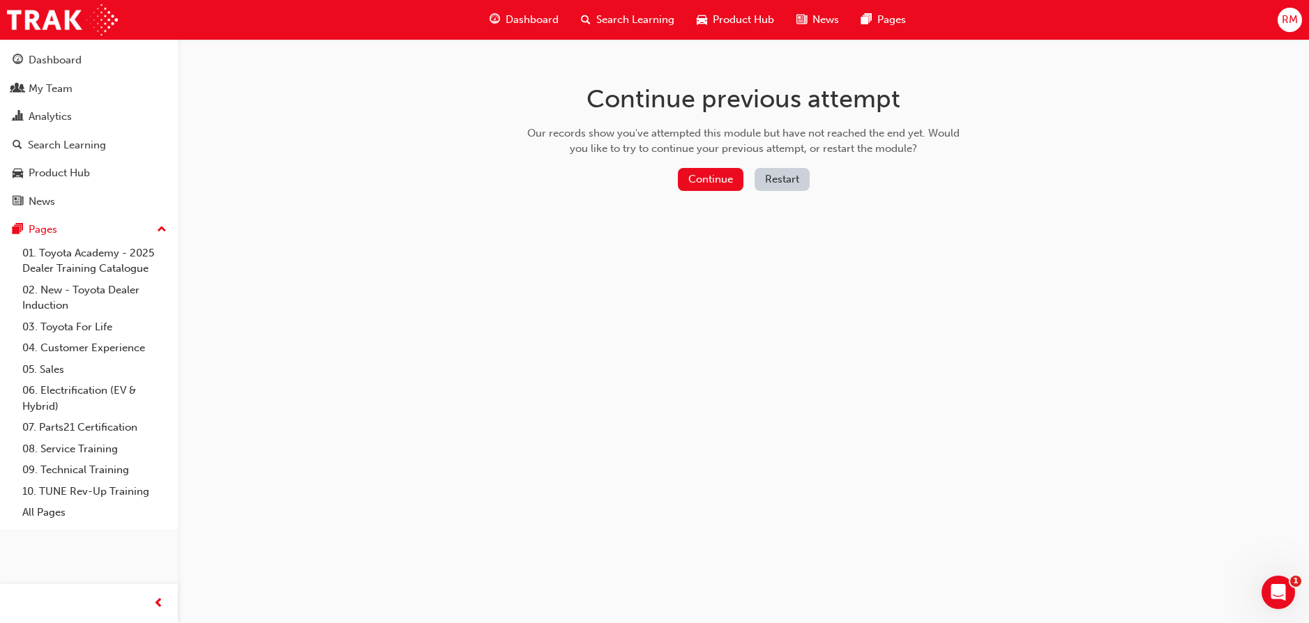
click at [778, 181] on button "Restart" at bounding box center [781, 179] width 55 height 23
